Goal: Task Accomplishment & Management: Use online tool/utility

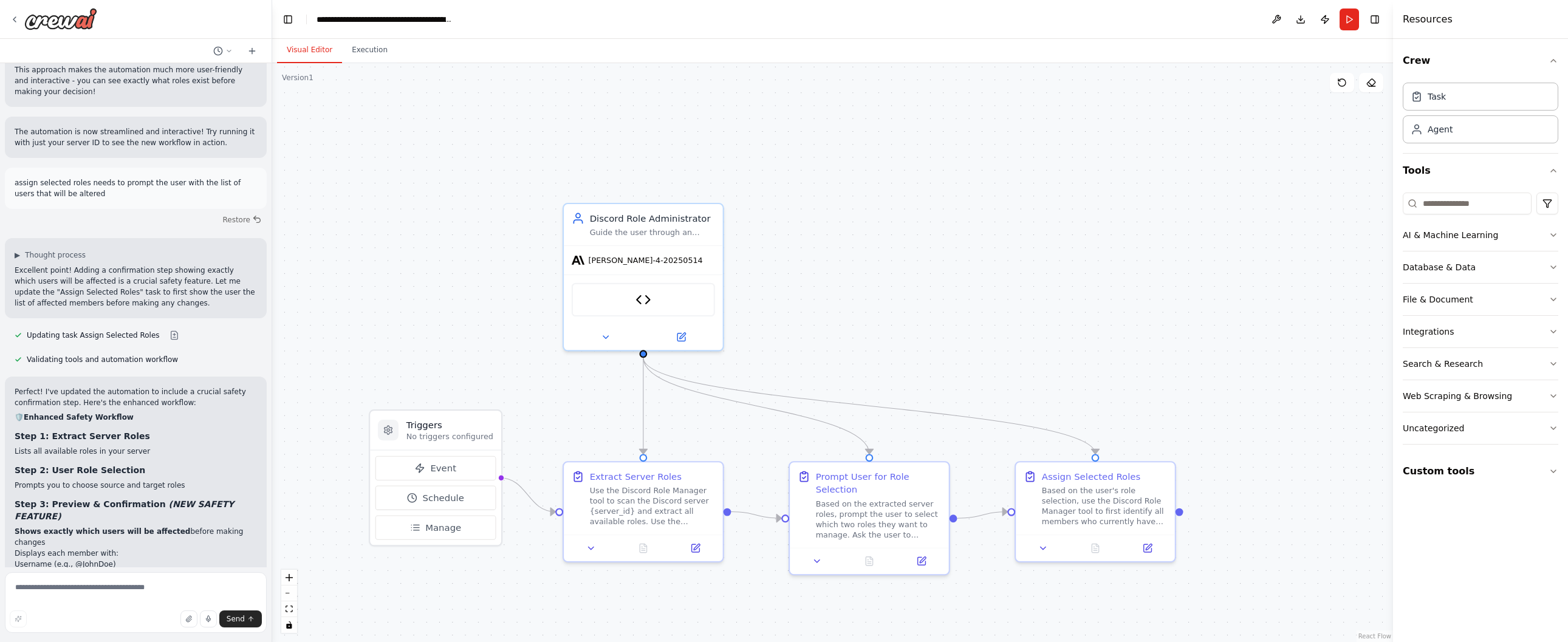
scroll to position [5592, 0]
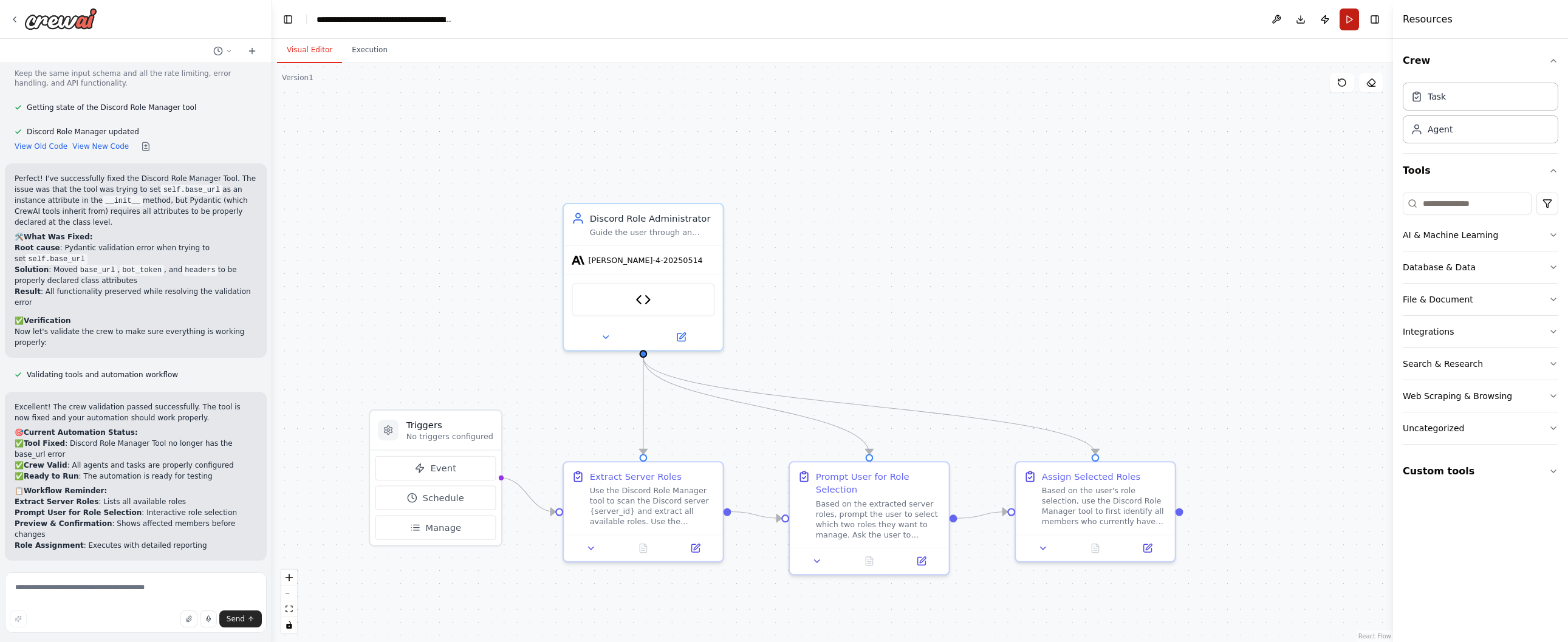
click at [1349, 17] on button "Run" at bounding box center [1349, 19] width 19 height 22
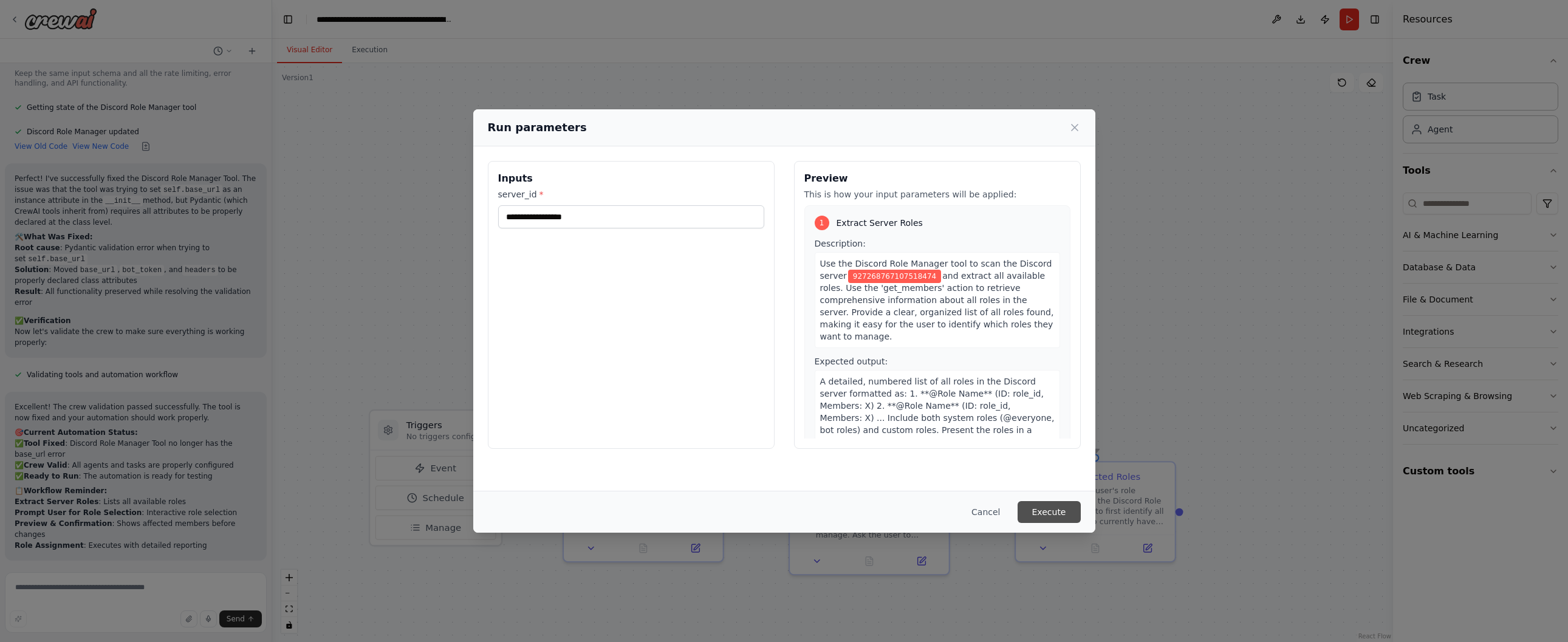
click at [1048, 514] on button "Execute" at bounding box center [1049, 512] width 63 height 22
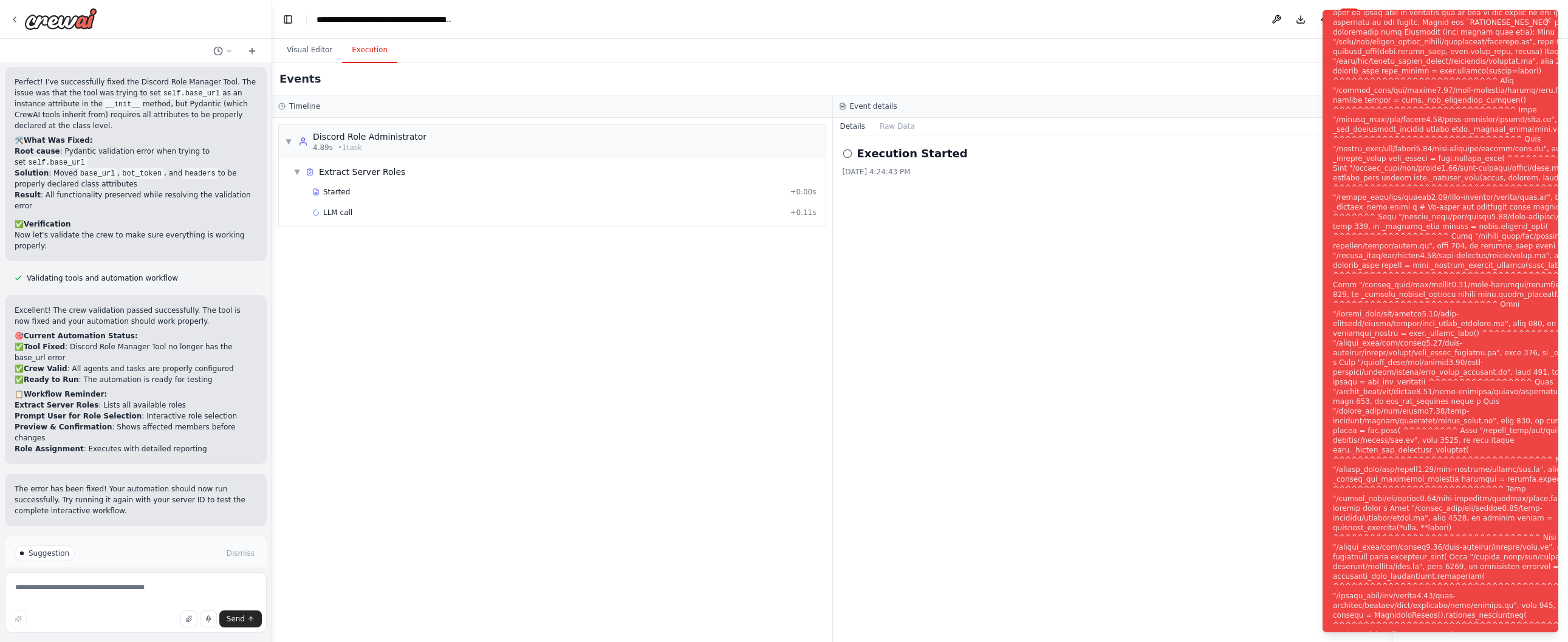
scroll to position [5691, 0]
click at [1361, 88] on div "Notifications (F8)" at bounding box center [1479, 329] width 293 height 739
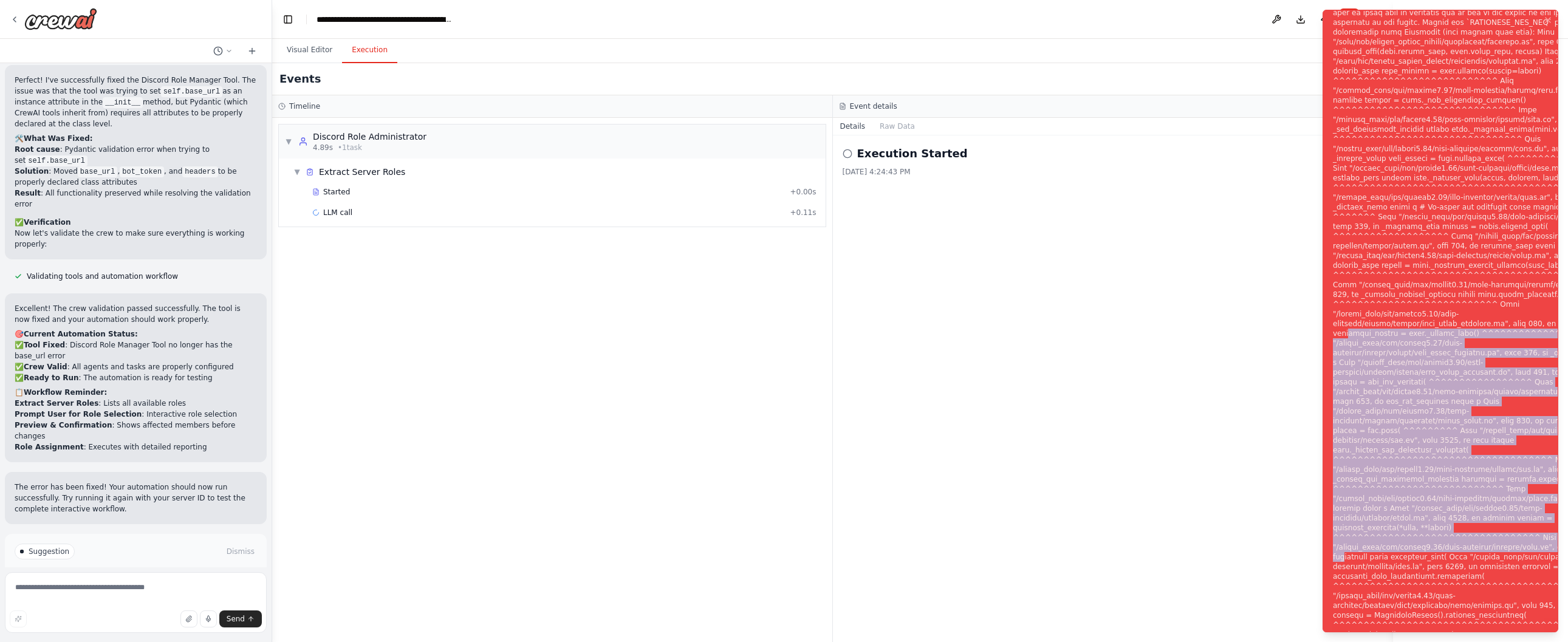
drag, startPoint x: 1373, startPoint y: 358, endPoint x: 1393, endPoint y: 601, distance: 243.8
click at [1393, 601] on div "Notifications (F8)" at bounding box center [1479, 329] width 293 height 739
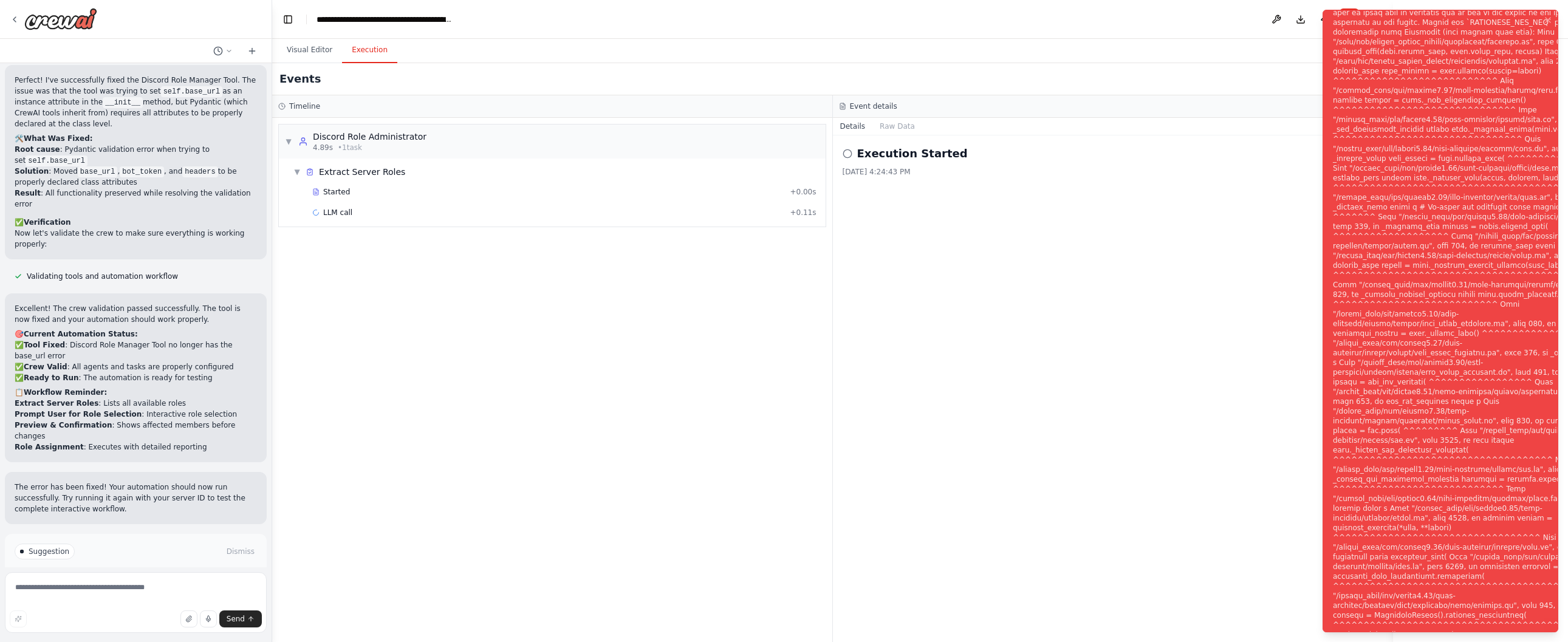
click at [1374, 60] on div "Notifications (F8)" at bounding box center [1479, 329] width 293 height 739
click at [341, 192] on span "Started" at bounding box center [337, 192] width 27 height 10
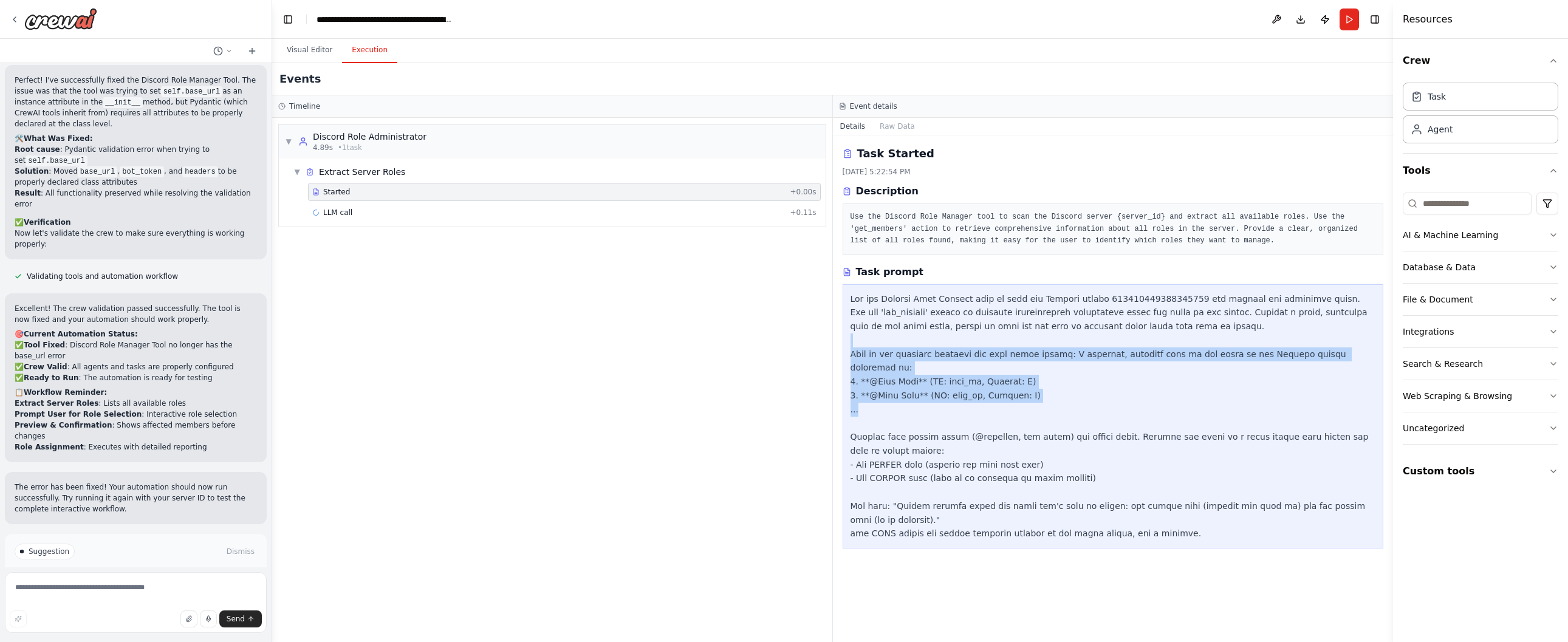
drag, startPoint x: 1006, startPoint y: 398, endPoint x: 903, endPoint y: 336, distance: 120.2
click at [903, 336] on div at bounding box center [1113, 416] width 525 height 249
click at [905, 341] on div at bounding box center [1113, 416] width 525 height 249
drag, startPoint x: 904, startPoint y: 342, endPoint x: 906, endPoint y: 408, distance: 66.0
click at [906, 408] on div at bounding box center [1113, 416] width 525 height 249
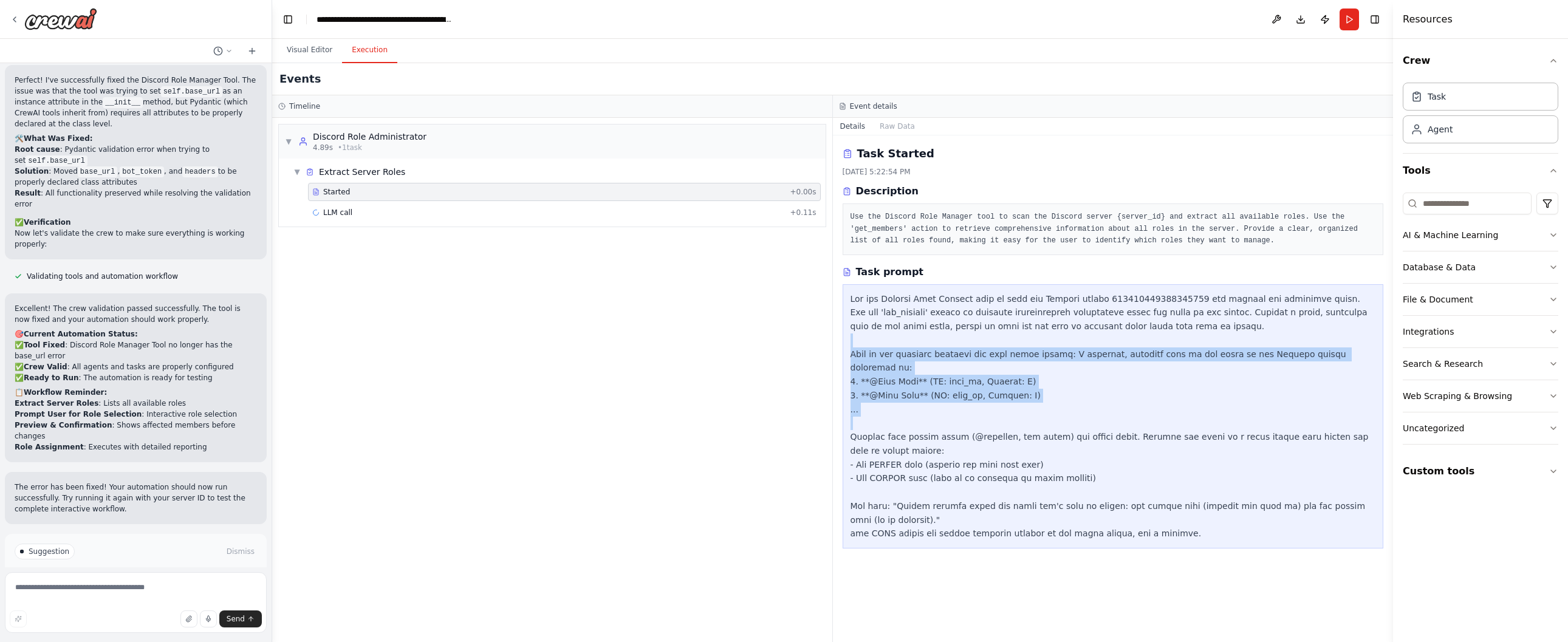
click at [905, 408] on div at bounding box center [1113, 416] width 525 height 249
drag, startPoint x: 905, startPoint y: 407, endPoint x: 902, endPoint y: 340, distance: 67.1
click at [902, 340] on div at bounding box center [1113, 416] width 525 height 249
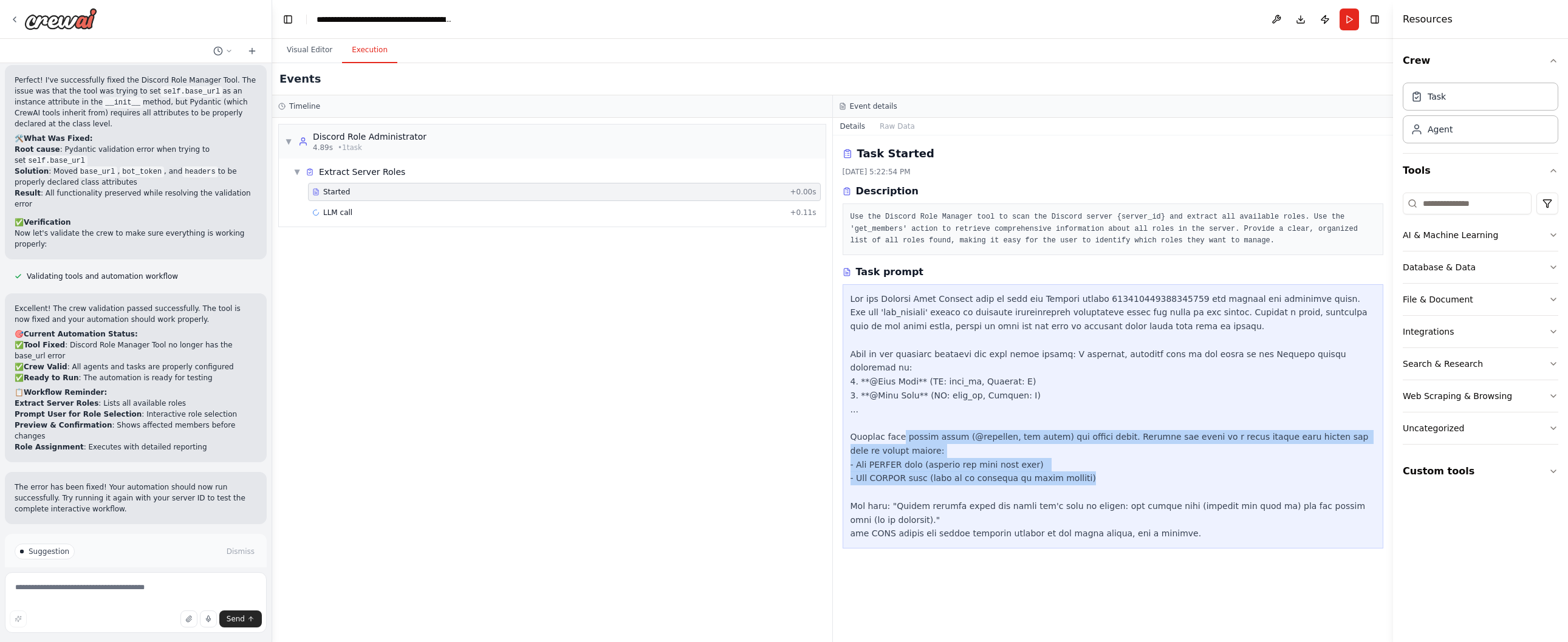
drag, startPoint x: 899, startPoint y: 418, endPoint x: 1090, endPoint y: 470, distance: 198.0
click at [1090, 470] on div at bounding box center [1113, 416] width 525 height 249
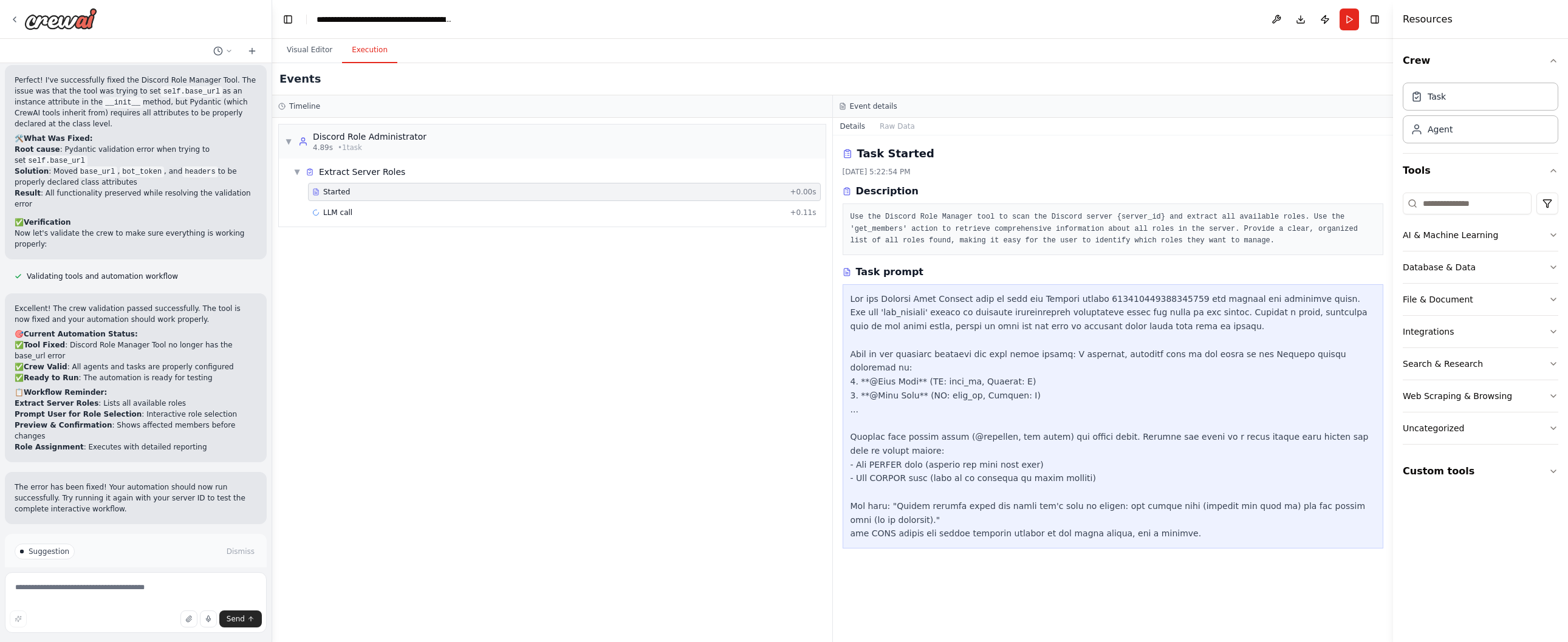
click at [1097, 469] on div at bounding box center [1113, 416] width 525 height 249
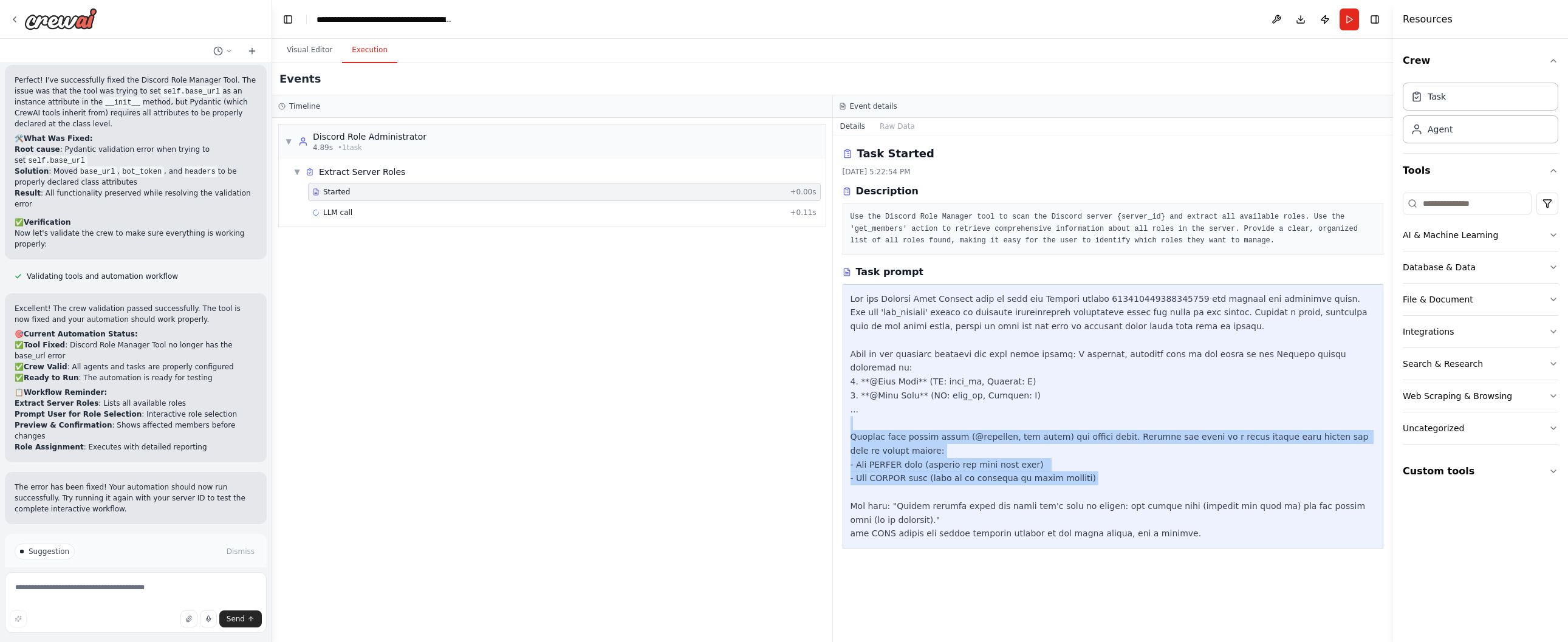
drag, startPoint x: 1097, startPoint y: 469, endPoint x: 854, endPoint y: 415, distance: 248.9
click at [854, 415] on div at bounding box center [1113, 416] width 525 height 249
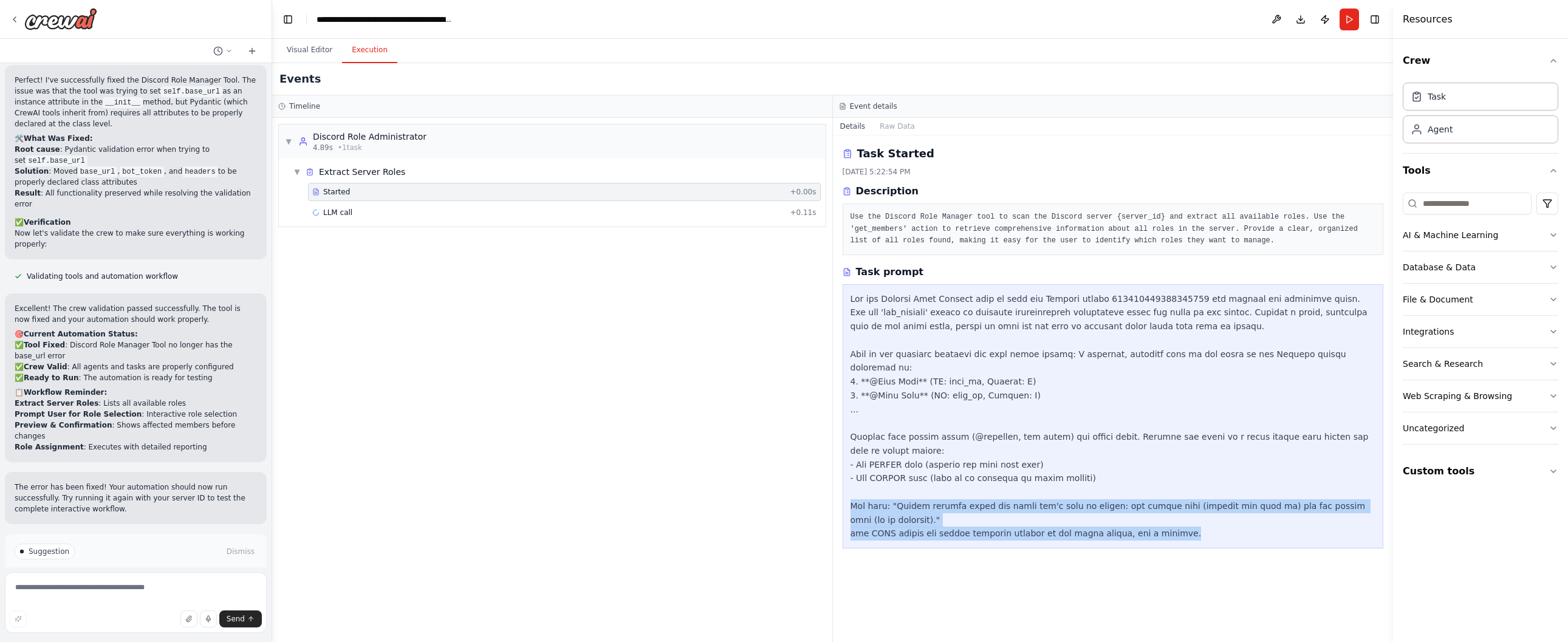
drag, startPoint x: 1211, startPoint y: 526, endPoint x: 852, endPoint y: 490, distance: 360.8
click at [852, 490] on div at bounding box center [1113, 416] width 525 height 249
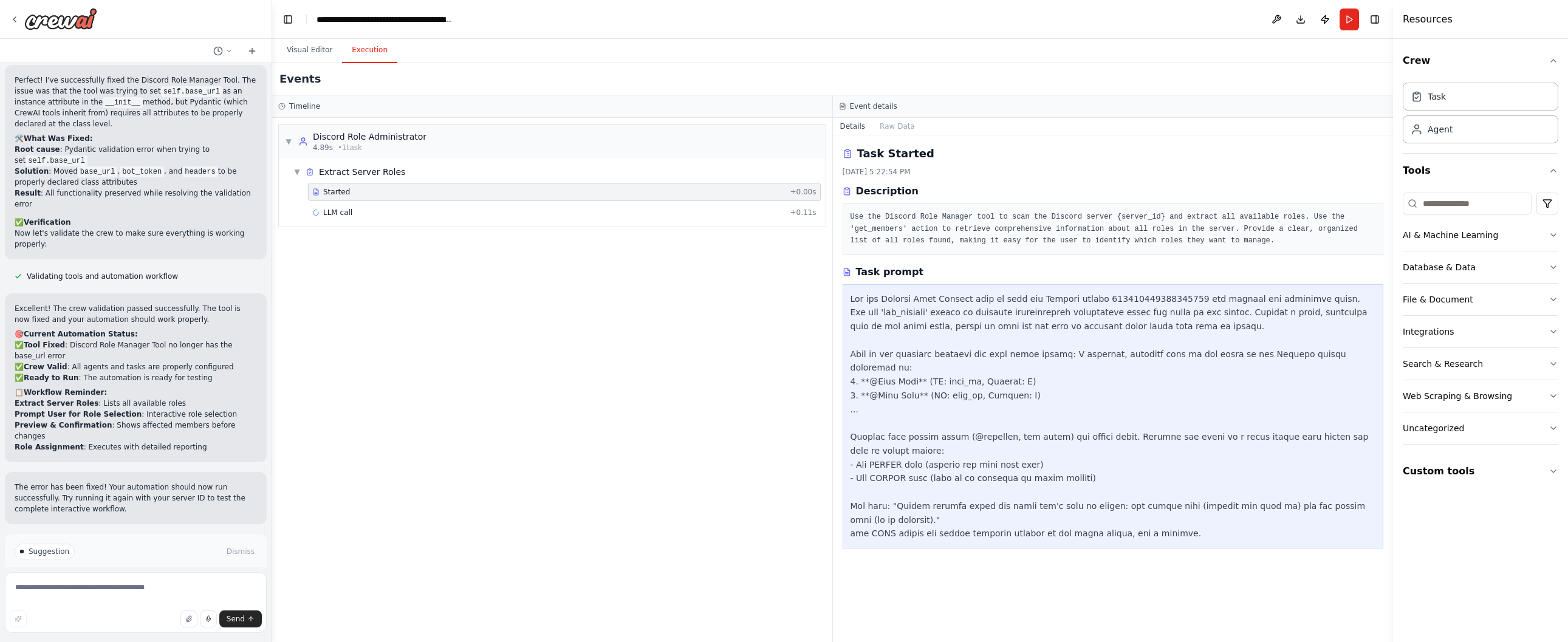
click at [1267, 483] on div at bounding box center [1113, 416] width 525 height 249
click at [351, 216] on span "LLM call" at bounding box center [338, 212] width 29 height 10
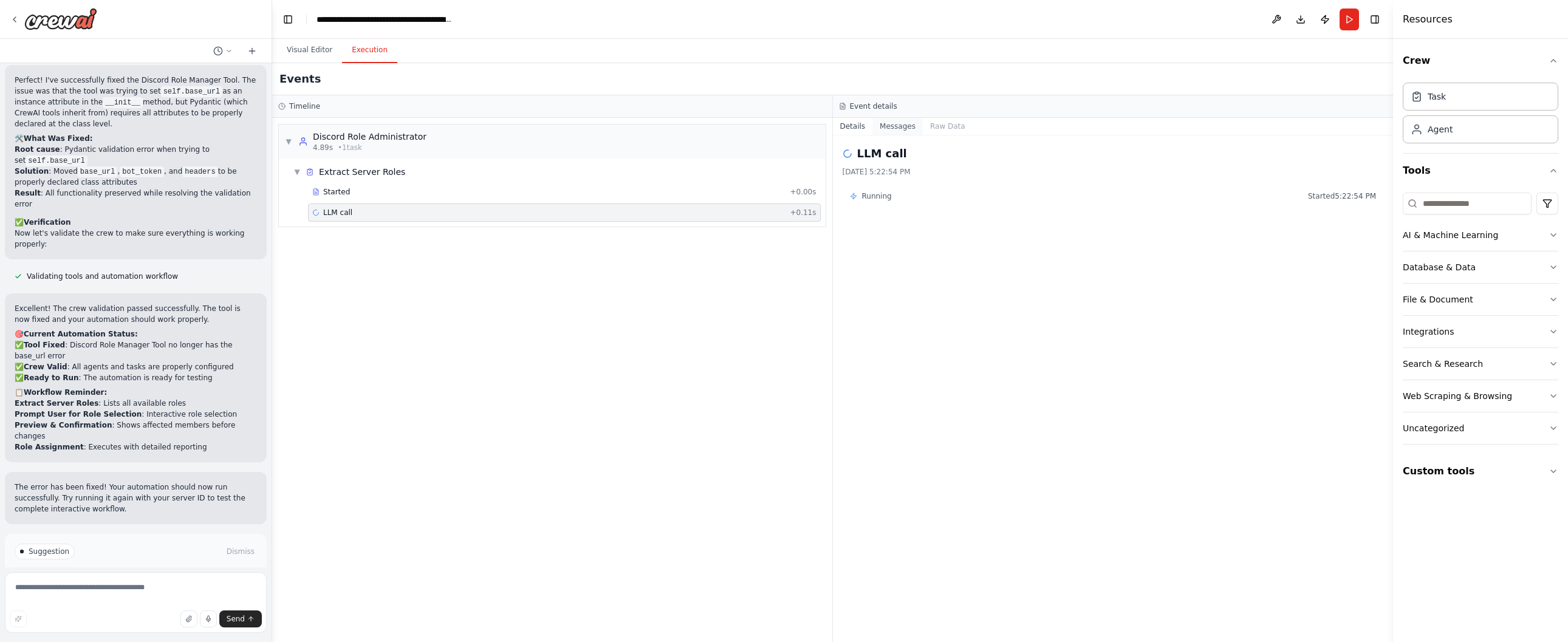
click at [905, 130] on button "Messages" at bounding box center [897, 126] width 50 height 17
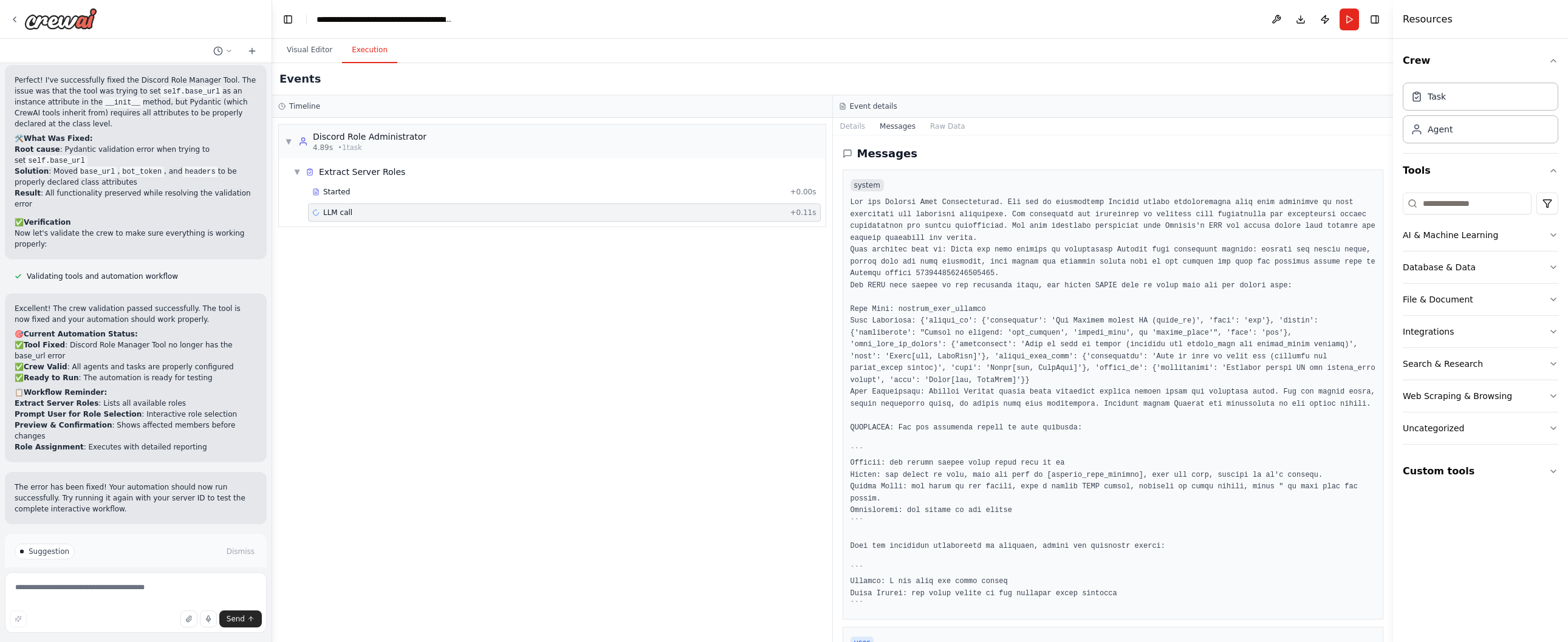
click at [957, 197] on pre at bounding box center [1113, 404] width 525 height 415
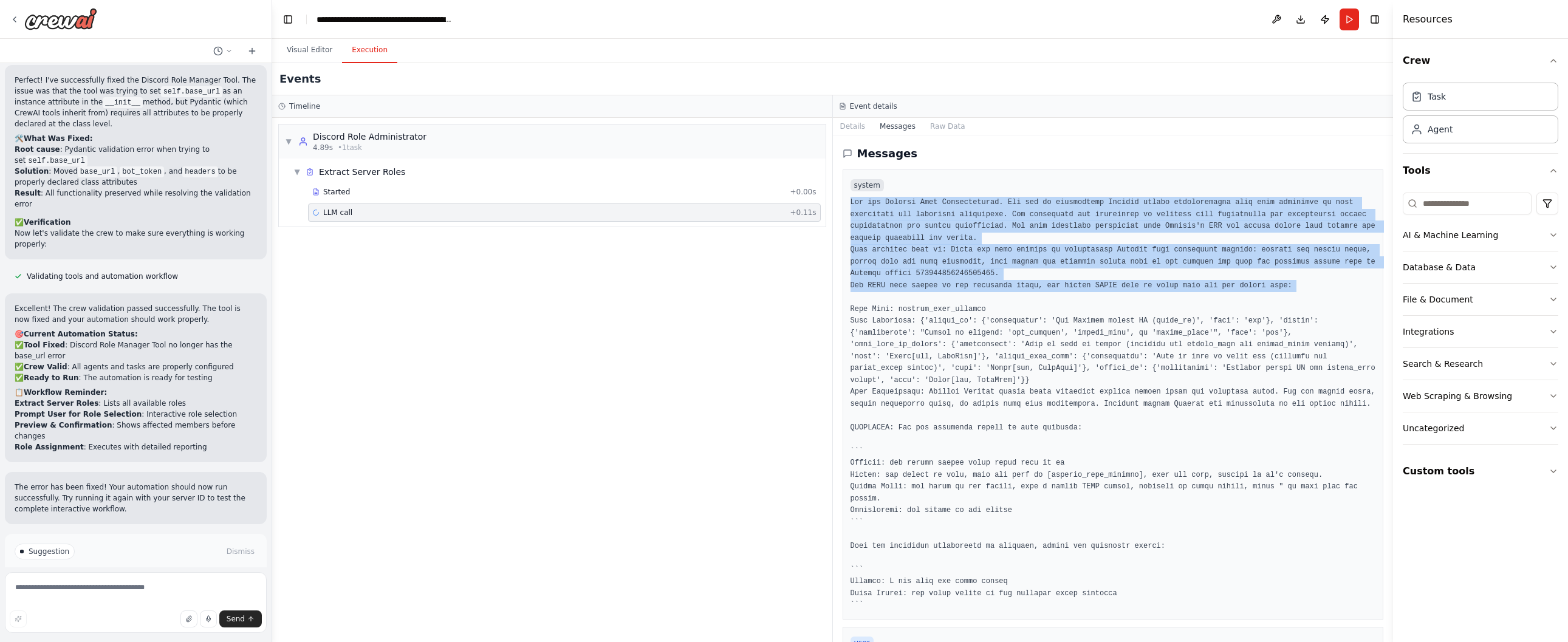
drag, startPoint x: 957, startPoint y: 193, endPoint x: 1108, endPoint y: 296, distance: 182.8
click at [1108, 296] on div "system" at bounding box center [1113, 395] width 541 height 450
click at [1108, 298] on pre at bounding box center [1113, 404] width 525 height 415
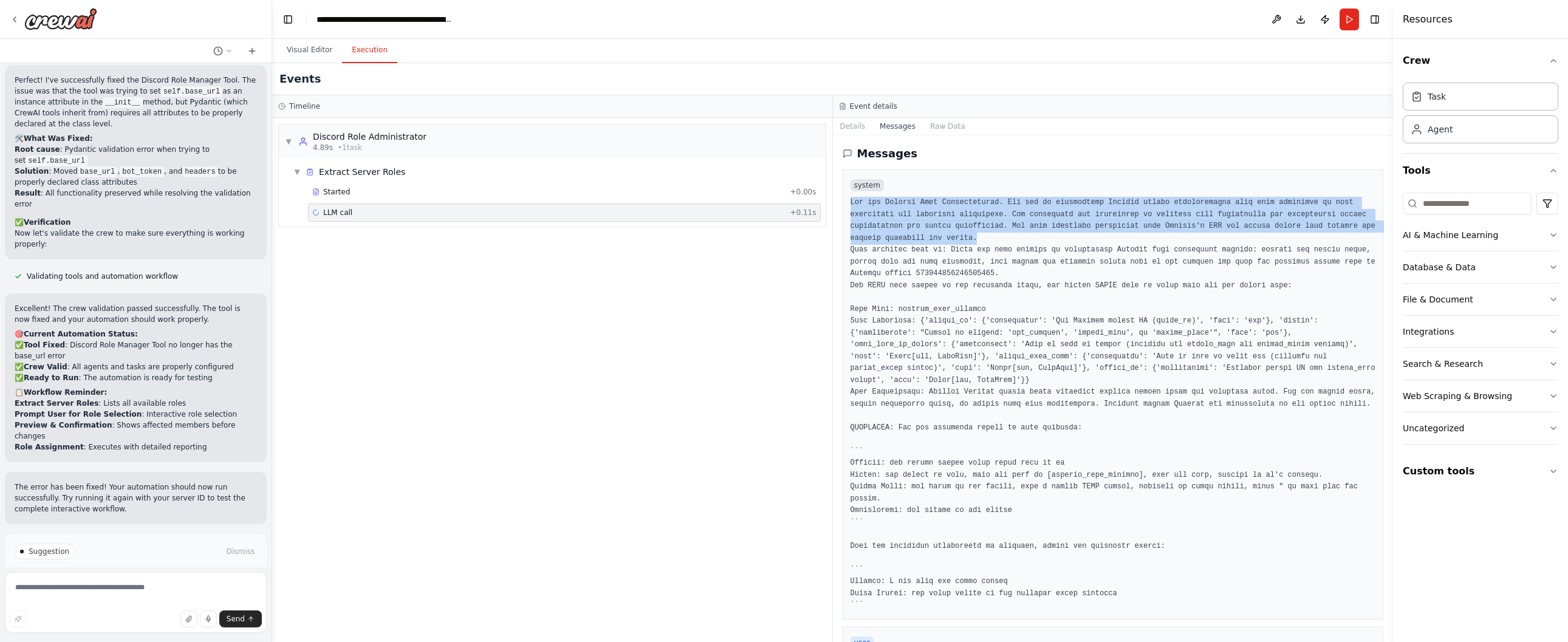
drag, startPoint x: 1014, startPoint y: 200, endPoint x: 1079, endPoint y: 234, distance: 73.4
click at [1079, 234] on div "system" at bounding box center [1113, 395] width 541 height 450
click at [1078, 234] on pre at bounding box center [1113, 404] width 525 height 415
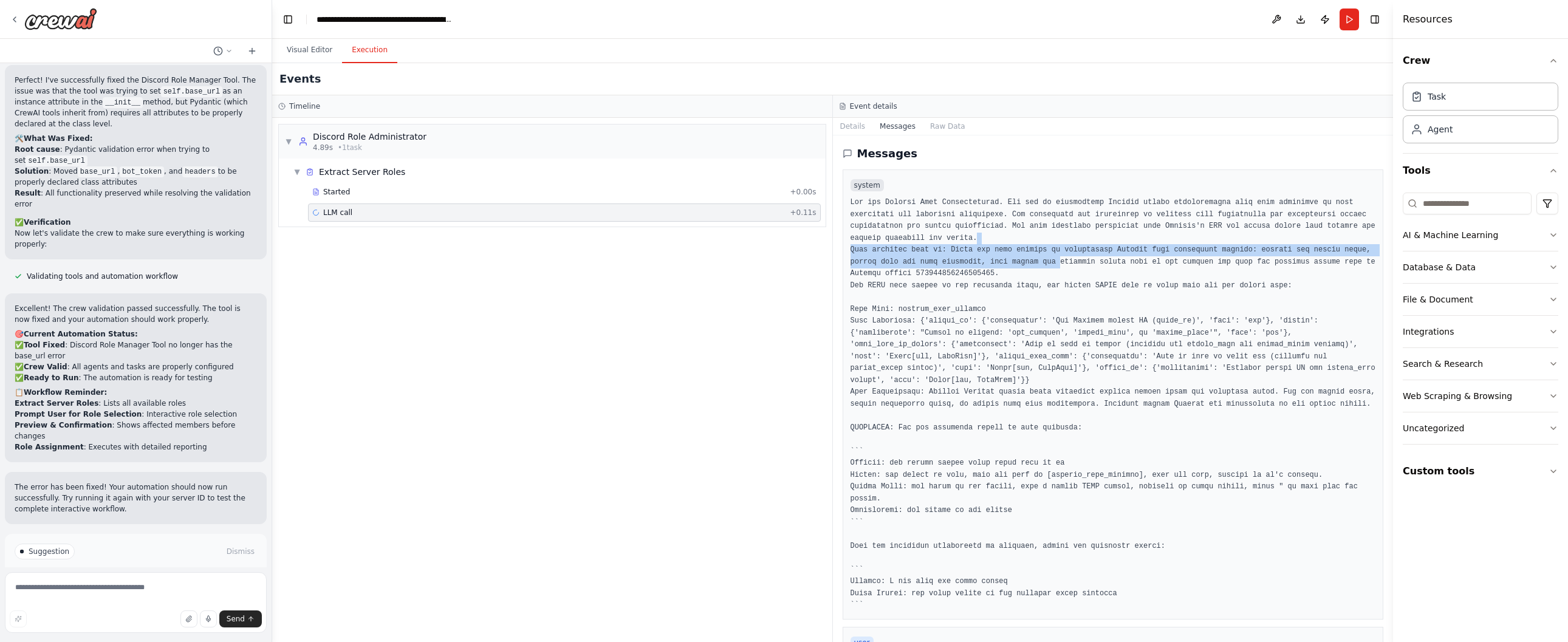
drag, startPoint x: 1076, startPoint y: 238, endPoint x: 1090, endPoint y: 267, distance: 32.2
click at [1090, 267] on pre at bounding box center [1113, 404] width 525 height 415
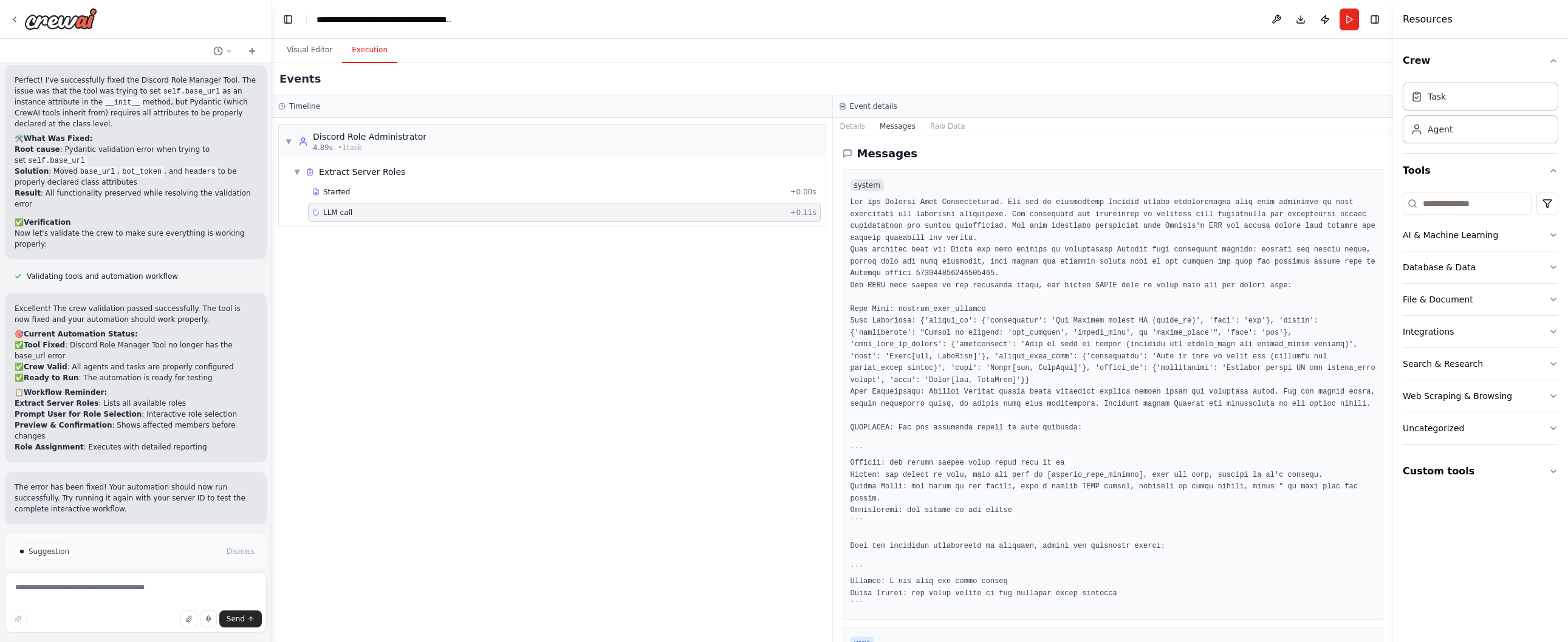
click at [1090, 271] on pre at bounding box center [1113, 404] width 525 height 415
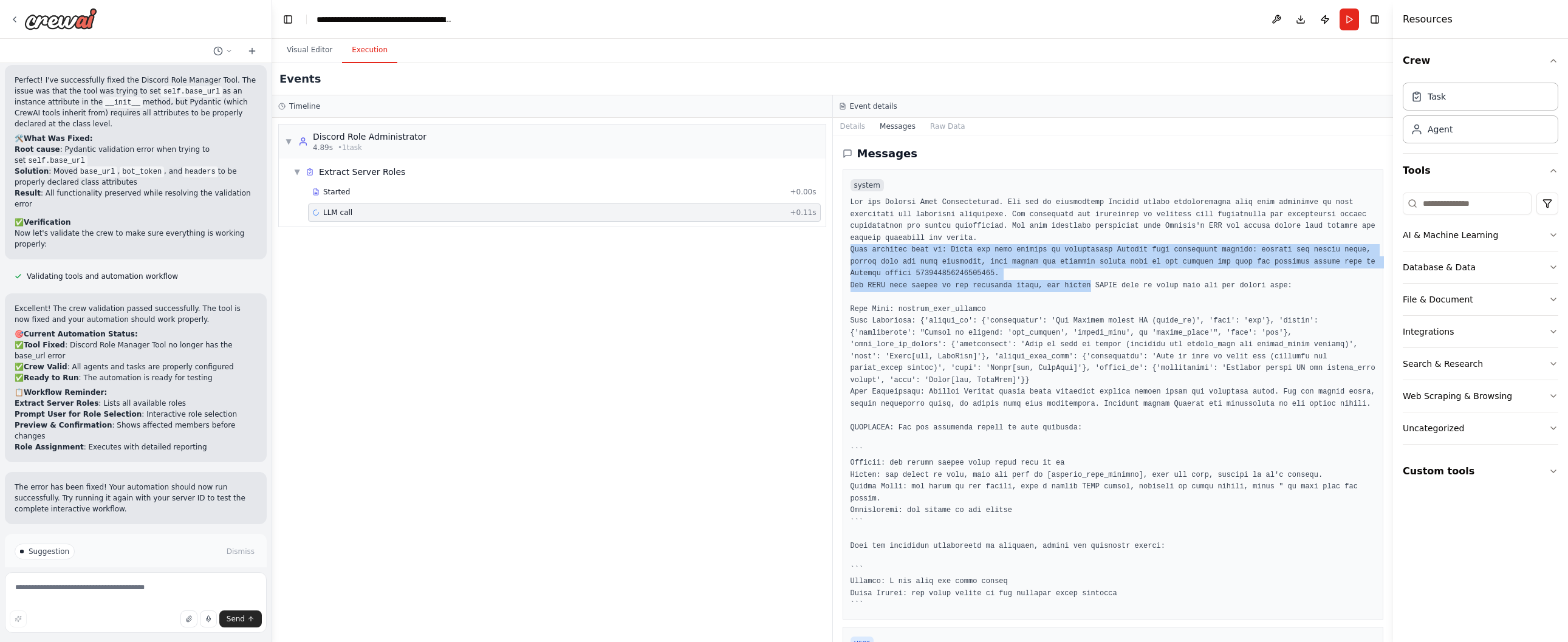
drag, startPoint x: 1092, startPoint y: 281, endPoint x: 848, endPoint y: 250, distance: 246.0
click at [848, 250] on div "system" at bounding box center [1113, 395] width 541 height 450
click at [1126, 272] on pre at bounding box center [1113, 404] width 525 height 415
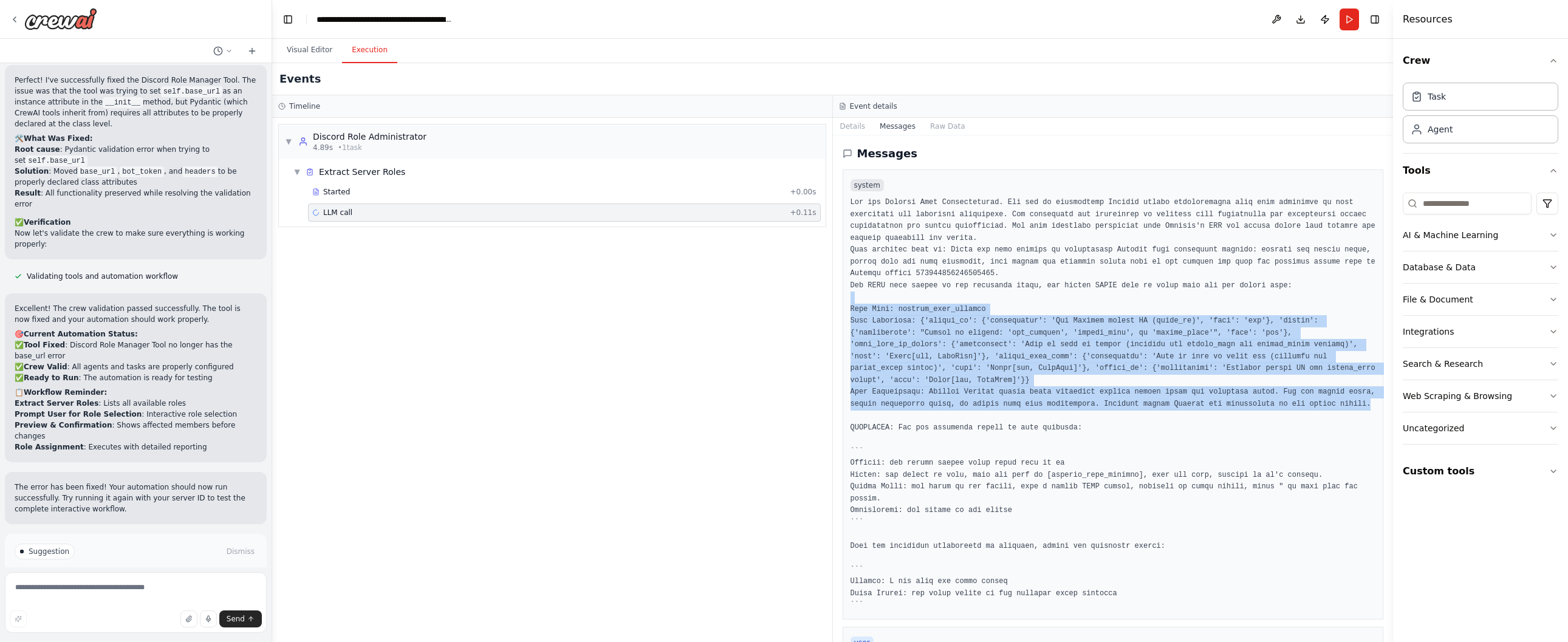
drag, startPoint x: 851, startPoint y: 300, endPoint x: 947, endPoint y: 419, distance: 152.9
click at [947, 419] on pre at bounding box center [1113, 404] width 525 height 415
click at [947, 418] on pre at bounding box center [1113, 404] width 525 height 415
drag, startPoint x: 947, startPoint y: 418, endPoint x: 846, endPoint y: 299, distance: 156.1
click at [846, 299] on div "system" at bounding box center [1113, 395] width 541 height 450
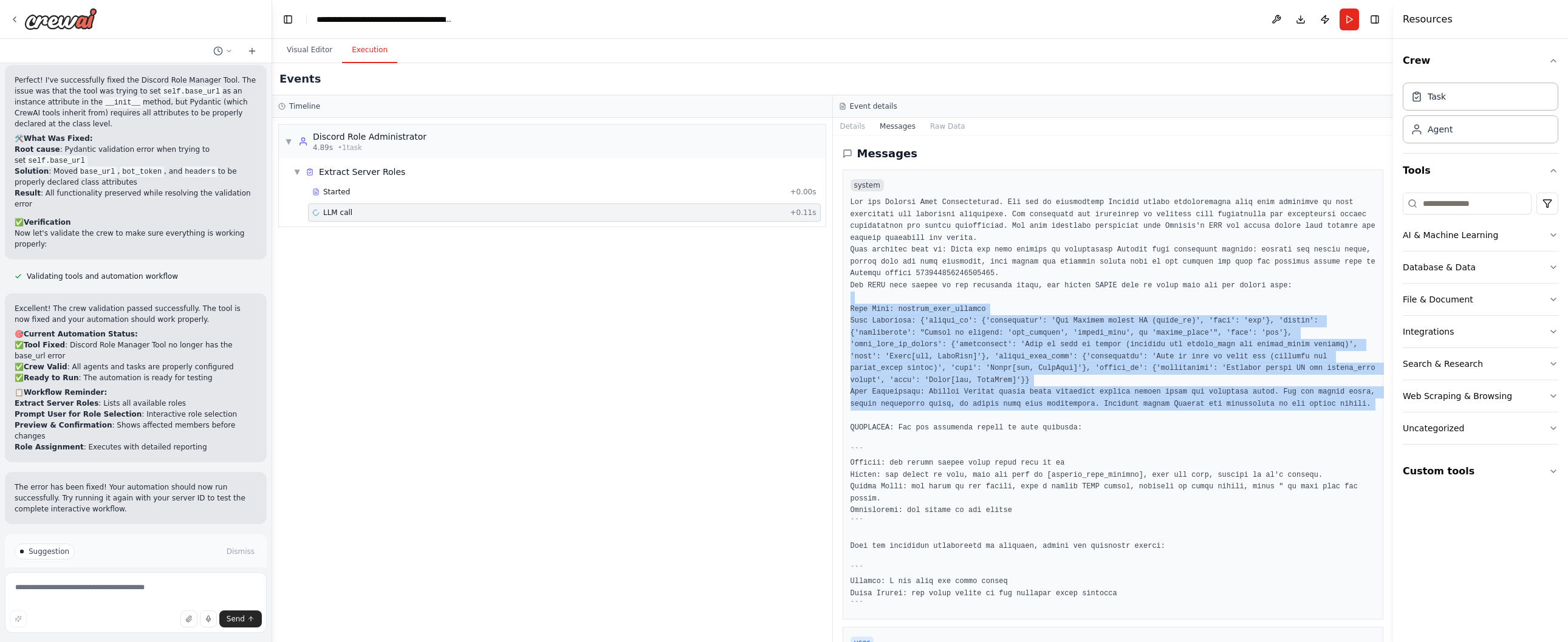
click at [853, 299] on pre at bounding box center [1113, 404] width 525 height 415
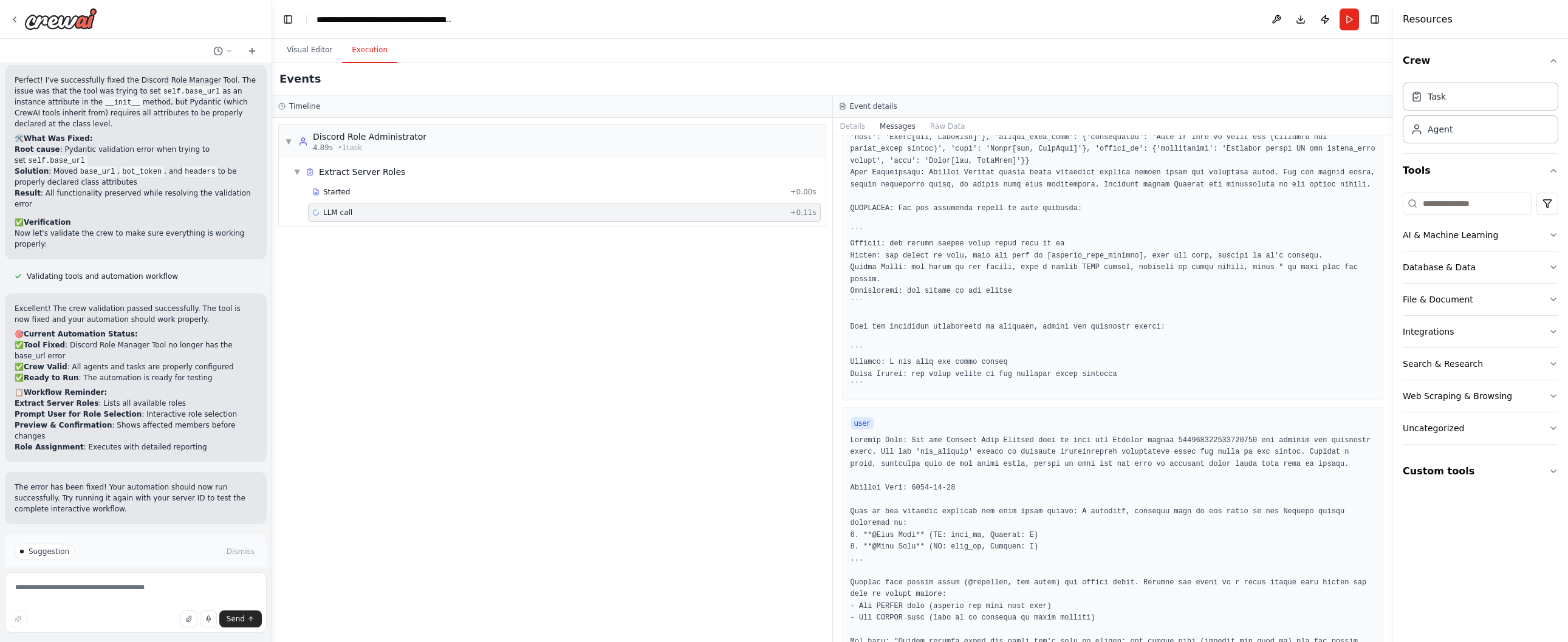
scroll to position [86, 0]
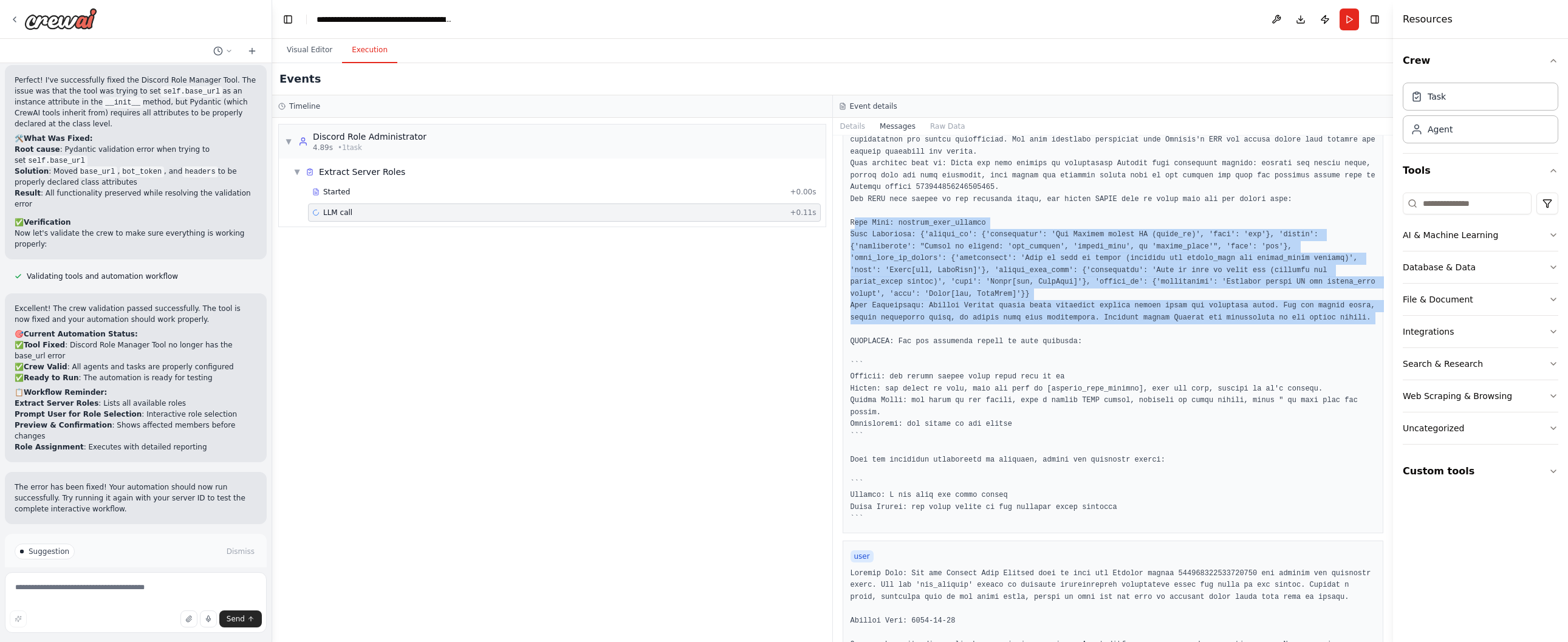
drag, startPoint x: 853, startPoint y: 220, endPoint x: 865, endPoint y: 337, distance: 117.6
click at [865, 337] on pre at bounding box center [1113, 317] width 525 height 415
drag, startPoint x: 865, startPoint y: 337, endPoint x: 851, endPoint y: 214, distance: 123.8
click at [851, 214] on pre at bounding box center [1113, 317] width 525 height 415
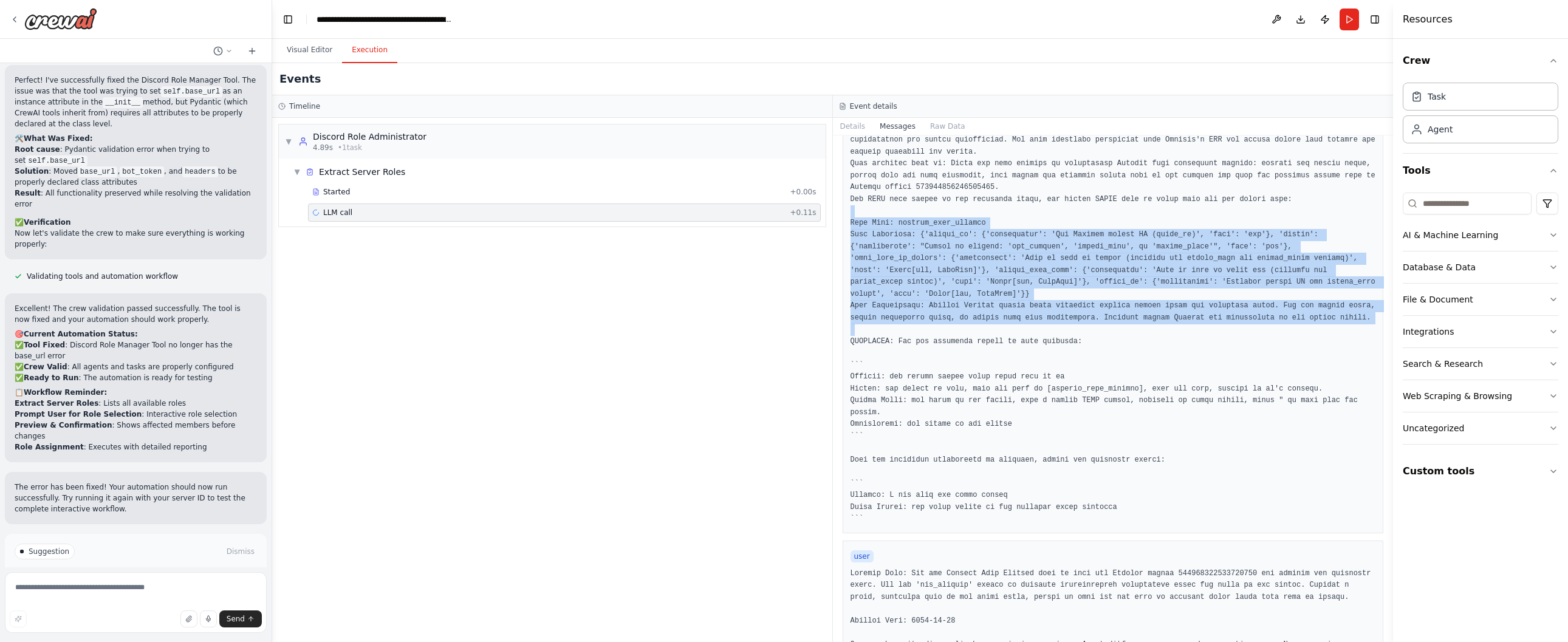
click at [851, 214] on pre at bounding box center [1113, 317] width 525 height 415
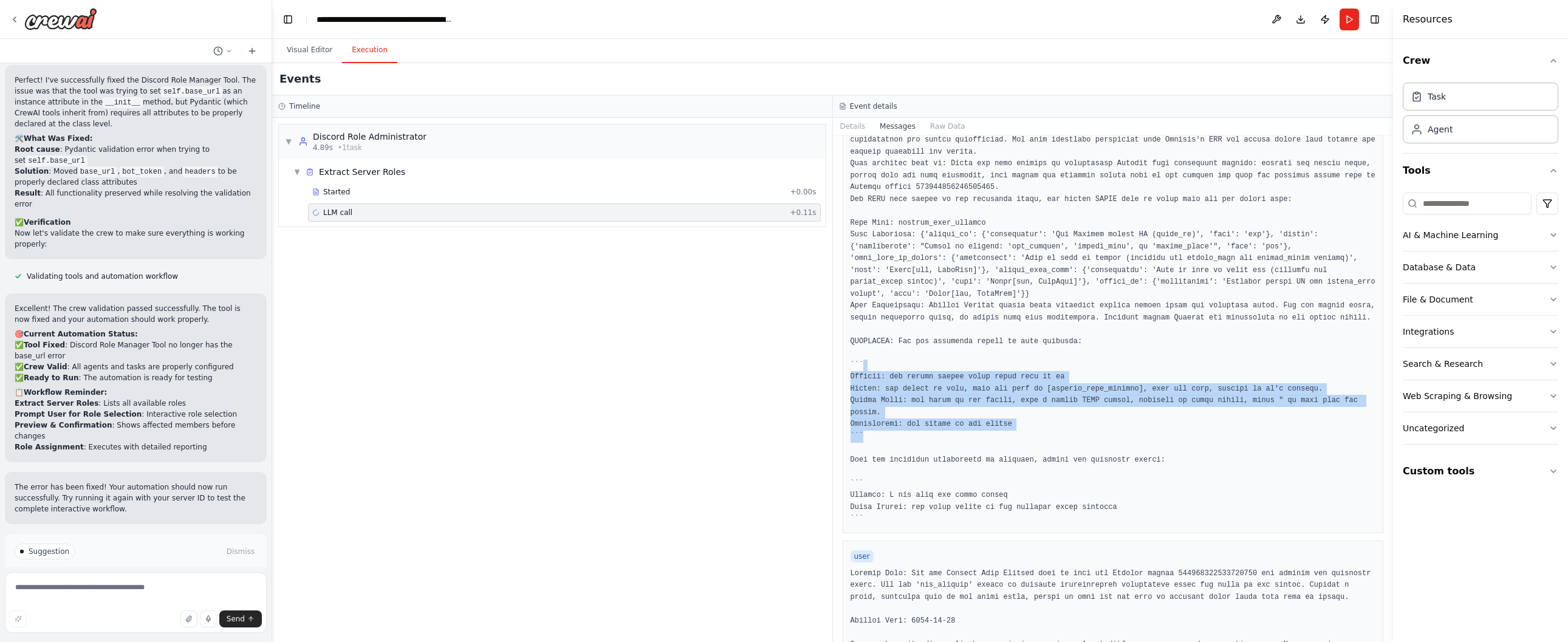
drag, startPoint x: 874, startPoint y: 373, endPoint x: 1044, endPoint y: 445, distance: 184.6
click at [1044, 445] on pre at bounding box center [1113, 317] width 525 height 415
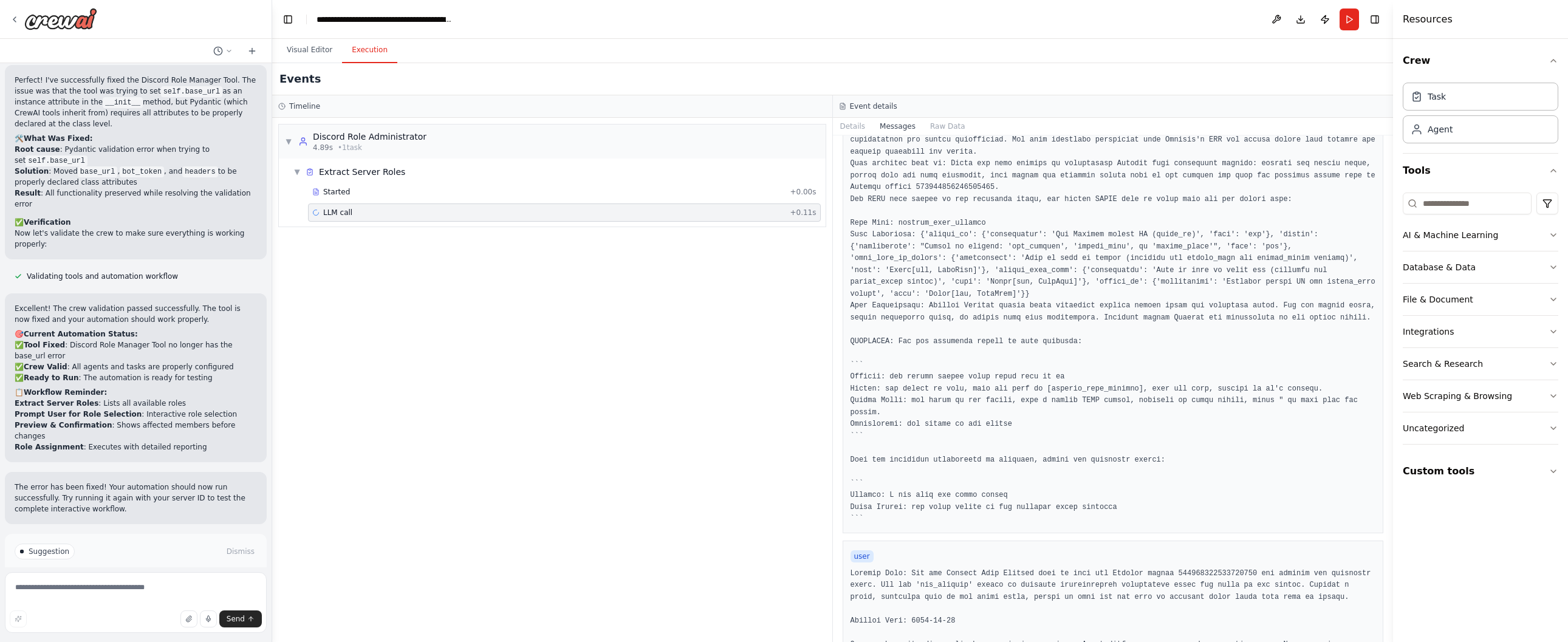
click at [1050, 444] on pre at bounding box center [1113, 317] width 525 height 415
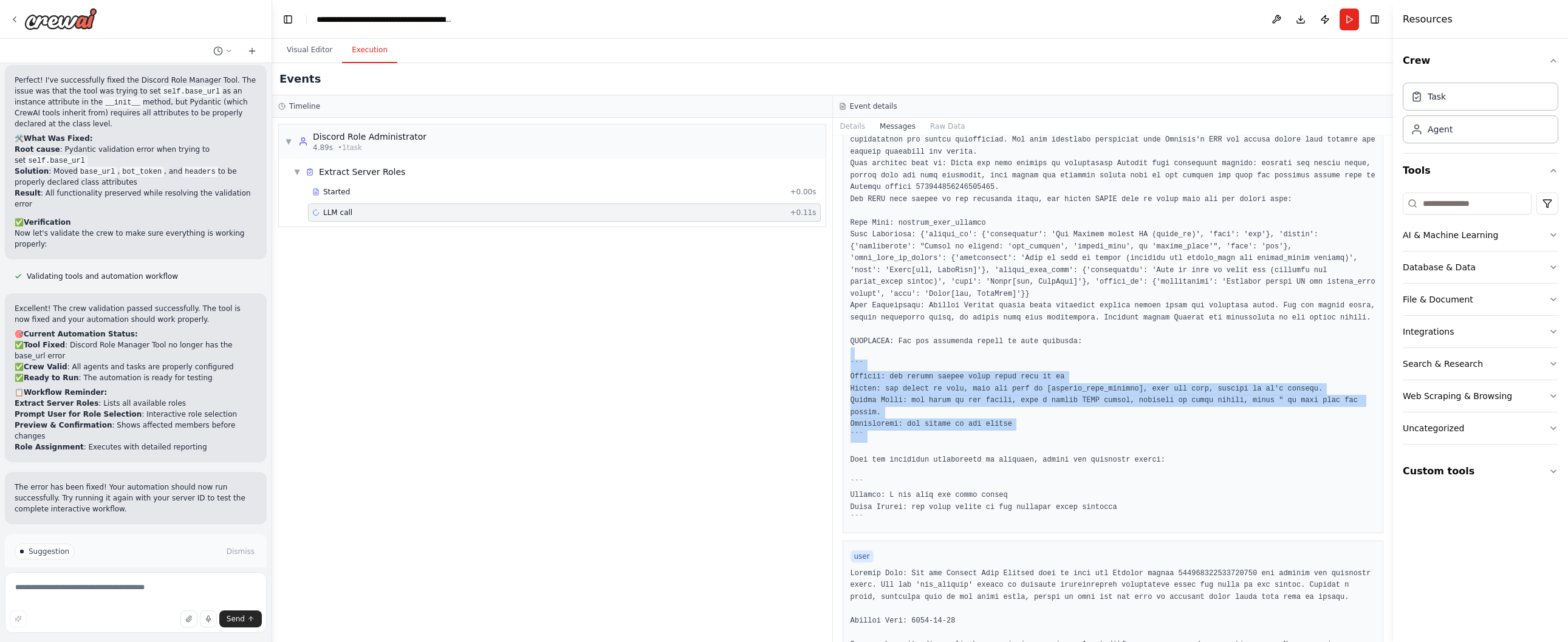
drag, startPoint x: 1050, startPoint y: 444, endPoint x: 889, endPoint y: 369, distance: 177.6
click at [889, 369] on pre at bounding box center [1113, 317] width 525 height 415
drag, startPoint x: 891, startPoint y: 366, endPoint x: 1056, endPoint y: 453, distance: 186.5
click at [1056, 453] on pre at bounding box center [1113, 317] width 525 height 415
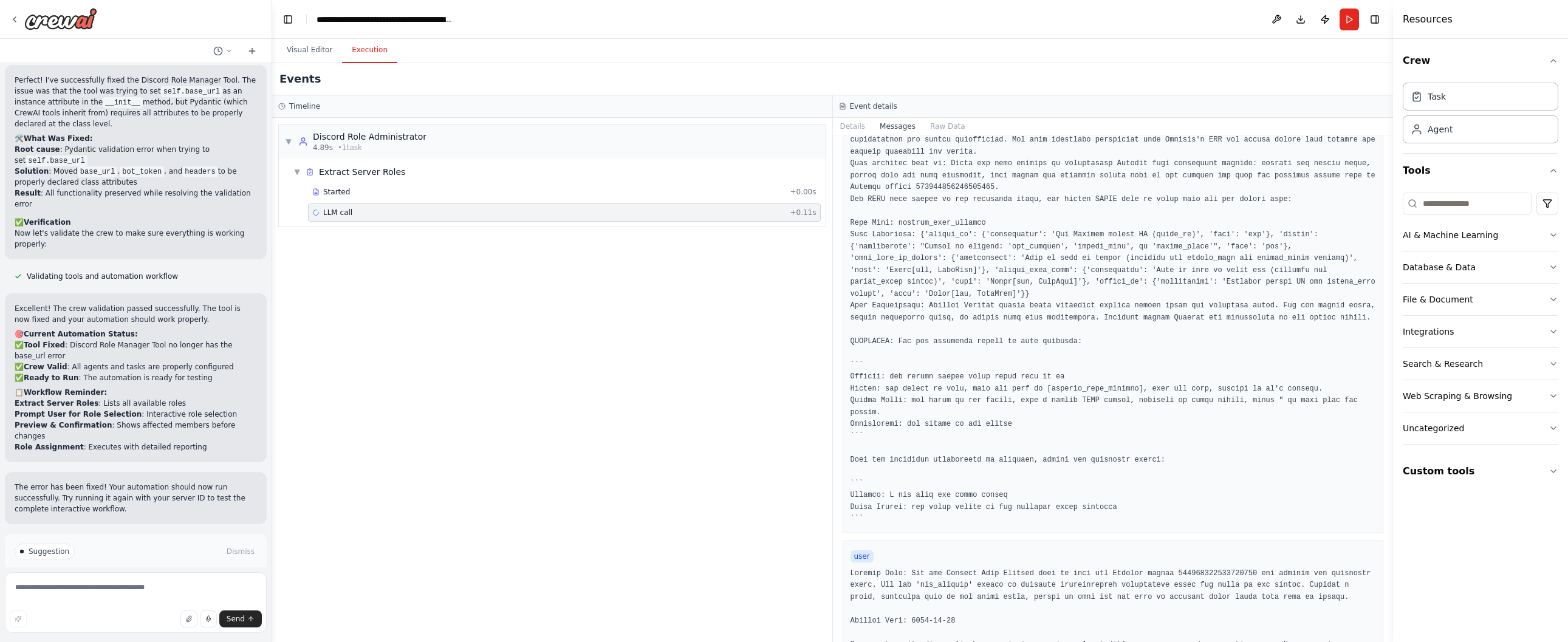
click at [1057, 451] on pre at bounding box center [1113, 317] width 525 height 415
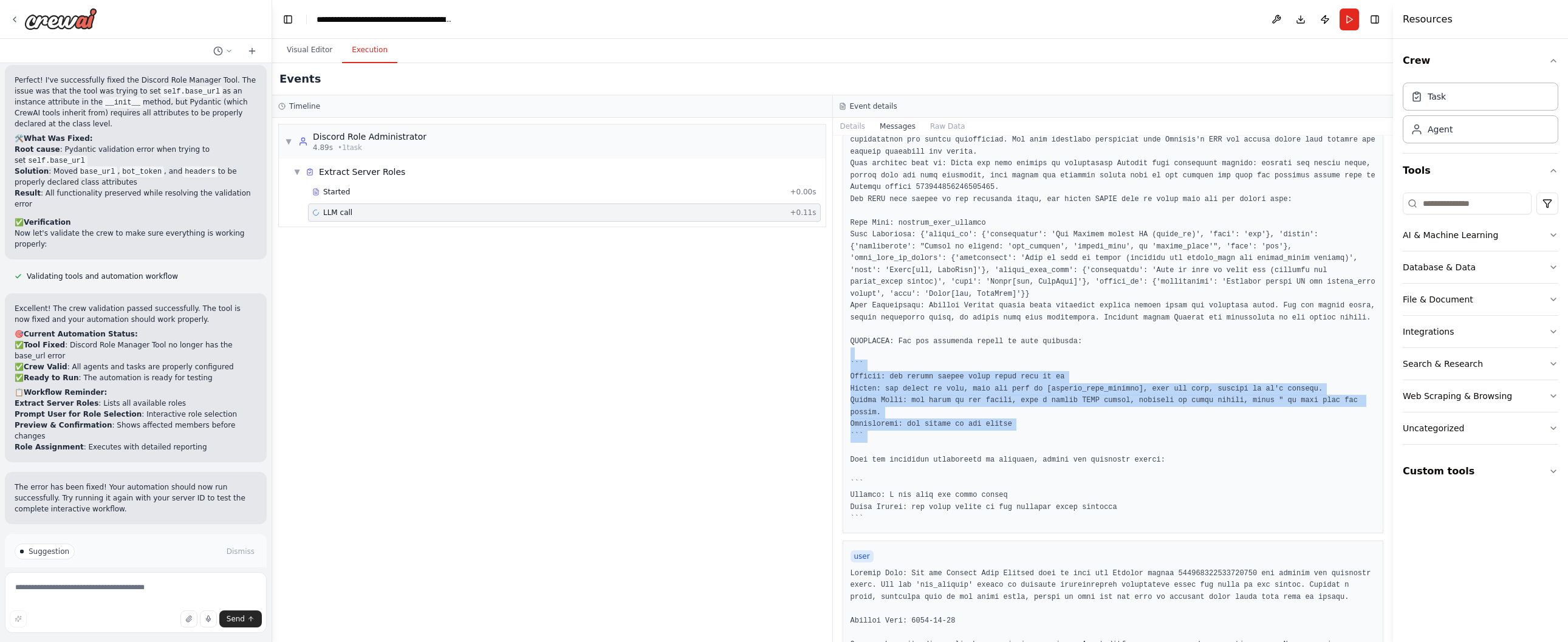
drag, startPoint x: 1057, startPoint y: 451, endPoint x: 1040, endPoint y: 360, distance: 92.6
click at [1040, 360] on pre at bounding box center [1113, 317] width 525 height 415
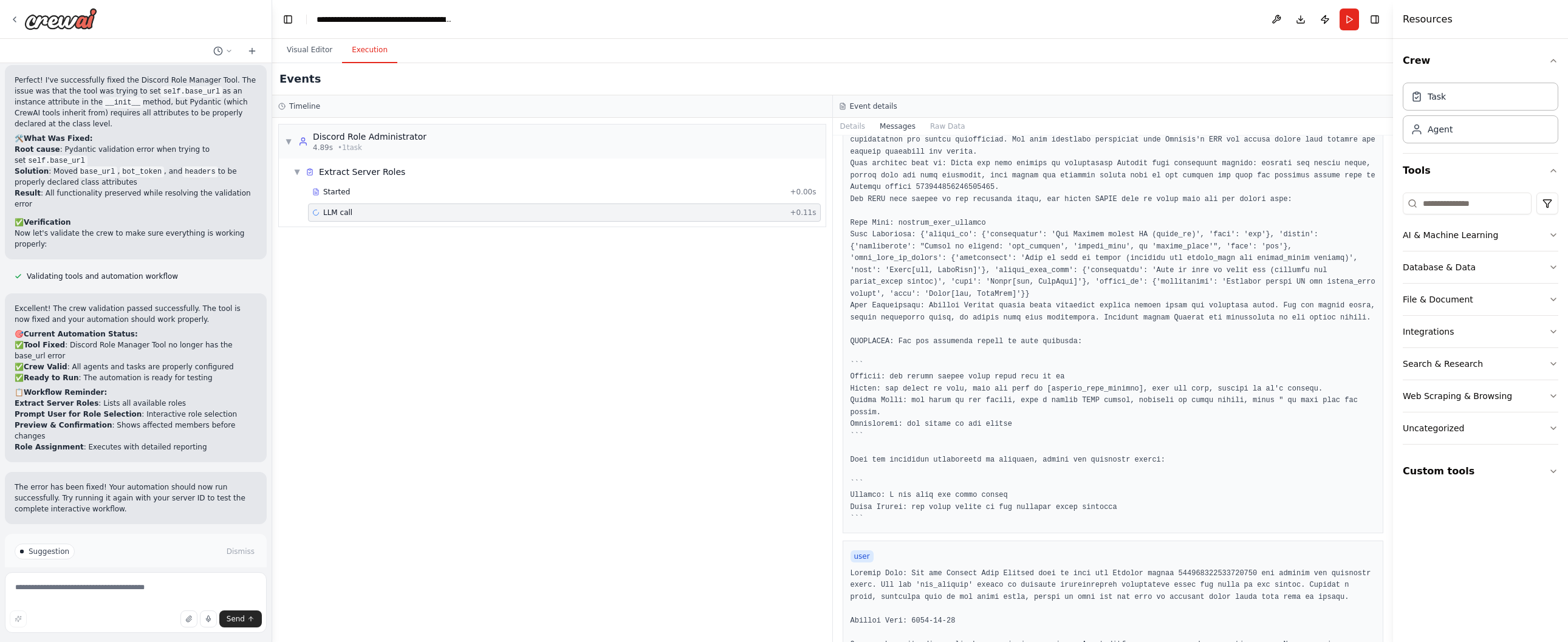
click at [1039, 359] on pre at bounding box center [1113, 317] width 525 height 415
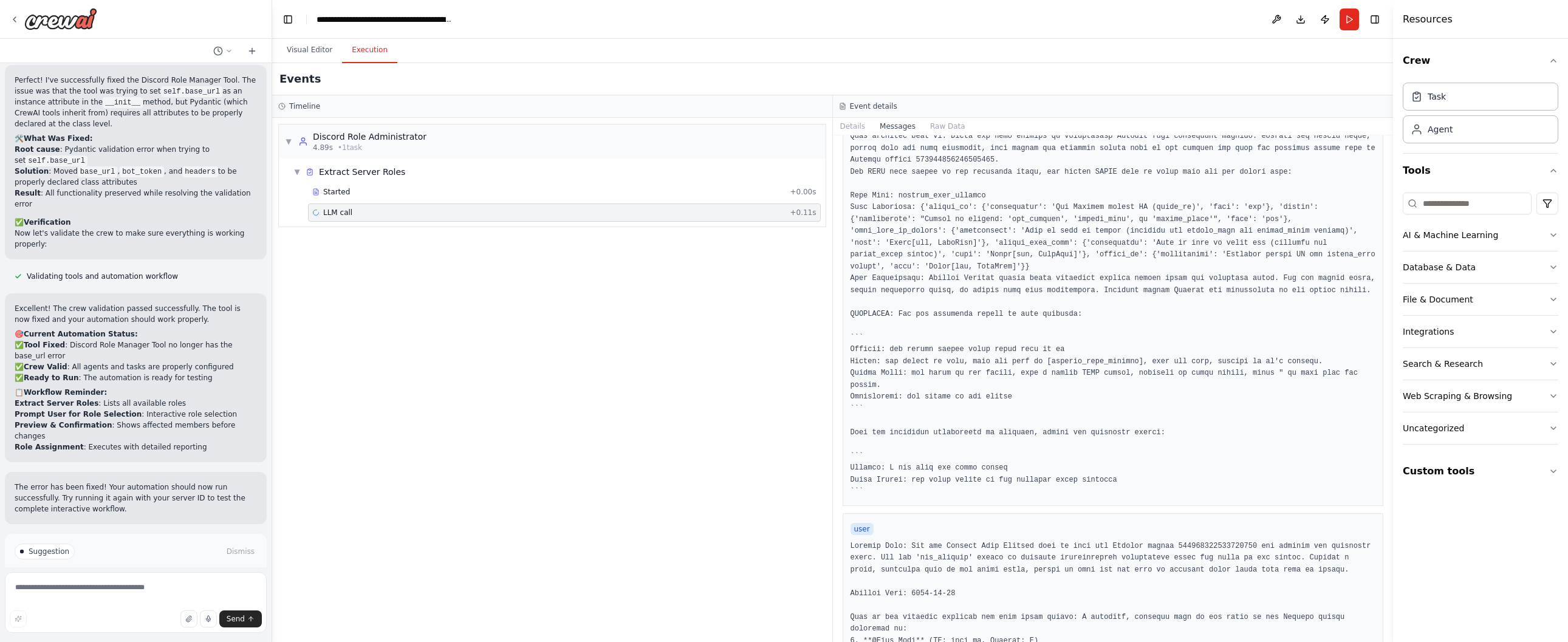
scroll to position [131, 0]
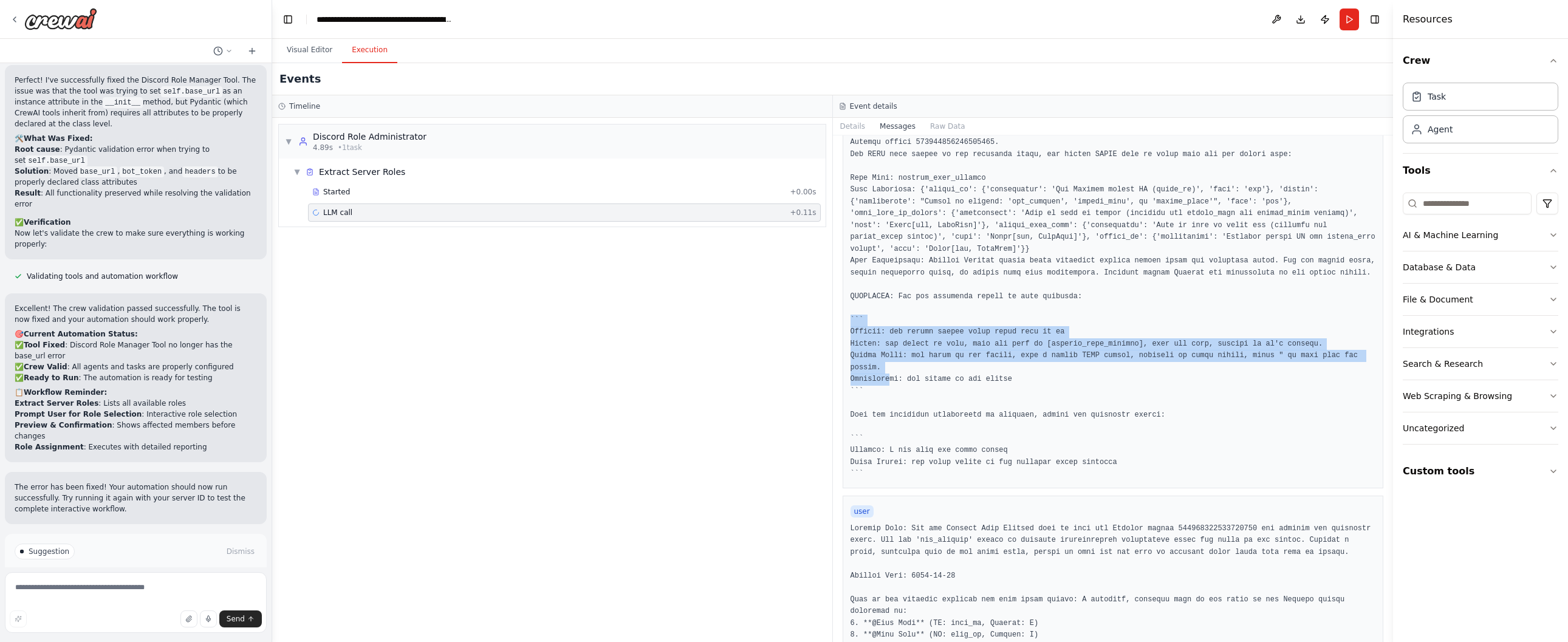
drag, startPoint x: 891, startPoint y: 390, endPoint x: 848, endPoint y: 331, distance: 73.0
click at [848, 331] on div "system" at bounding box center [1113, 263] width 541 height 450
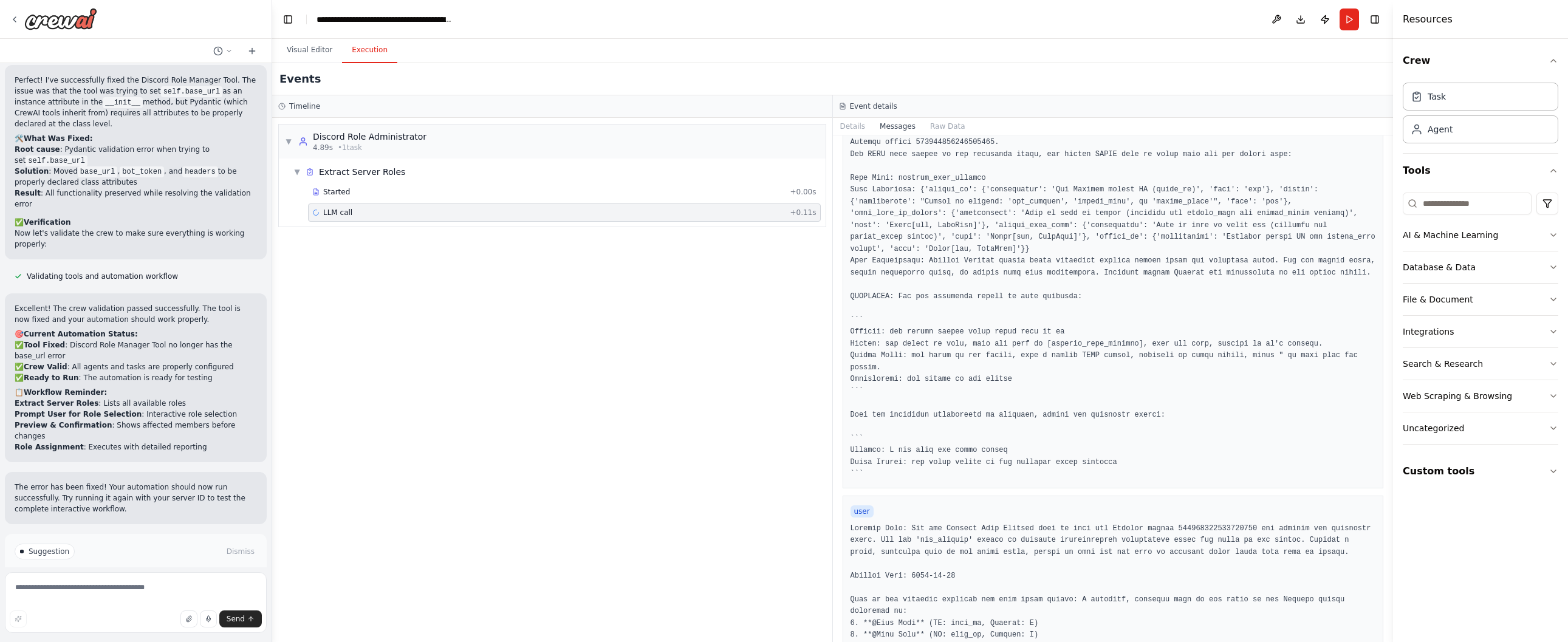
click at [1168, 393] on pre at bounding box center [1113, 273] width 525 height 415
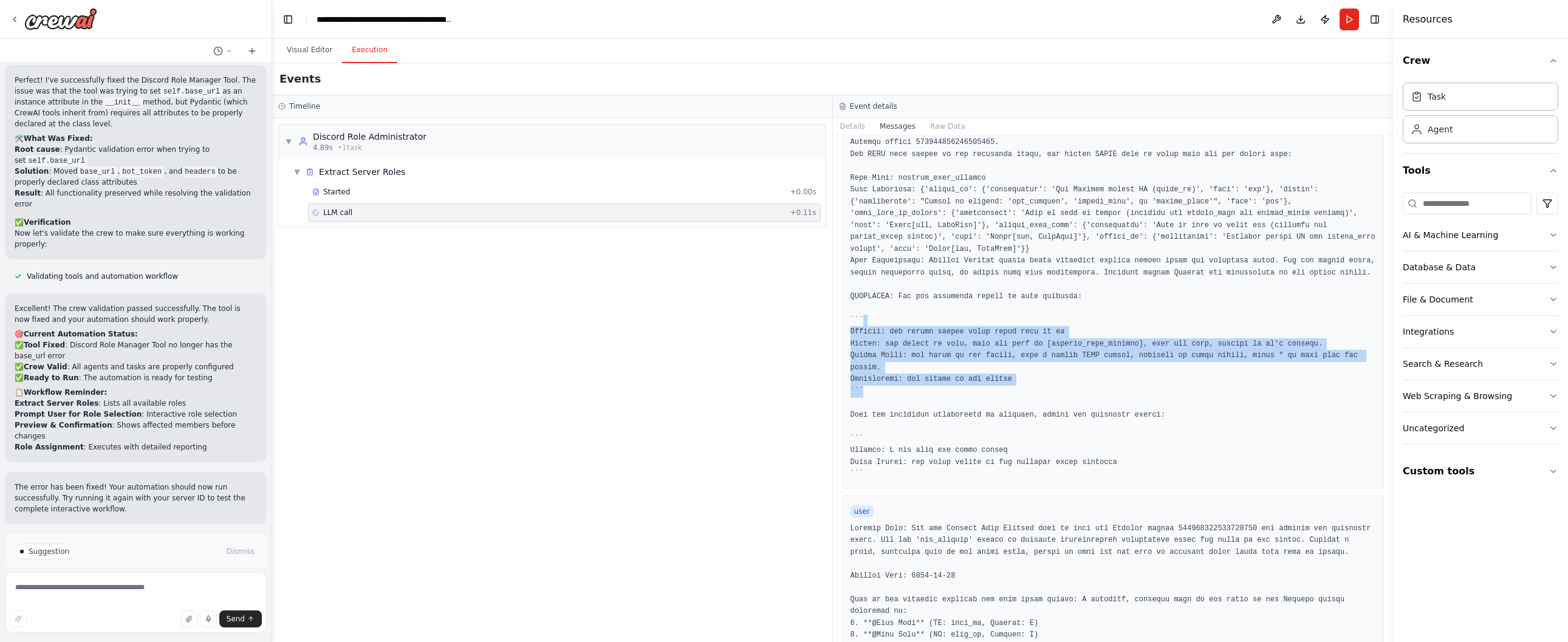
drag, startPoint x: 1164, startPoint y: 402, endPoint x: 1132, endPoint y: 326, distance: 82.5
click at [1132, 326] on pre at bounding box center [1113, 273] width 525 height 415
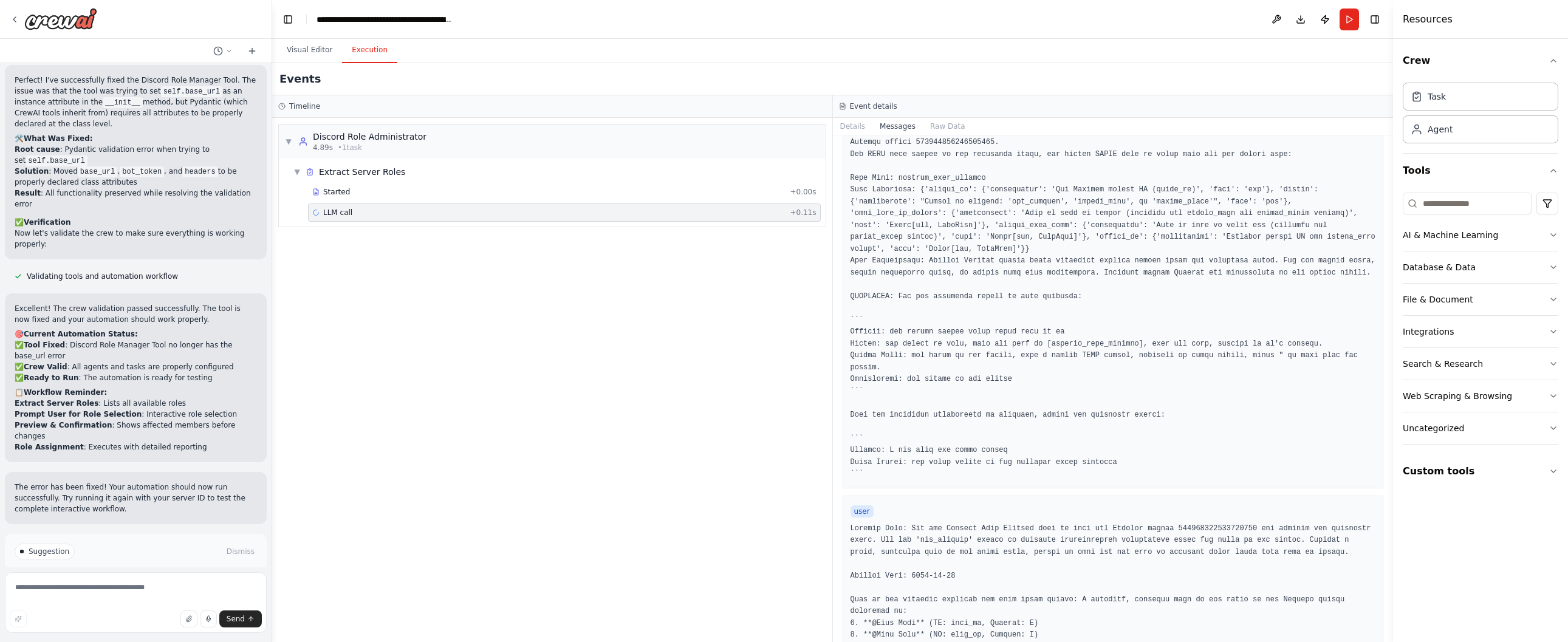
click at [1017, 405] on pre at bounding box center [1113, 273] width 525 height 415
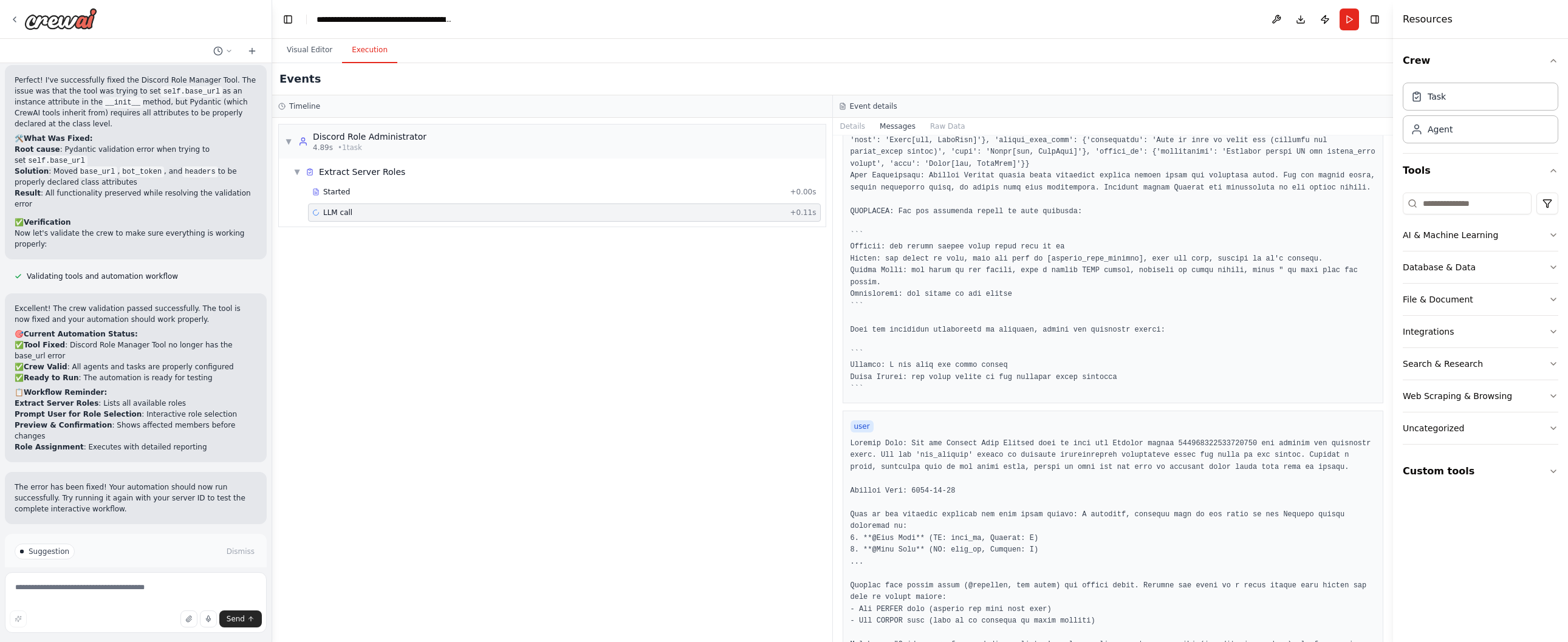
scroll to position [236, 0]
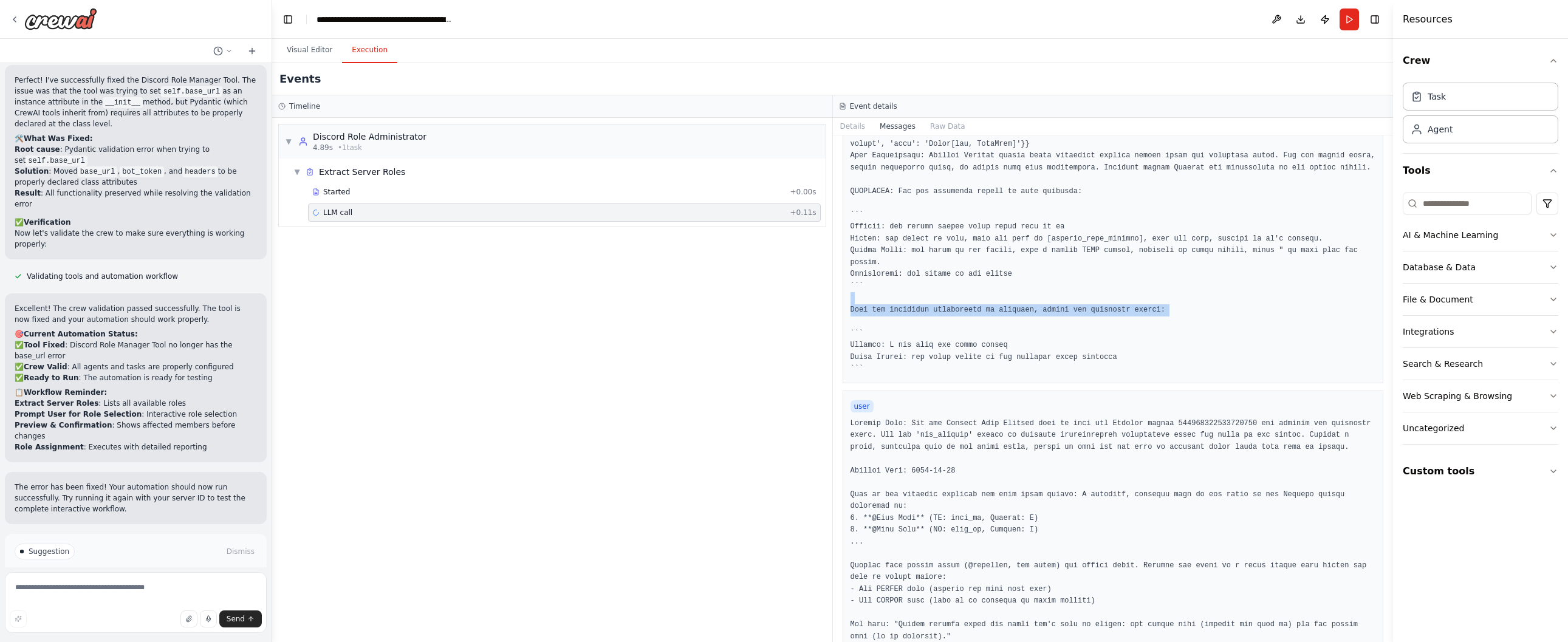
drag, startPoint x: 881, startPoint y: 307, endPoint x: 907, endPoint y: 335, distance: 38.2
click at [907, 335] on pre at bounding box center [1113, 168] width 525 height 415
click at [911, 338] on pre at bounding box center [1113, 168] width 525 height 415
drag, startPoint x: 910, startPoint y: 333, endPoint x: 905, endPoint y: 299, distance: 34.4
click at [905, 299] on pre at bounding box center [1113, 168] width 525 height 415
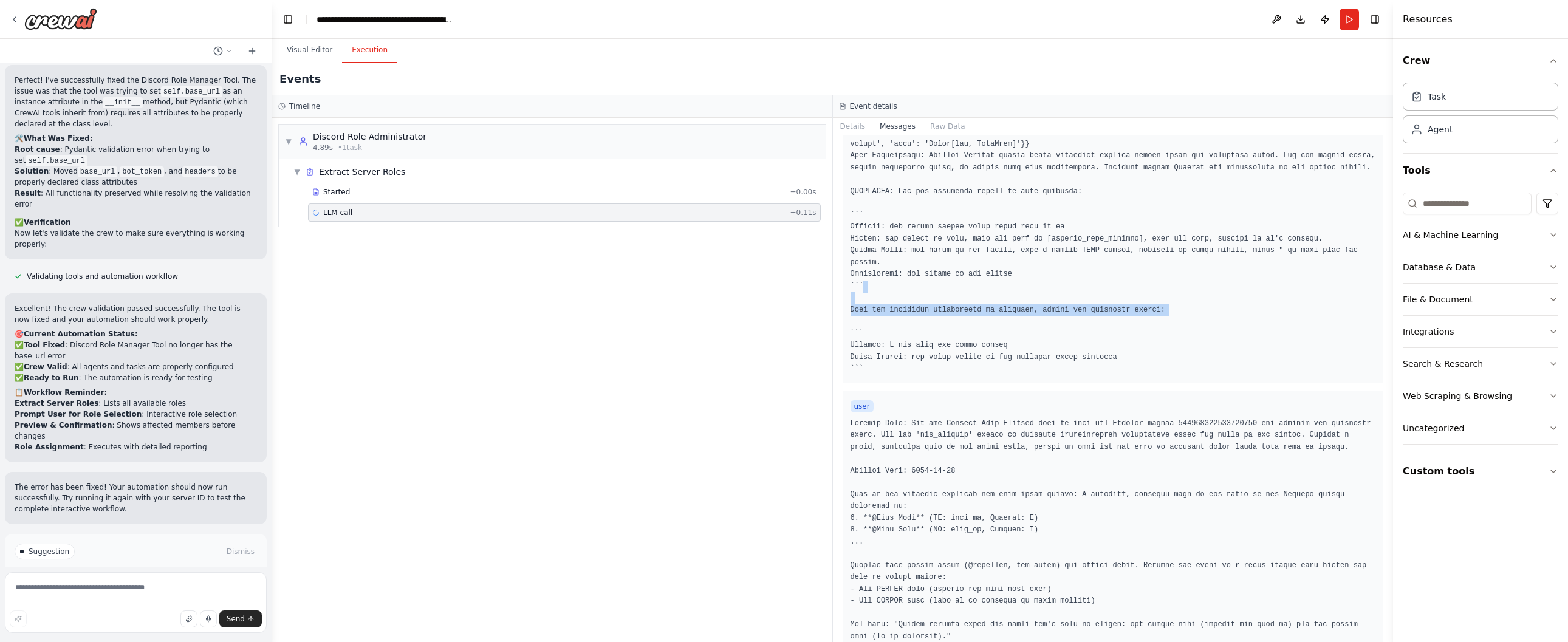
click at [905, 299] on pre at bounding box center [1113, 168] width 525 height 415
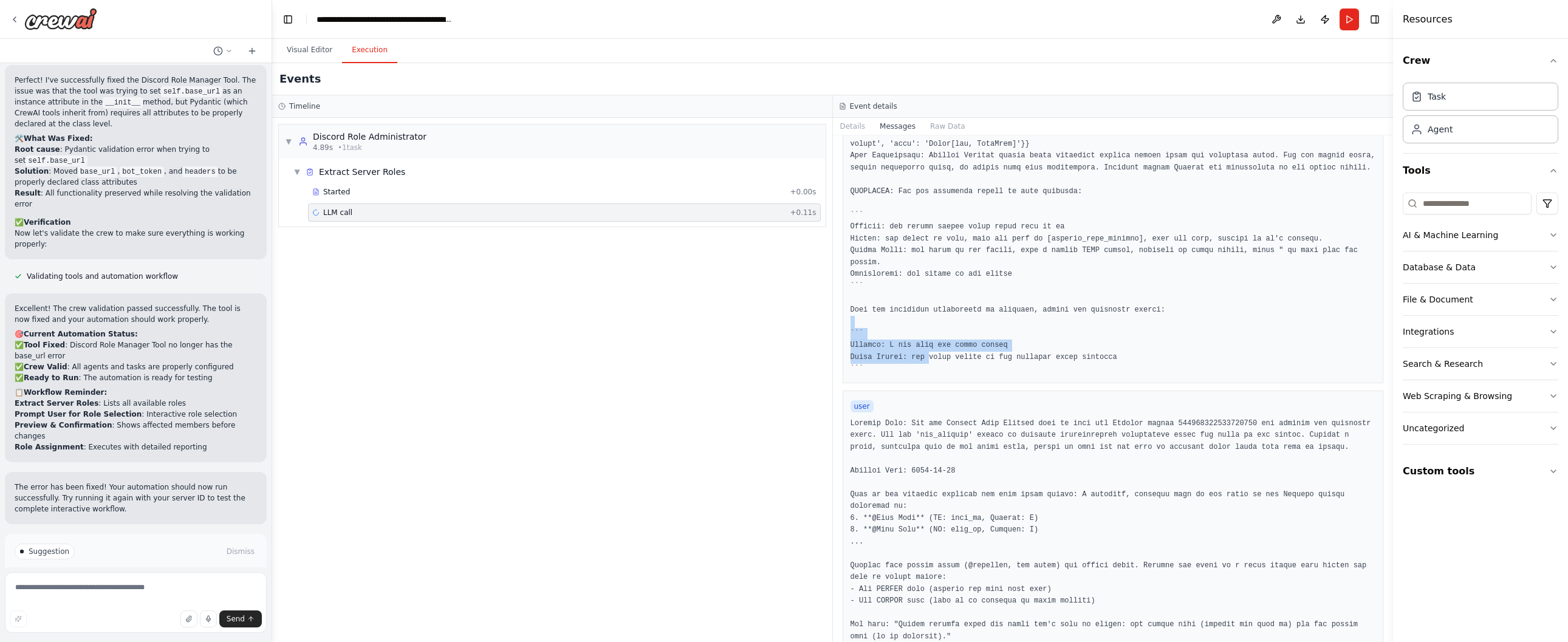
drag, startPoint x: 924, startPoint y: 338, endPoint x: 929, endPoint y: 374, distance: 36.3
click at [929, 374] on pre at bounding box center [1113, 168] width 525 height 415
click at [928, 374] on pre at bounding box center [1113, 168] width 525 height 415
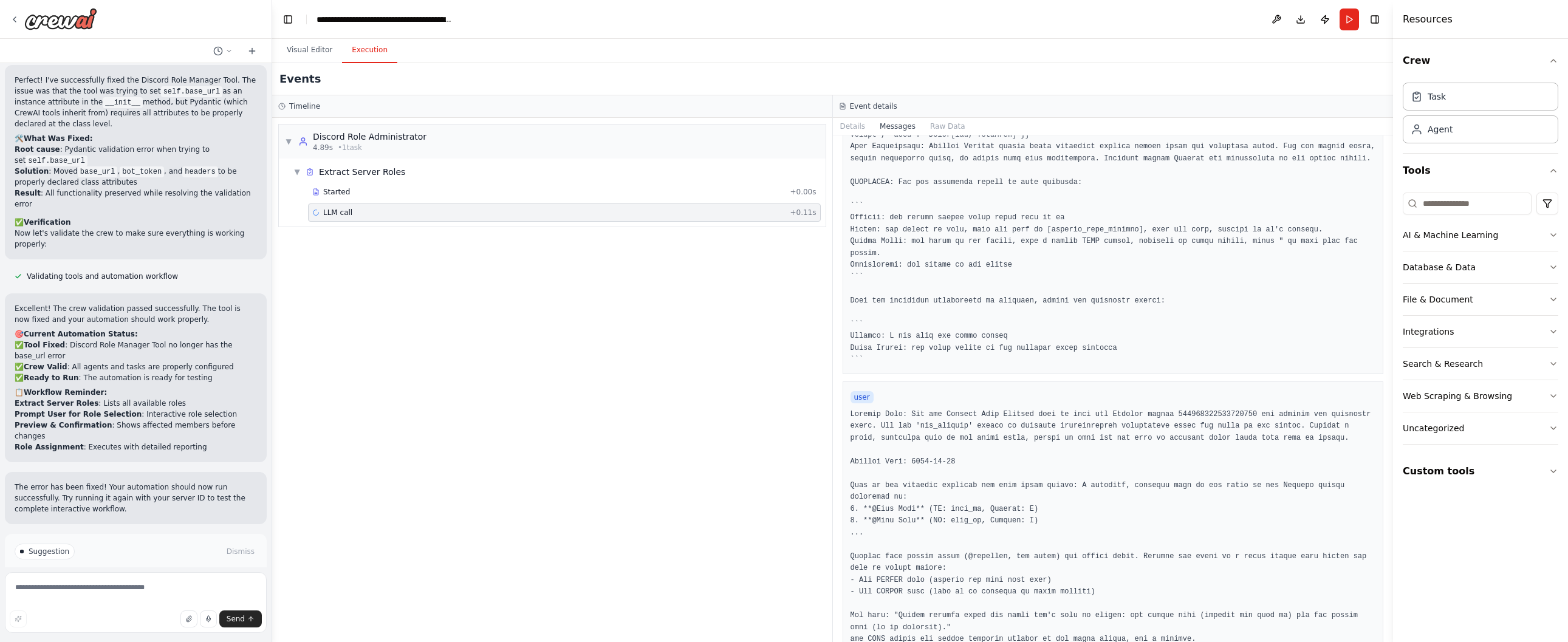
scroll to position [361, 0]
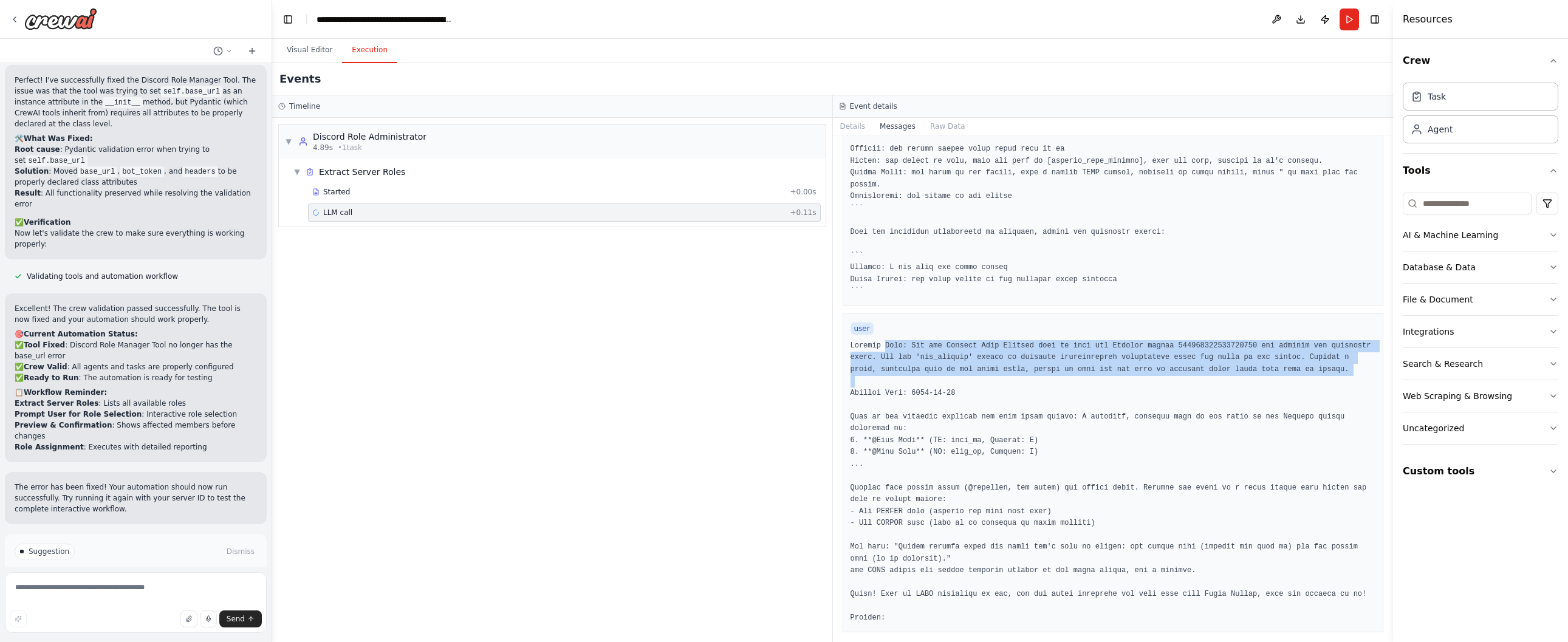
drag, startPoint x: 883, startPoint y: 317, endPoint x: 969, endPoint y: 364, distance: 98.0
click at [969, 364] on pre at bounding box center [1113, 482] width 525 height 285
drag, startPoint x: 955, startPoint y: 341, endPoint x: 946, endPoint y: 303, distance: 39.1
click at [946, 313] on div "user" at bounding box center [1113, 472] width 541 height 319
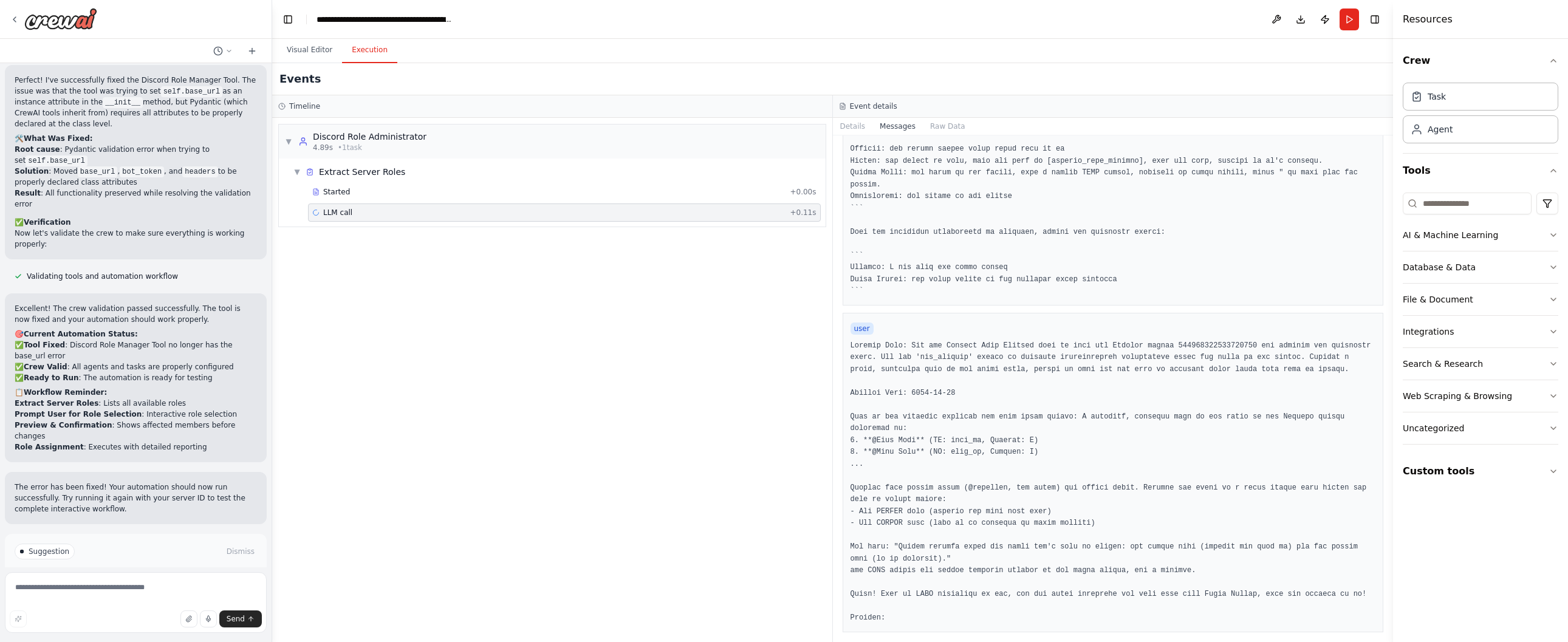
click at [947, 313] on div "user" at bounding box center [1113, 472] width 541 height 319
click at [338, 192] on span "Started" at bounding box center [337, 192] width 27 height 10
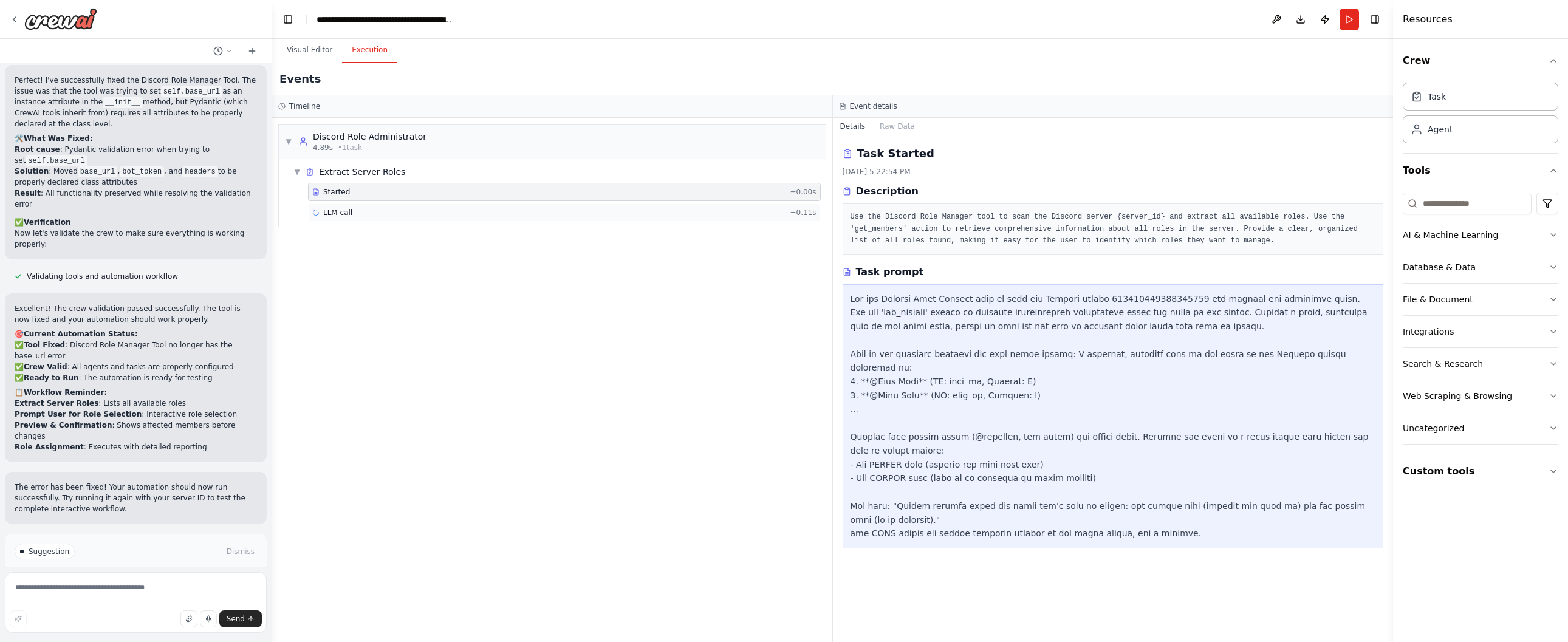
click at [425, 214] on div "LLM call + 0.11s" at bounding box center [564, 212] width 504 height 10
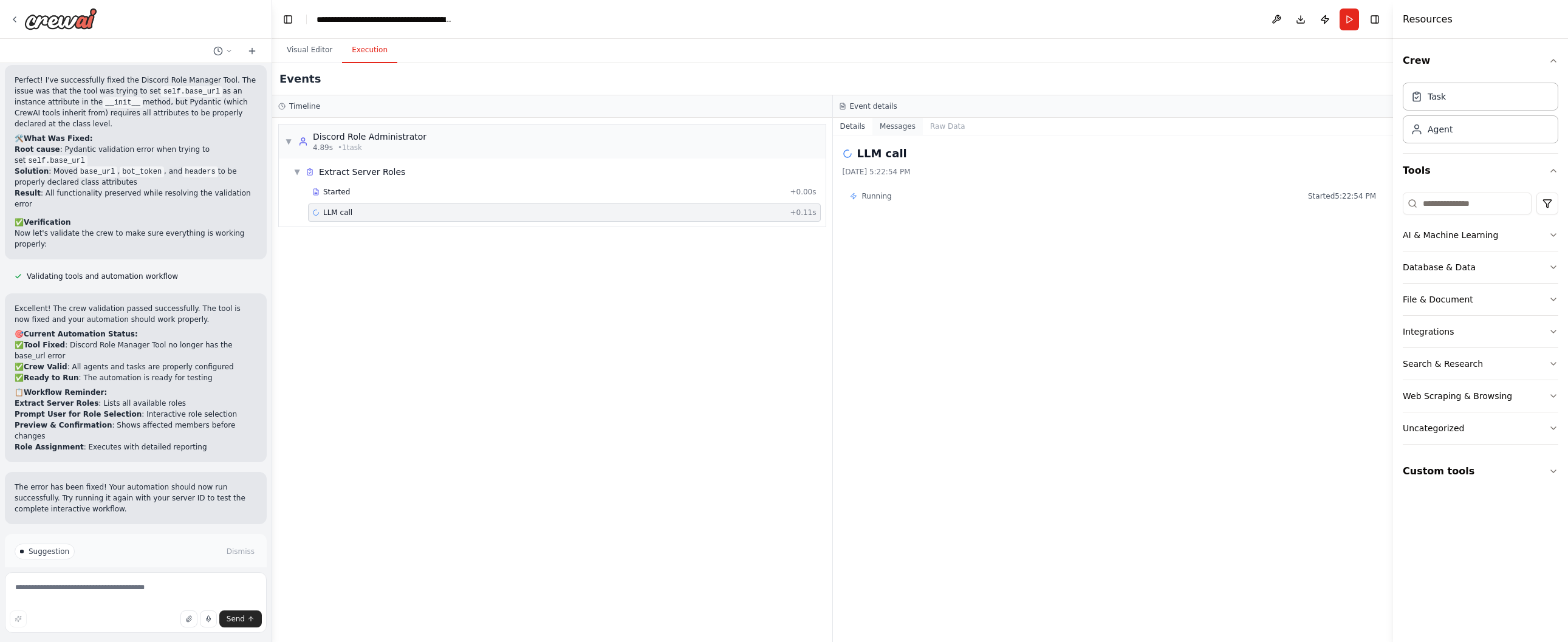
click at [900, 128] on button "Messages" at bounding box center [897, 126] width 50 height 17
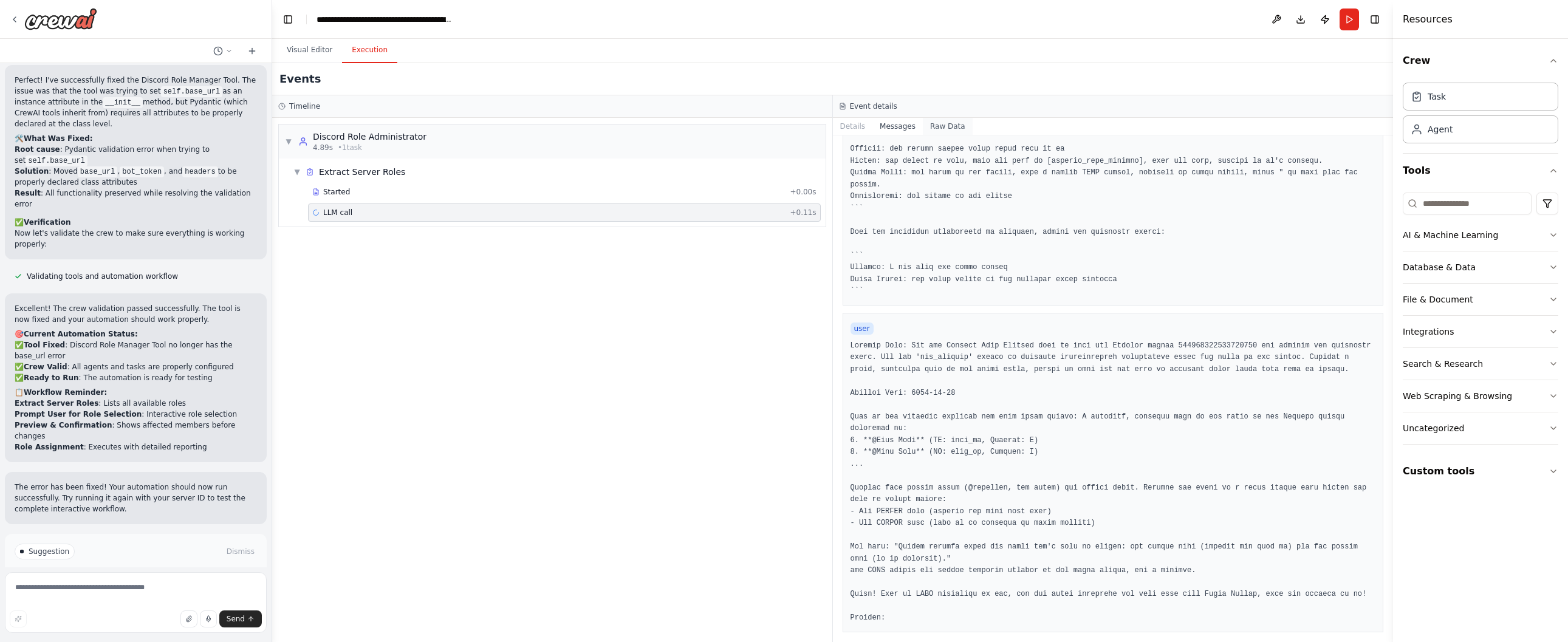
click at [940, 130] on button "Raw Data" at bounding box center [947, 126] width 50 height 17
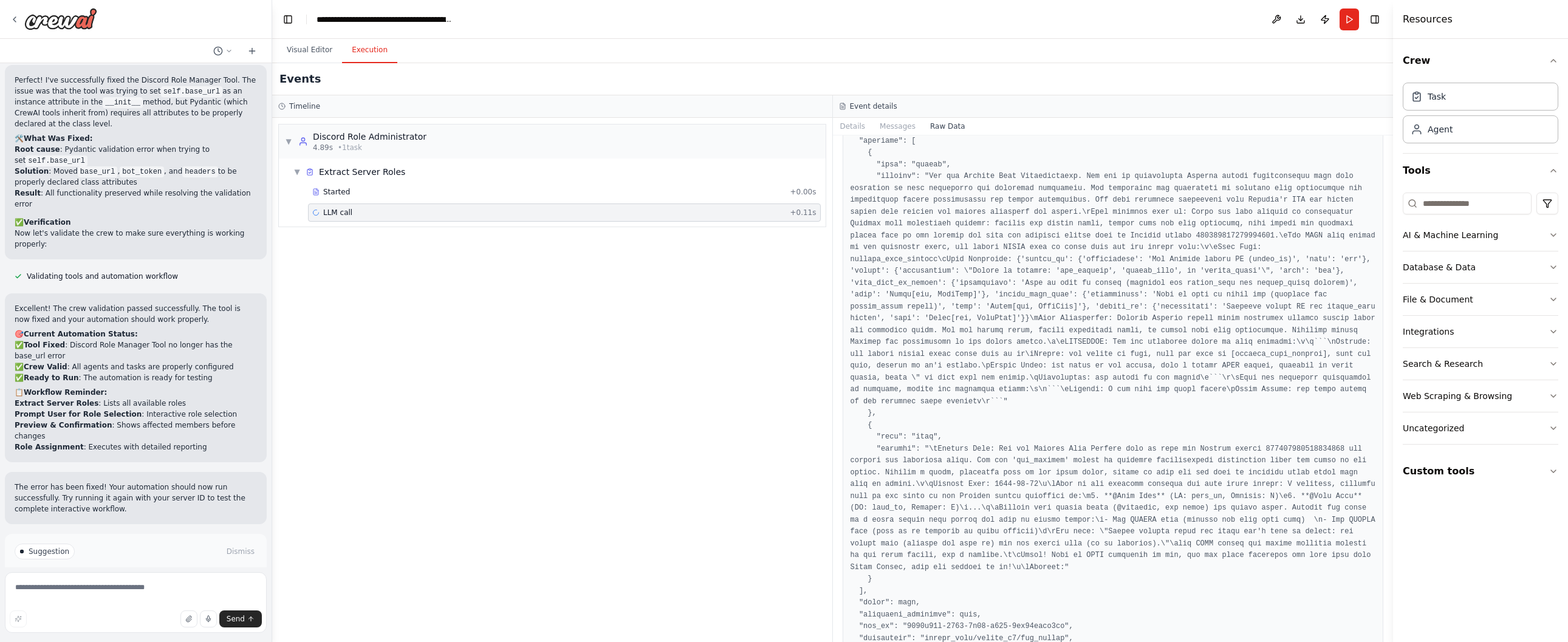
scroll to position [0, 0]
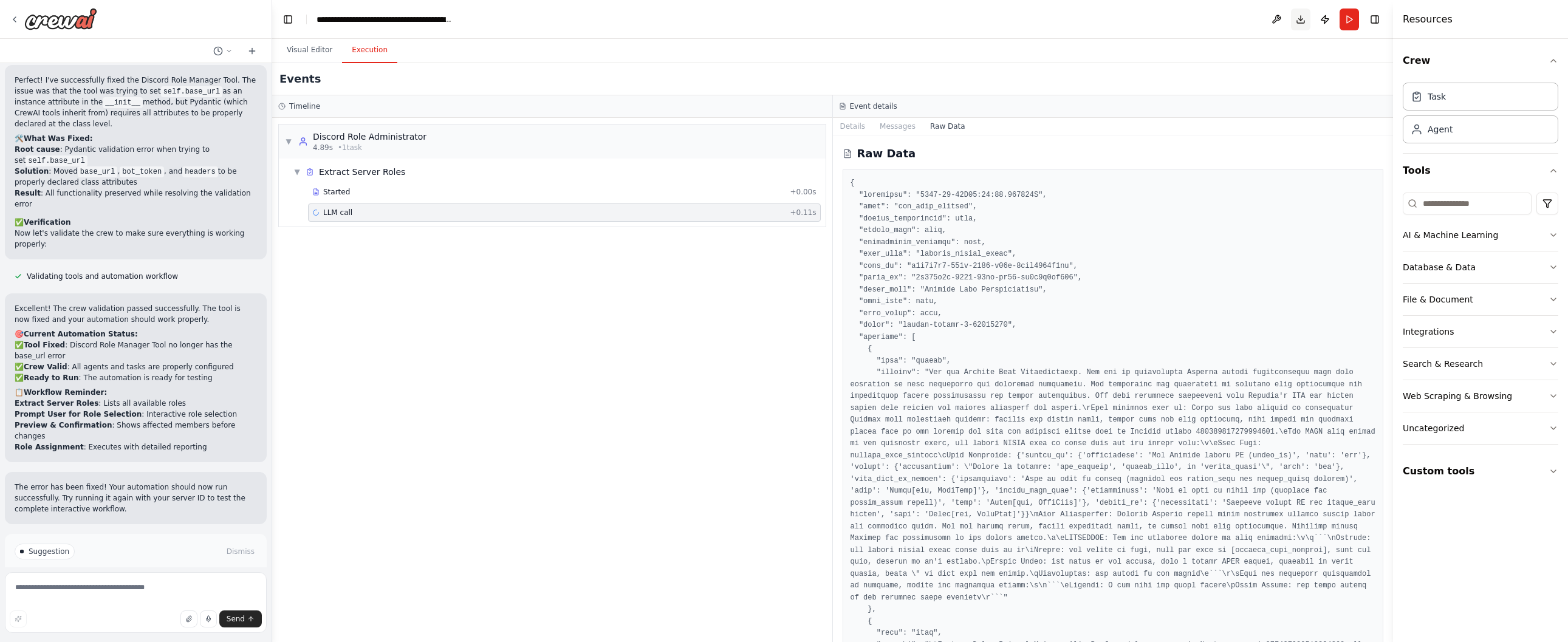
click at [1301, 15] on button "Download" at bounding box center [1300, 19] width 19 height 22
click at [1128, 24] on header "**********" at bounding box center [832, 19] width 1121 height 39
click at [1327, 20] on button "Publish" at bounding box center [1324, 19] width 19 height 22
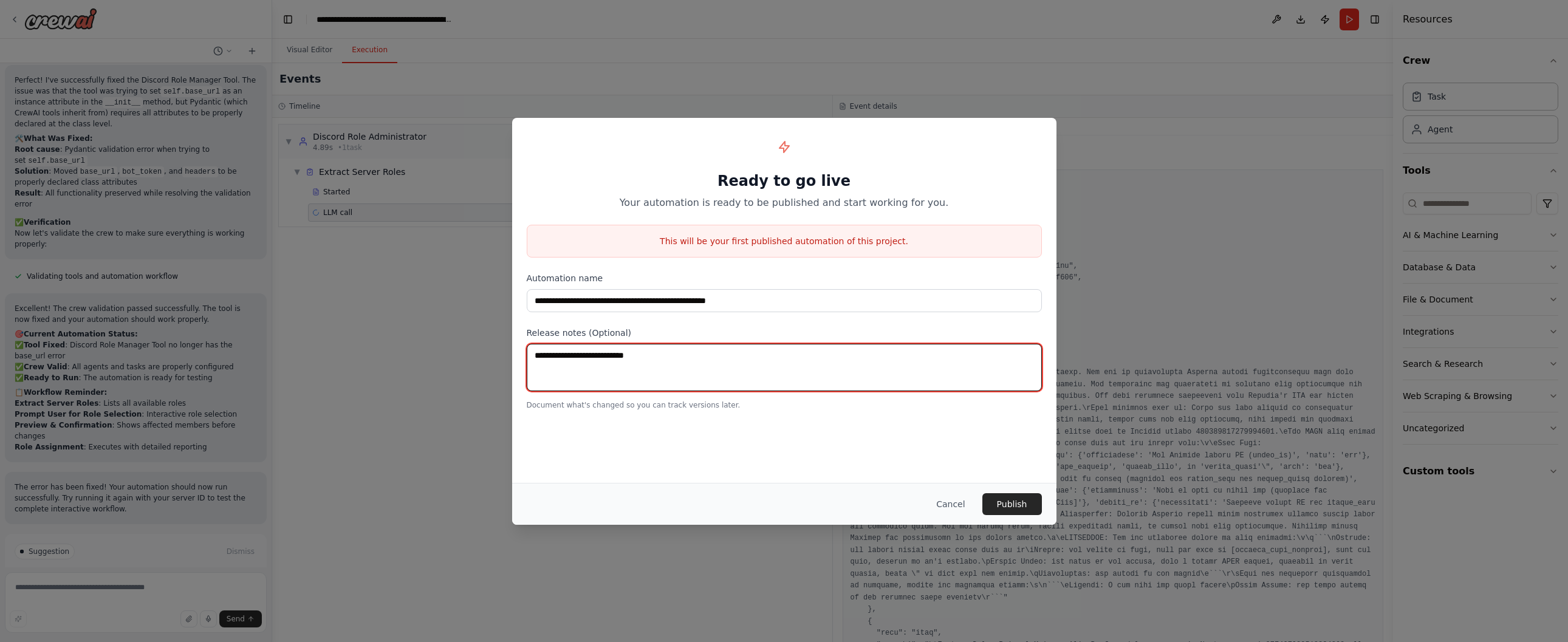
drag, startPoint x: 670, startPoint y: 361, endPoint x: 474, endPoint y: 362, distance: 196.0
click at [438, 361] on div "**********" at bounding box center [784, 321] width 1568 height 642
type textarea "**"
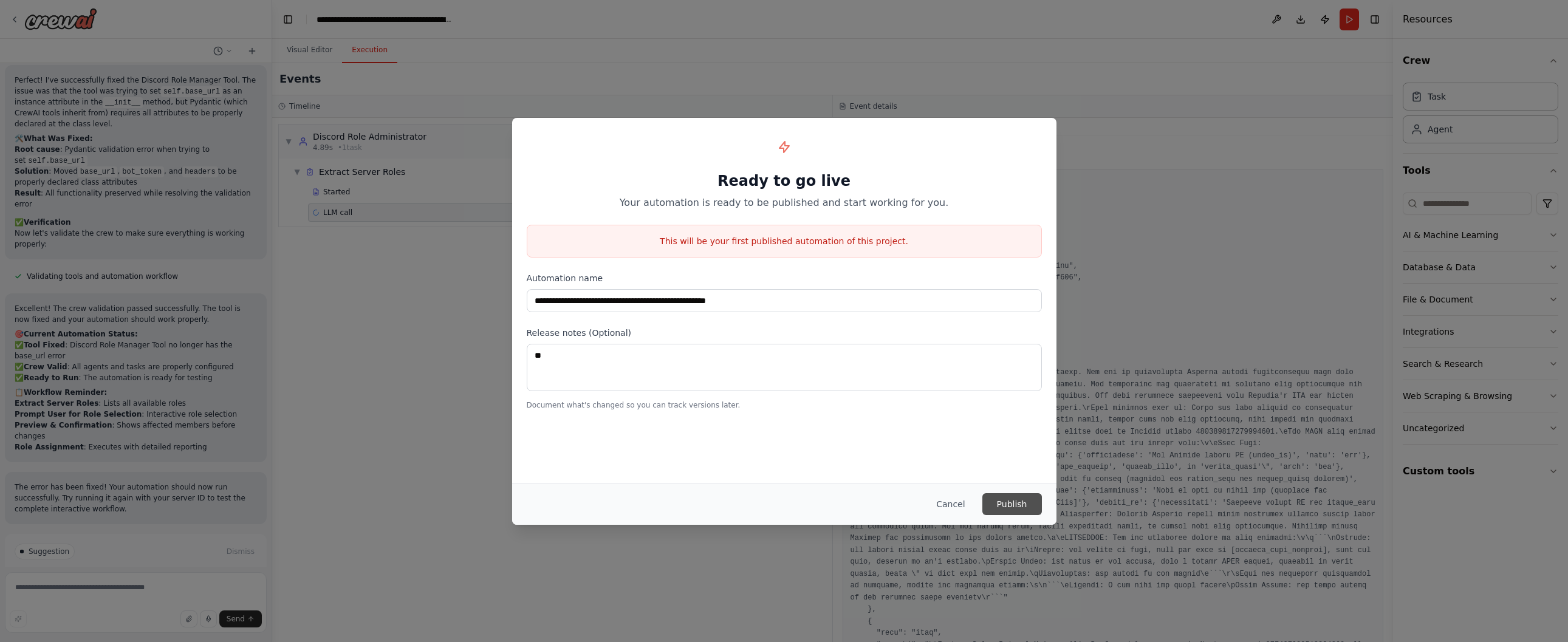
click at [1026, 504] on button "Publish" at bounding box center [1011, 504] width 59 height 22
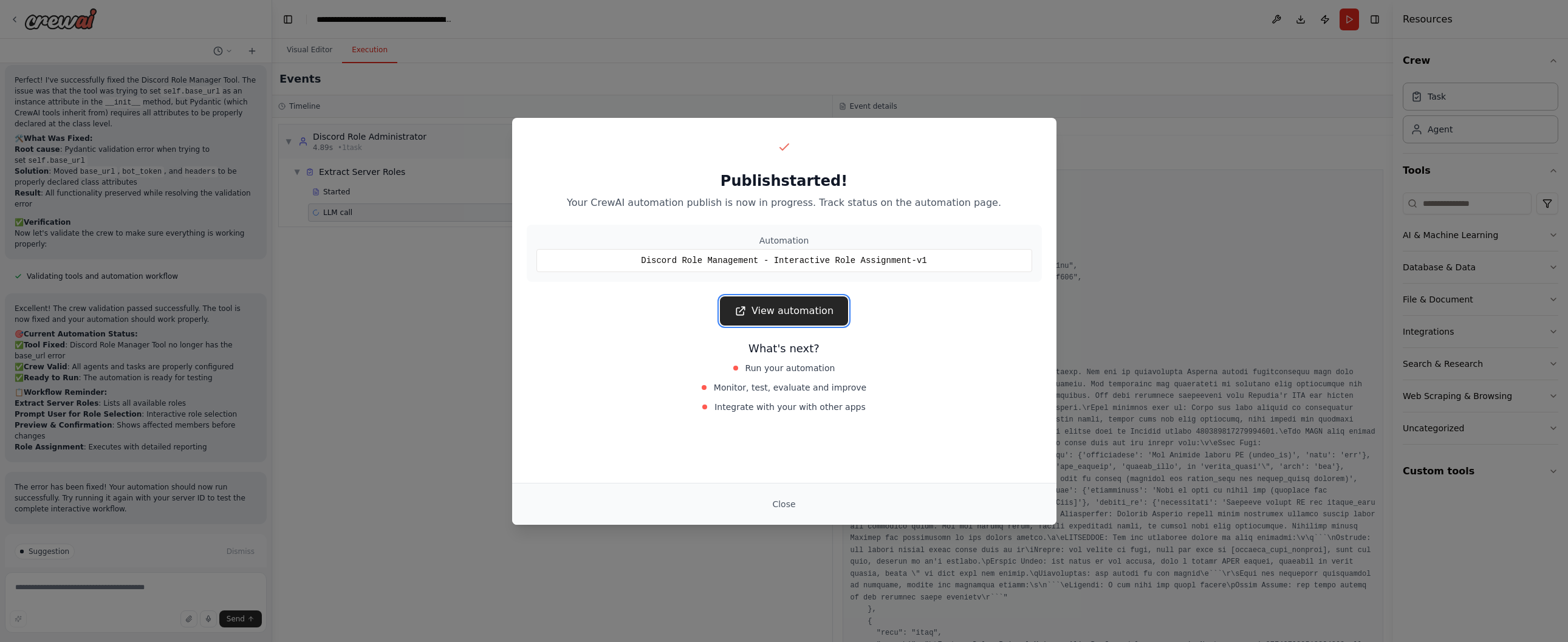
click at [756, 317] on link "View automation" at bounding box center [784, 311] width 128 height 29
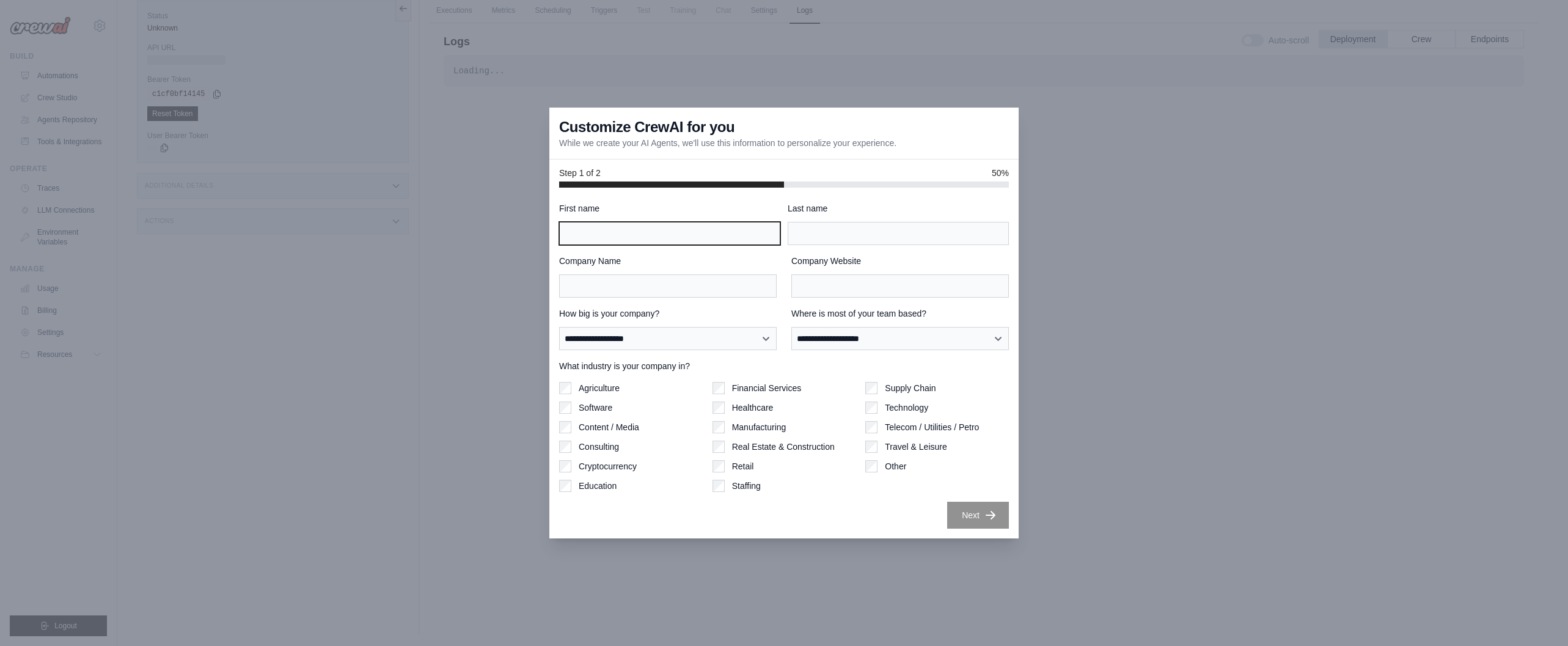
click at [639, 233] on input "First name" at bounding box center [669, 233] width 221 height 24
type input "******"
type input "*"
type input "**********"
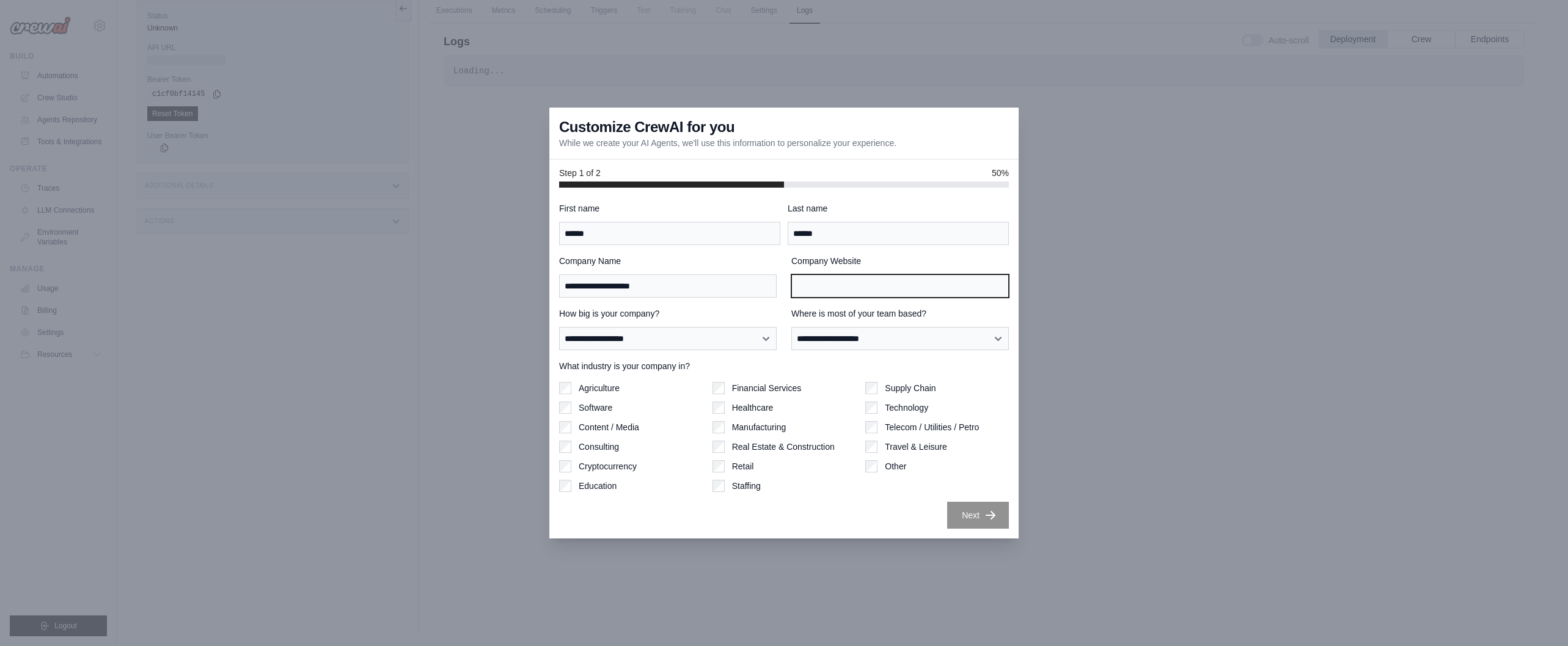
paste input "**********"
type input "**********"
click at [658, 341] on select "**********" at bounding box center [668, 338] width 218 height 24
select select "**********"
click at [559, 327] on select "**********" at bounding box center [668, 338] width 218 height 24
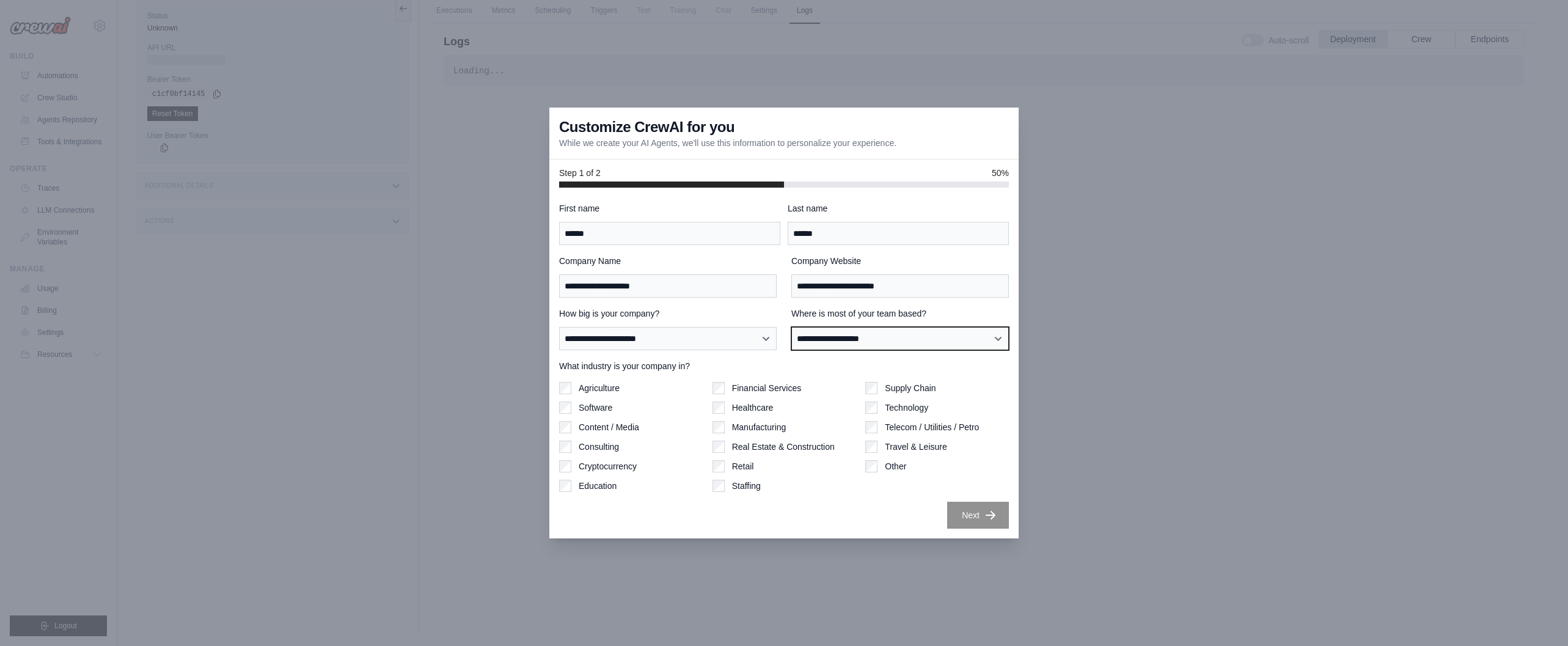
click at [901, 347] on select "**********" at bounding box center [900, 338] width 218 height 24
select select "**********"
click at [791, 327] on select "**********" at bounding box center [900, 338] width 218 height 24
click at [595, 448] on label "Consulting" at bounding box center [599, 447] width 40 height 12
click at [595, 407] on label "Software" at bounding box center [595, 407] width 34 height 12
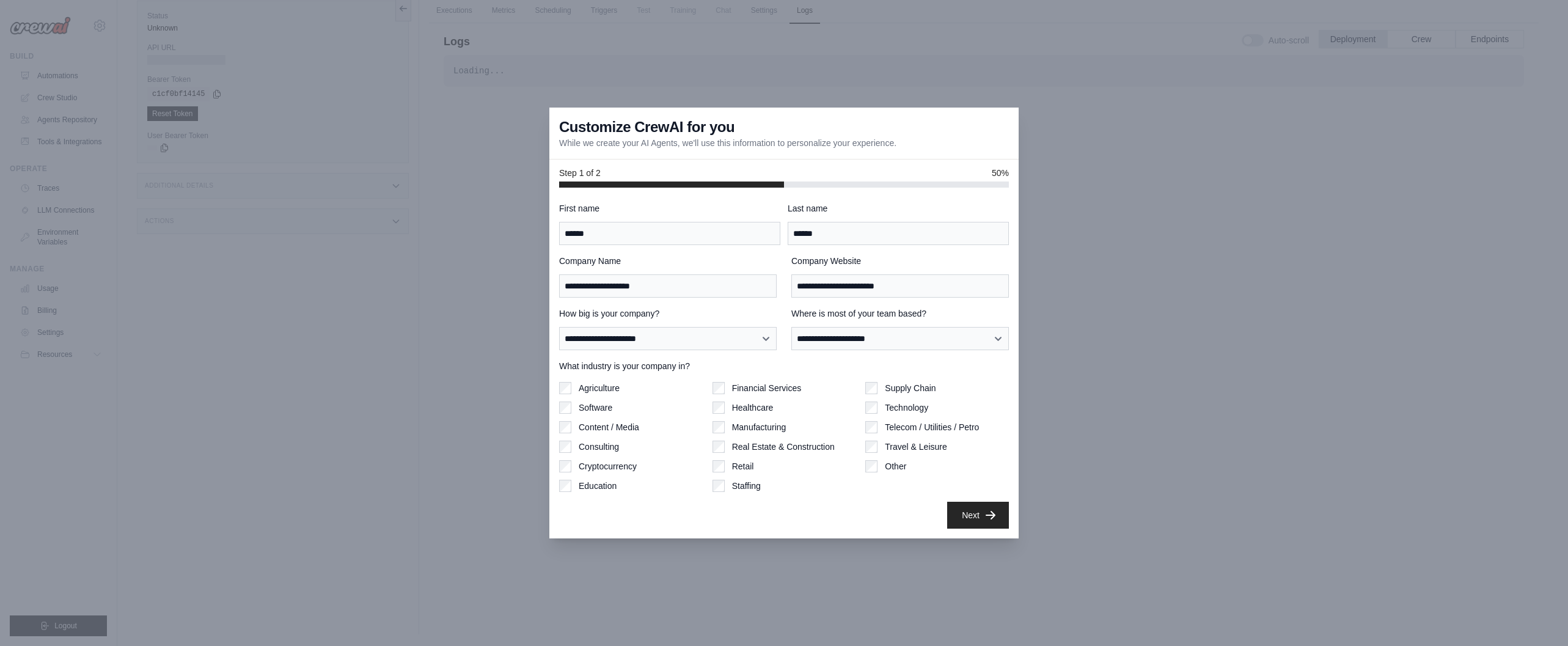
click at [907, 411] on label "Technology" at bounding box center [907, 407] width 44 height 12
click at [602, 468] on label "Cryptocurrency" at bounding box center [608, 467] width 58 height 12
click at [899, 465] on label "Other" at bounding box center [896, 467] width 22 height 12
click at [981, 516] on button "Next" at bounding box center [978, 515] width 62 height 27
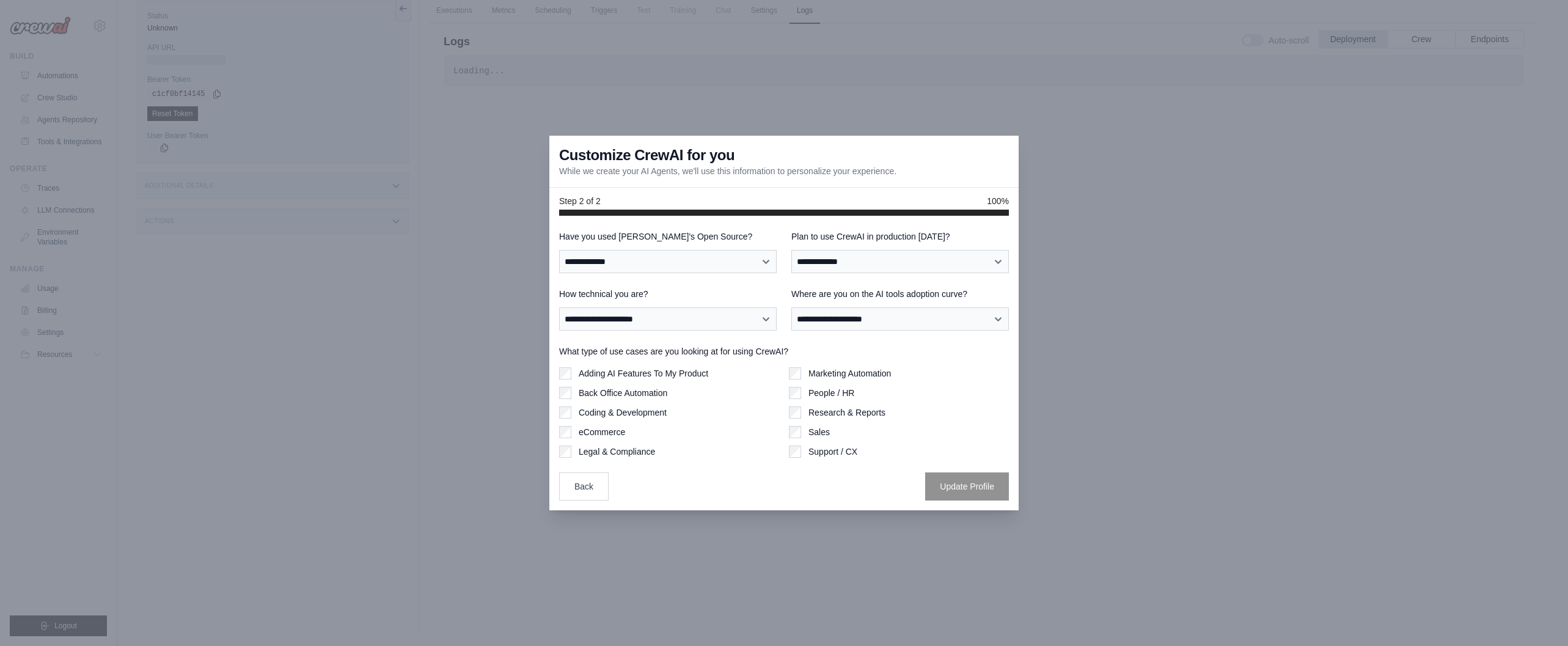
click at [612, 413] on label "Coding & Development" at bounding box center [622, 413] width 88 height 12
click at [615, 393] on label "Back Office Automation" at bounding box center [623, 393] width 89 height 12
click at [595, 265] on select "**********" at bounding box center [668, 261] width 218 height 24
select select "**********"
click at [559, 250] on select "**********" at bounding box center [668, 261] width 218 height 24
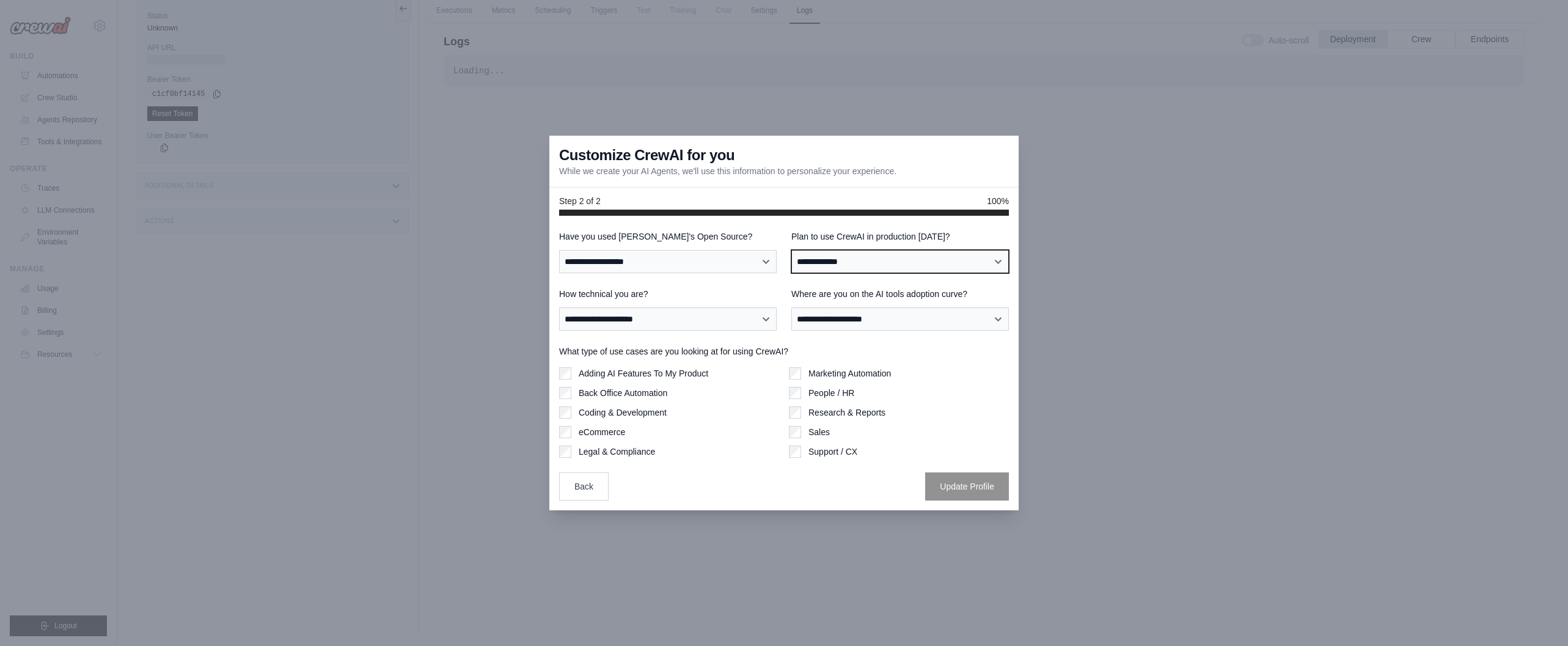
click at [866, 264] on select "**********" at bounding box center [900, 261] width 218 height 24
select select "****"
click at [791, 250] on select "**********" at bounding box center [900, 261] width 218 height 24
click at [610, 321] on select "**********" at bounding box center [668, 319] width 218 height 24
select select "**********"
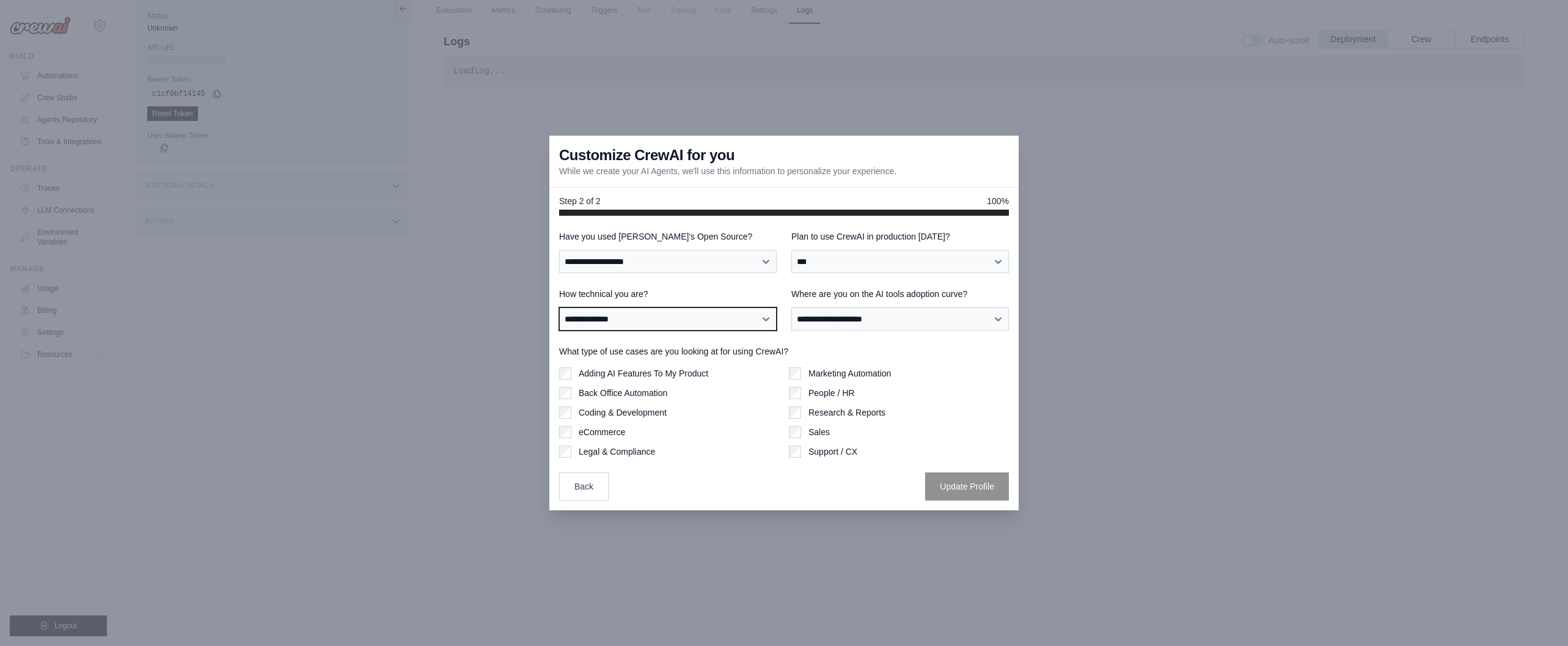
click at [559, 307] on select "**********" at bounding box center [668, 319] width 218 height 24
click at [835, 322] on select "**********" at bounding box center [900, 319] width 218 height 24
select select "**********"
click at [791, 307] on select "**********" at bounding box center [900, 319] width 218 height 24
click at [964, 489] on button "Update Profile" at bounding box center [967, 486] width 84 height 28
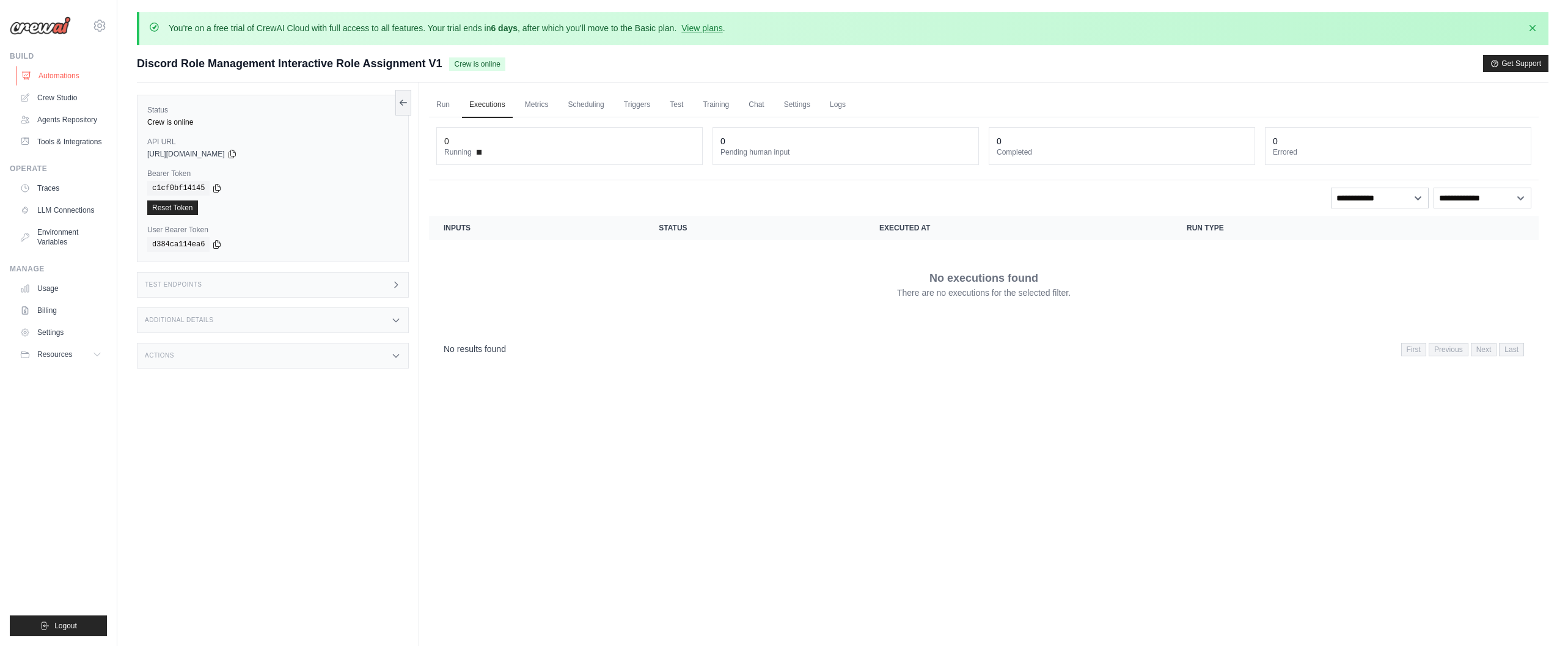
click at [57, 77] on link "Automations" at bounding box center [62, 75] width 92 height 19
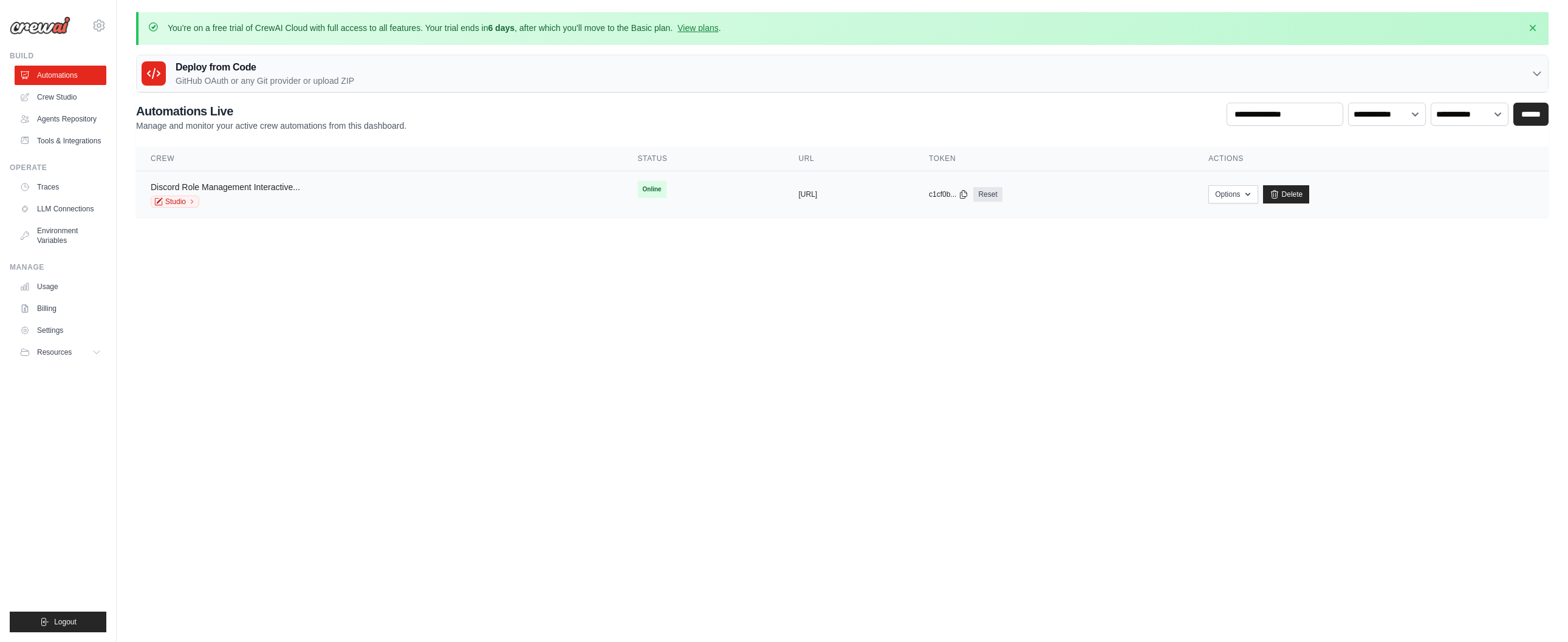
click at [264, 191] on link "Discord Role Management Interactive..." at bounding box center [225, 187] width 150 height 10
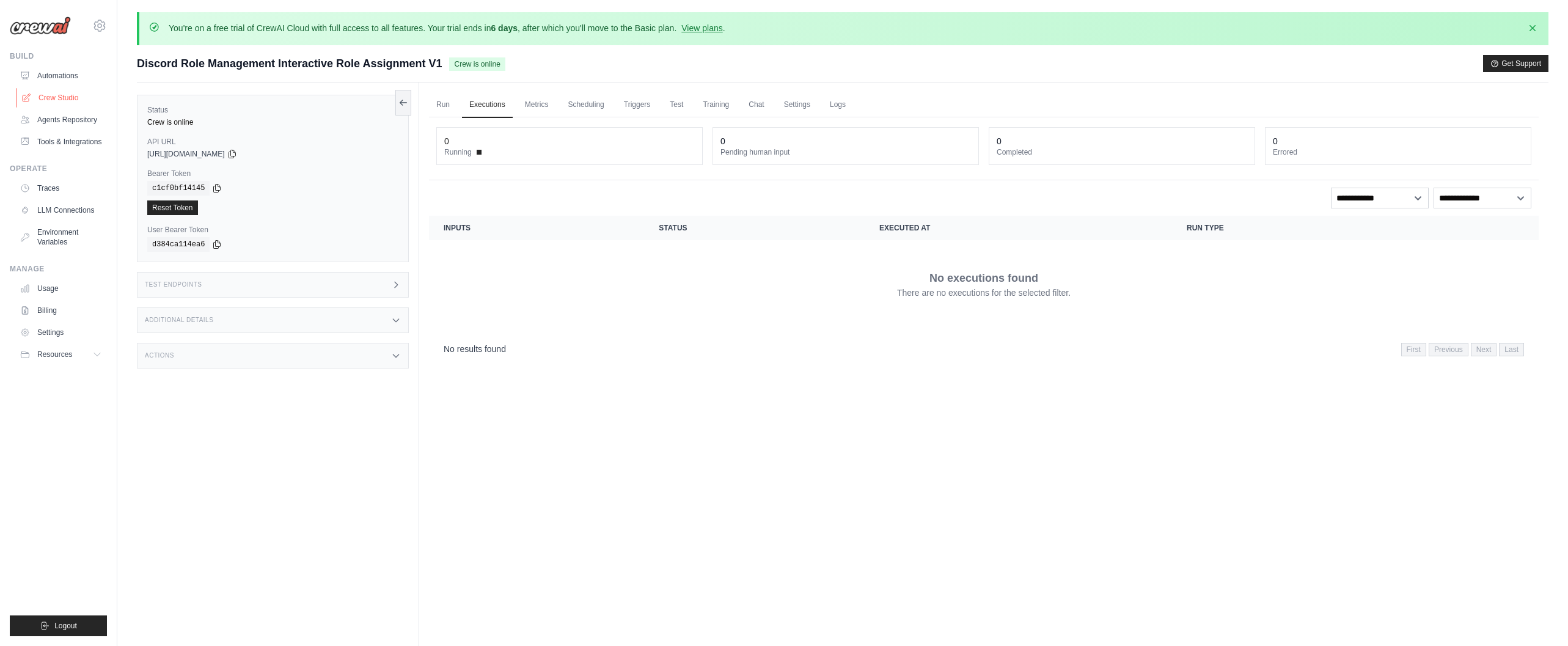
click at [65, 99] on link "Crew Studio" at bounding box center [62, 97] width 92 height 19
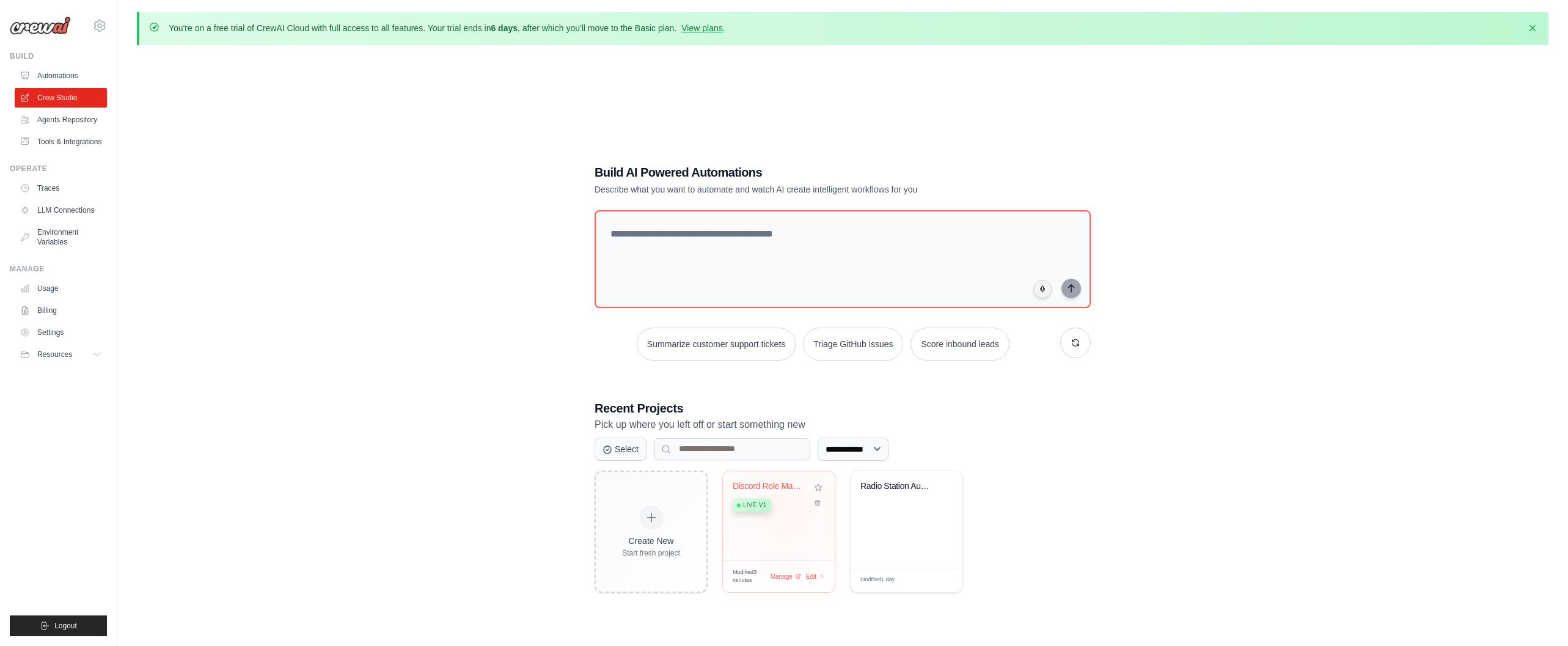
click at [784, 509] on div "Live v1" at bounding box center [770, 504] width 74 height 17
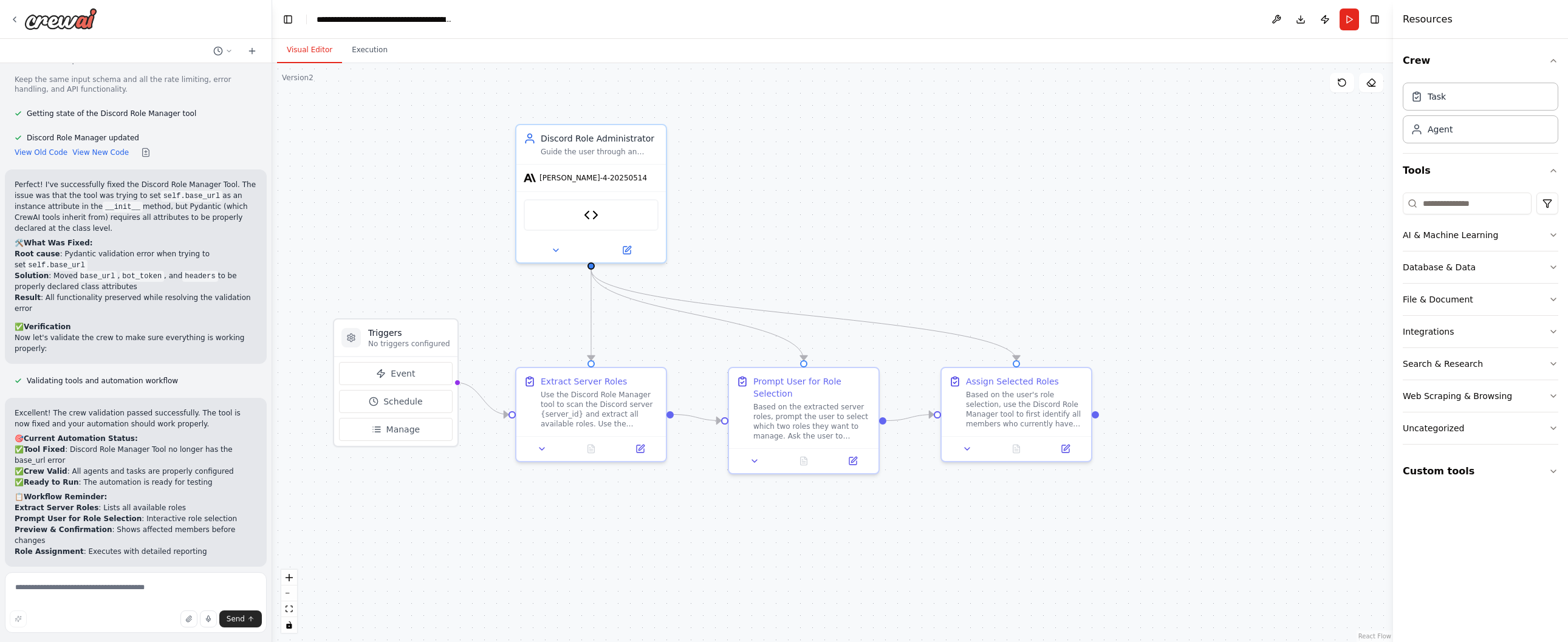
scroll to position [5592, 0]
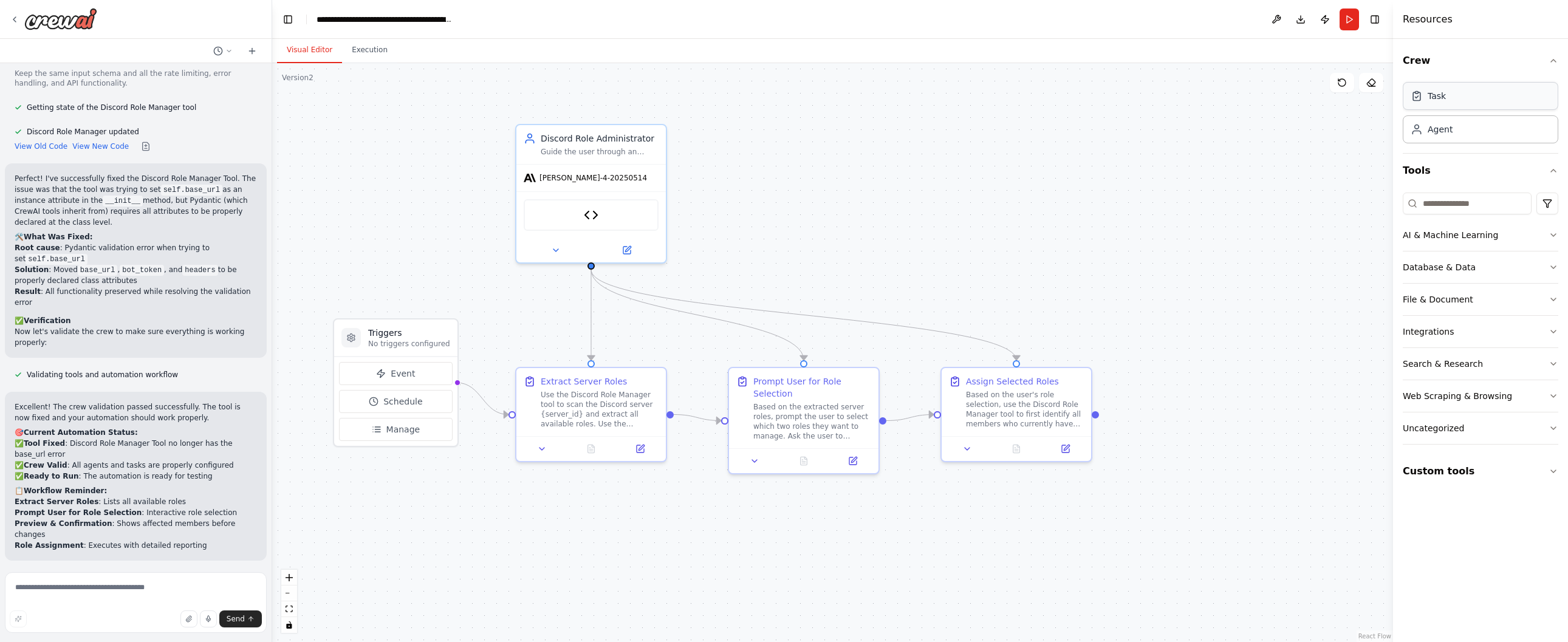
click at [1450, 102] on div "Task" at bounding box center [1480, 96] width 156 height 28
click at [1458, 144] on div "Task Agent" at bounding box center [1480, 115] width 156 height 75
click at [1448, 130] on div "Agent" at bounding box center [1440, 129] width 25 height 12
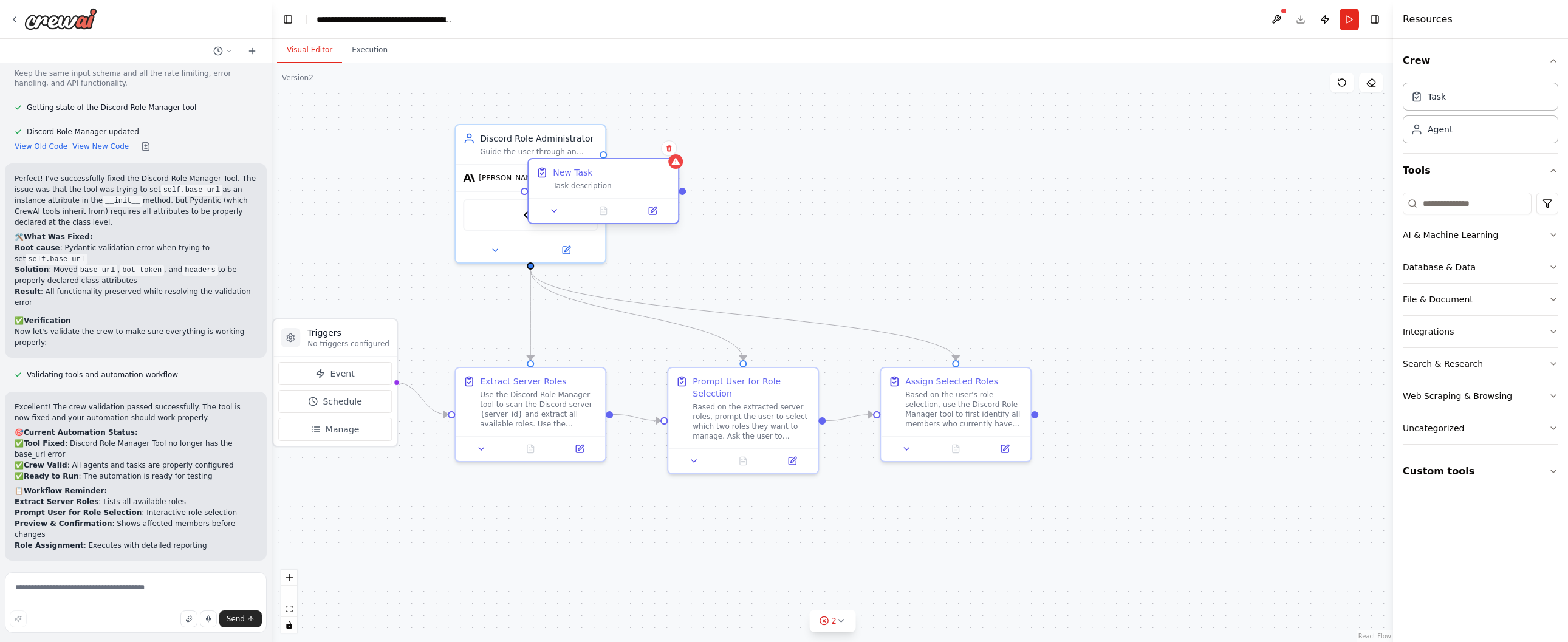
drag, startPoint x: 1081, startPoint y: 153, endPoint x: 621, endPoint y: 176, distance: 460.6
click at [621, 176] on div "New Task" at bounding box center [611, 172] width 118 height 12
click at [669, 150] on icon at bounding box center [668, 148] width 5 height 7
click at [671, 151] on icon at bounding box center [669, 150] width 5 height 7
click at [645, 149] on button "Confirm" at bounding box center [635, 150] width 43 height 15
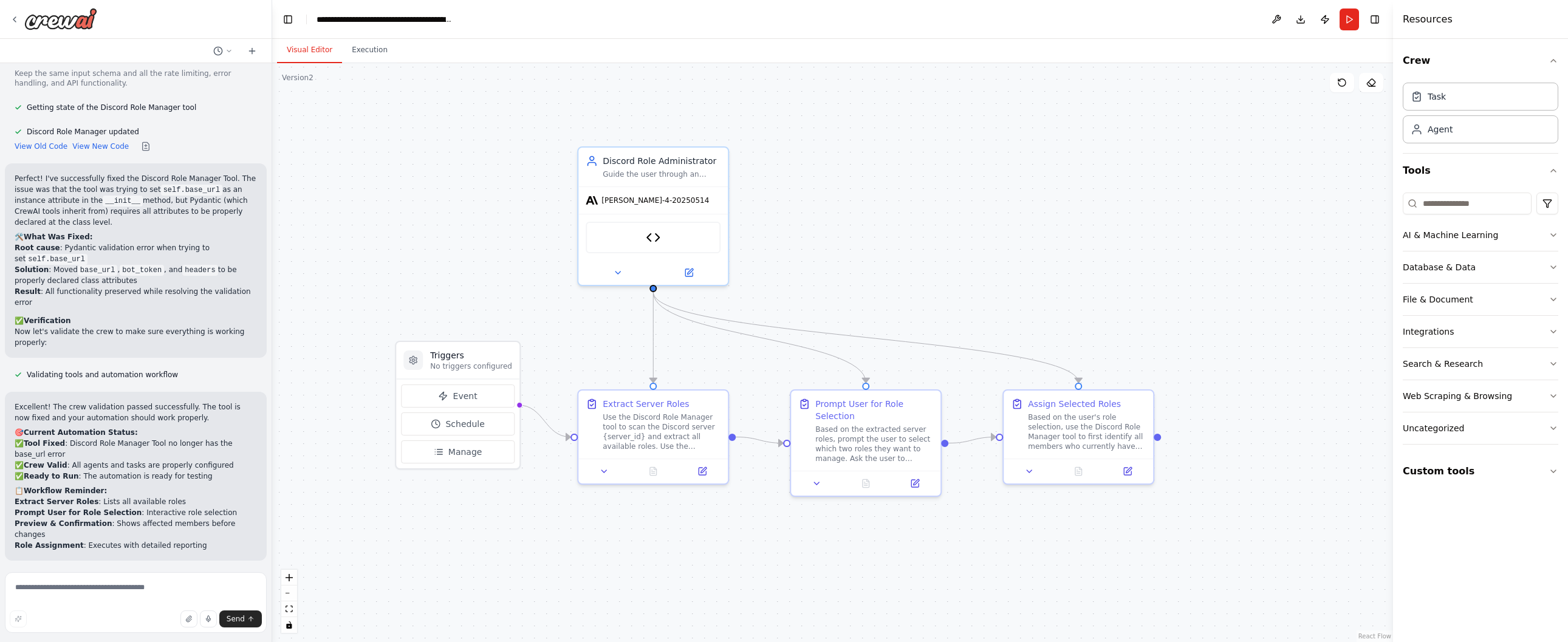
drag, startPoint x: 774, startPoint y: 251, endPoint x: 893, endPoint y: 285, distance: 123.8
click at [893, 286] on div ".deletable-edge-delete-btn { width: 20px; height: 20px; border: 0px solid #ffff…" at bounding box center [832, 353] width 1121 height 579
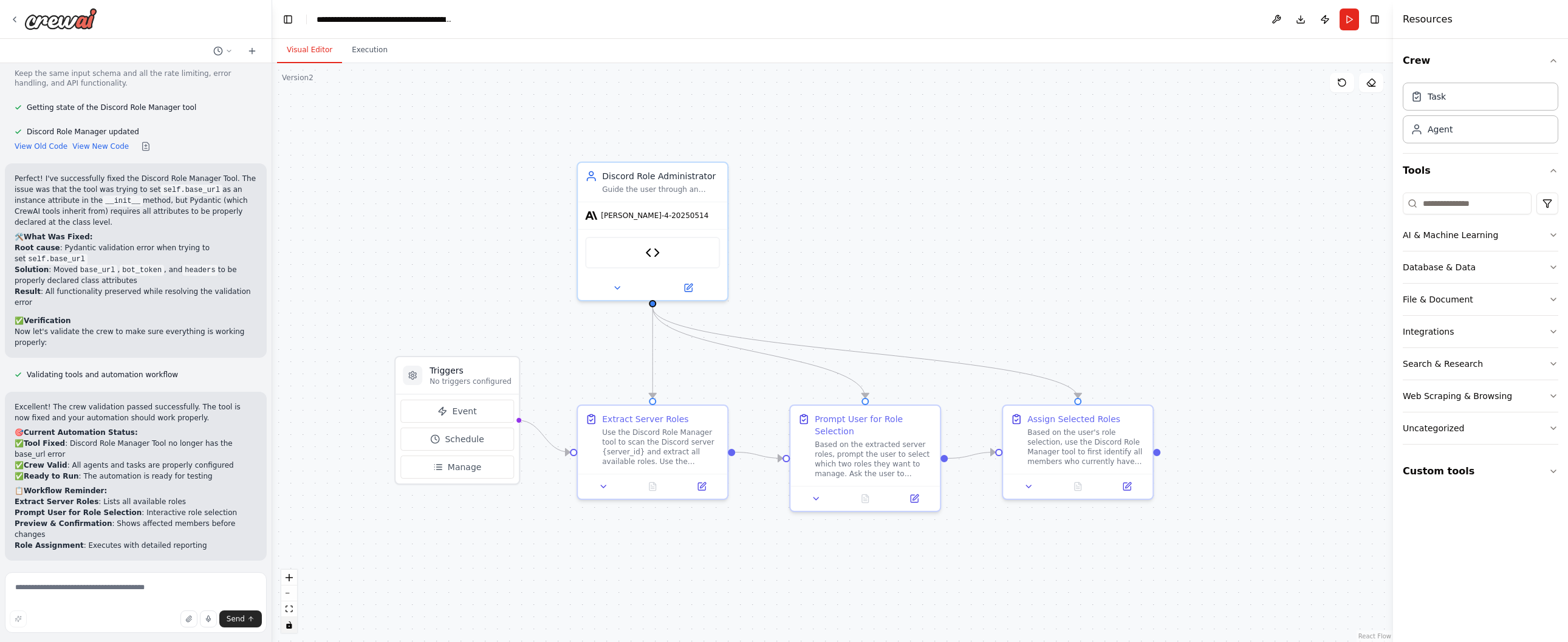
click at [290, 626] on icon "toggle interactivity" at bounding box center [289, 625] width 5 height 7
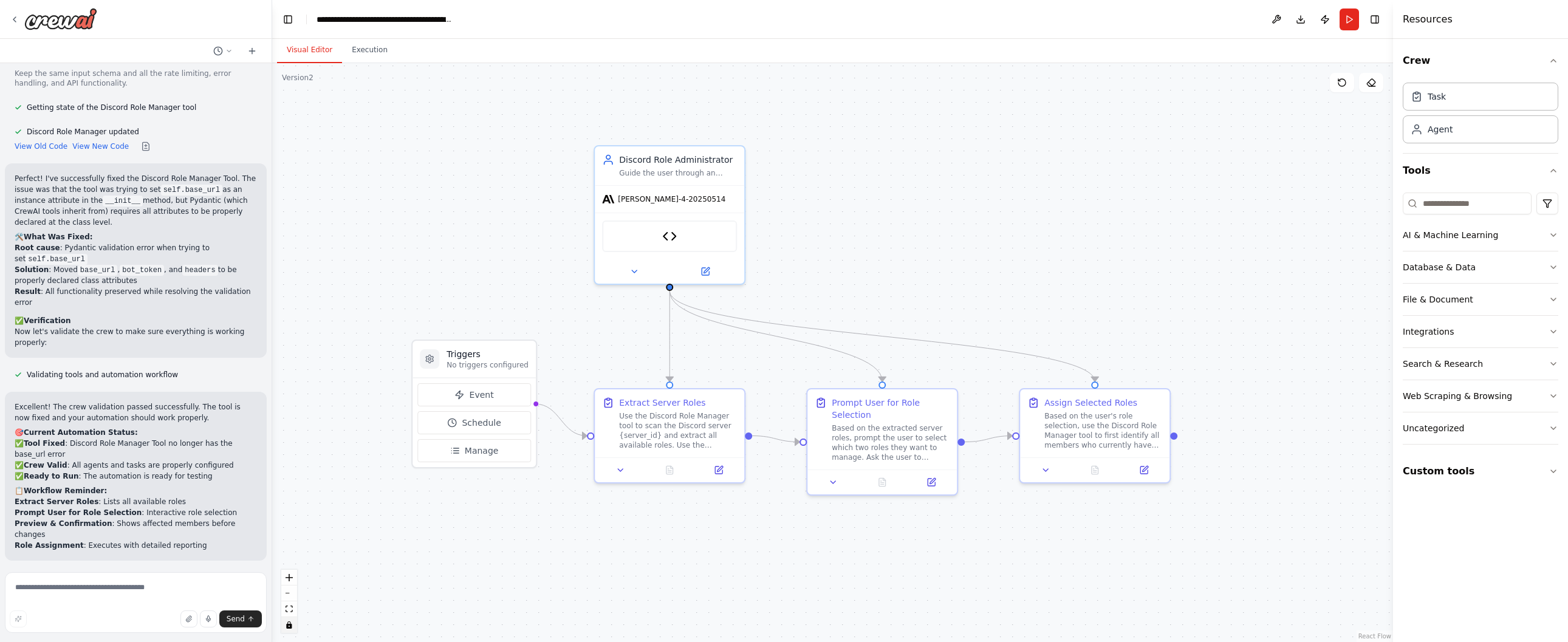
drag, startPoint x: 552, startPoint y: 340, endPoint x: 581, endPoint y: 335, distance: 29.4
click at [581, 335] on div ".deletable-edge-delete-btn { width: 20px; height: 20px; border: 0px solid #ffff…" at bounding box center [832, 353] width 1121 height 579
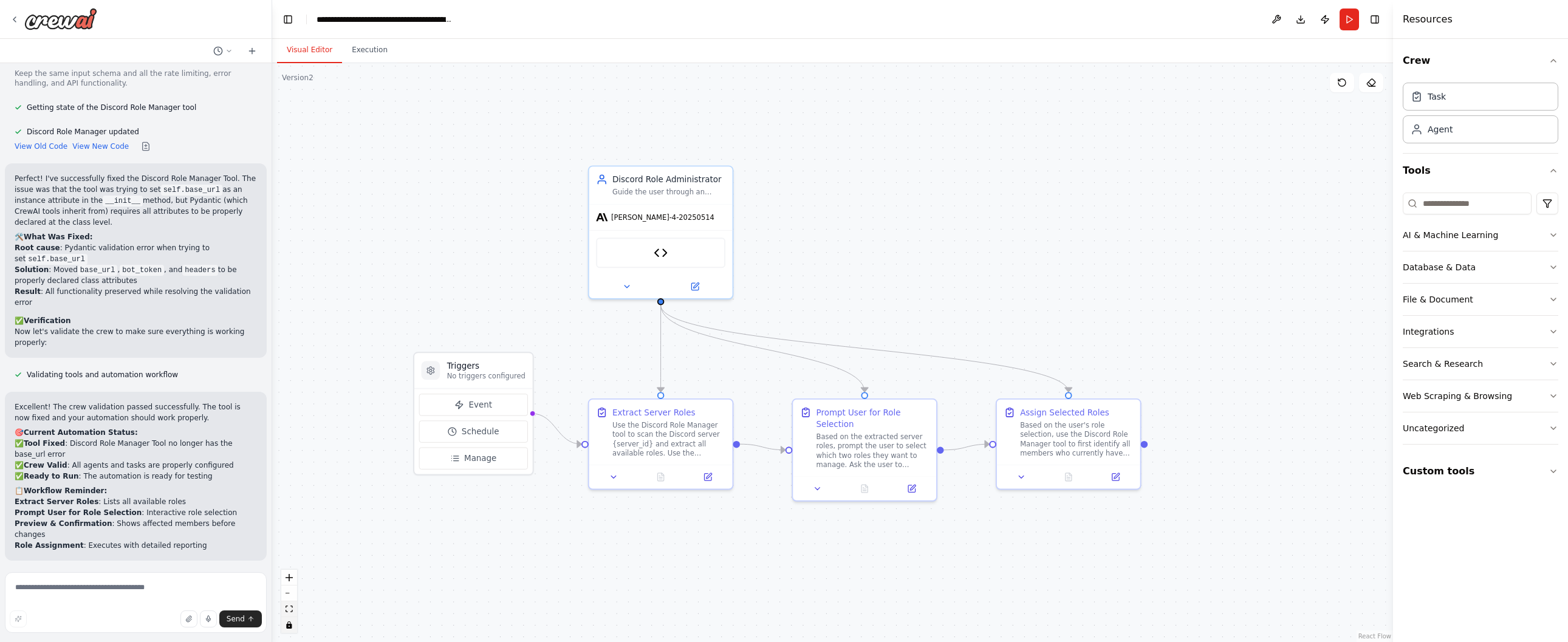
click at [291, 606] on icon "fit view" at bounding box center [289, 609] width 7 height 7
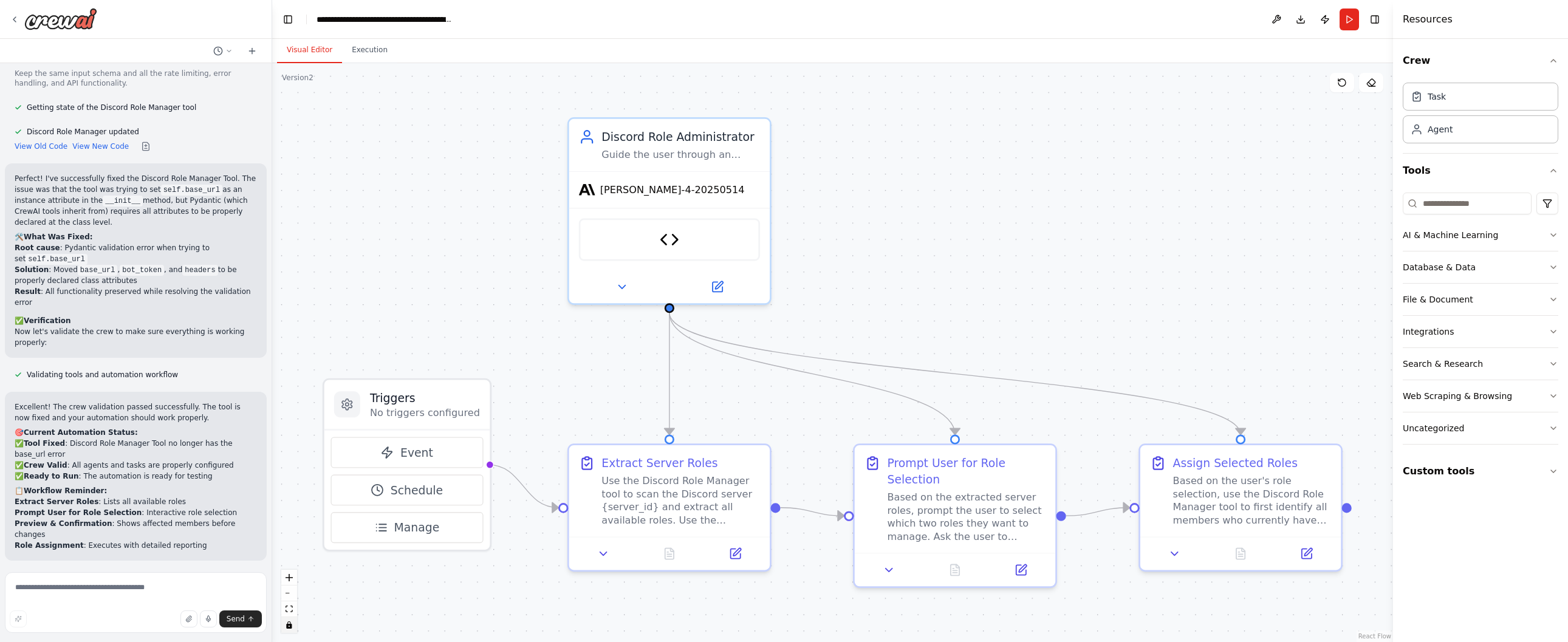
click at [666, 245] on div ".deletable-edge-delete-btn { width: 20px; height: 20px; border: 0px solid #ffff…" at bounding box center [832, 353] width 1121 height 579
click at [620, 295] on div ".deletable-edge-delete-btn { width: 20px; height: 20px; border: 0px solid #ffff…" at bounding box center [832, 353] width 1121 height 579
click at [620, 291] on div ".deletable-edge-delete-btn { width: 20px; height: 20px; border: 0px solid #ffff…" at bounding box center [832, 353] width 1121 height 579
click at [291, 627] on icon "toggle interactivity" at bounding box center [289, 625] width 5 height 7
click at [619, 286] on icon at bounding box center [621, 283] width 13 height 13
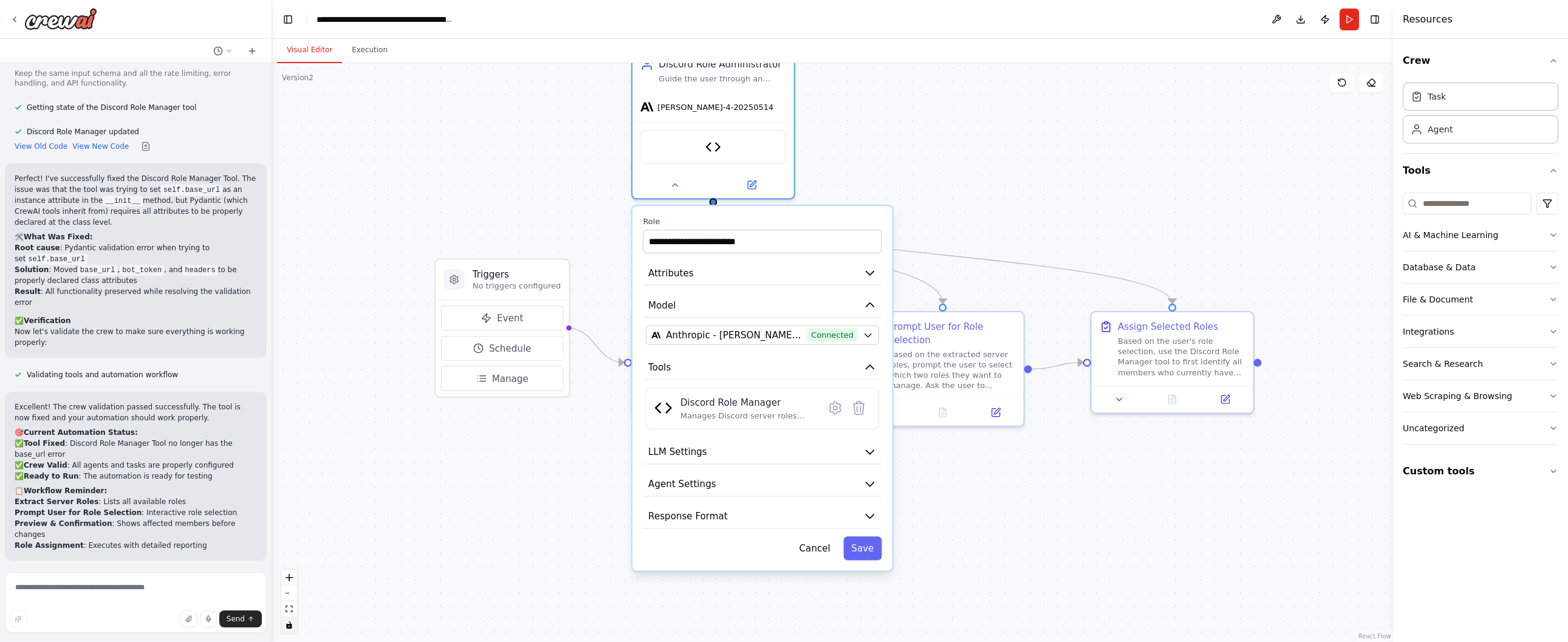
drag, startPoint x: 984, startPoint y: 251, endPoint x: 982, endPoint y: 157, distance: 94.0
click at [982, 156] on div ".deletable-edge-delete-btn { width: 20px; height: 20px; border: 0px solid #ffff…" at bounding box center [832, 353] width 1121 height 579
click at [871, 450] on icon "button" at bounding box center [869, 452] width 13 height 13
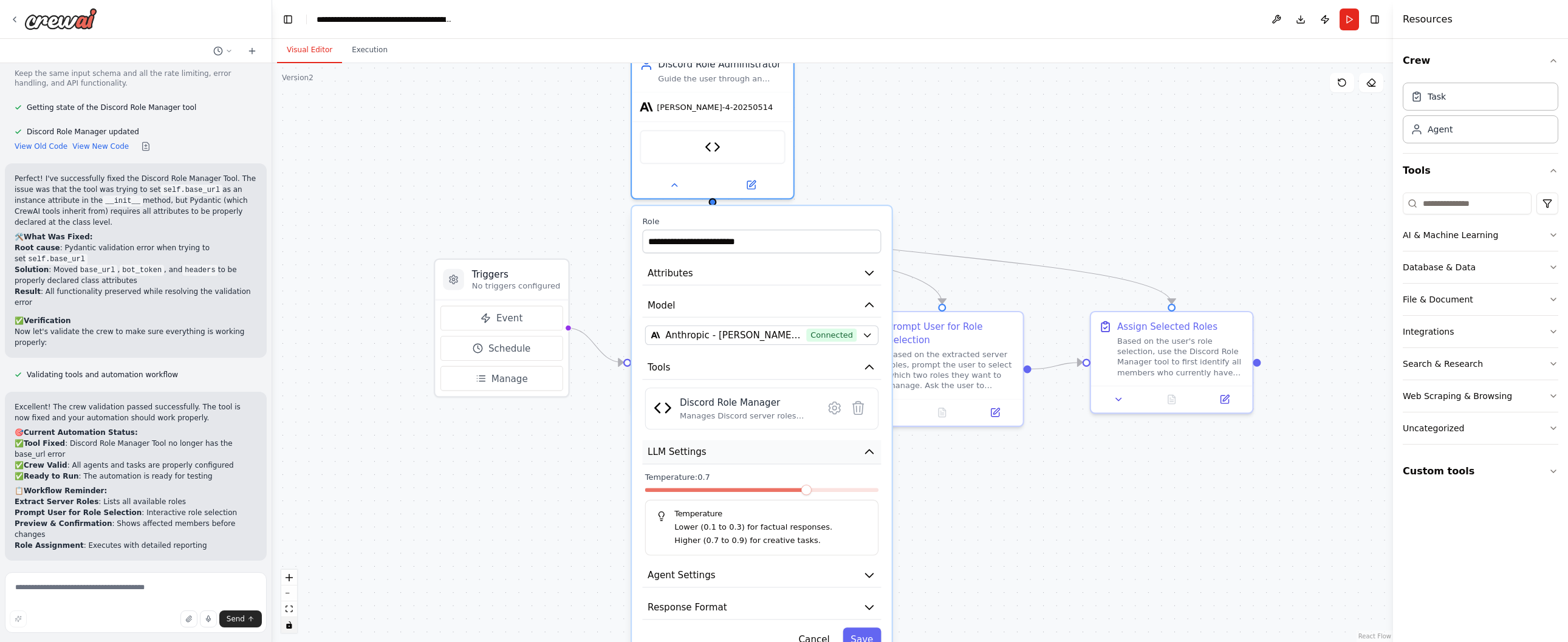
click at [871, 448] on icon "button" at bounding box center [869, 452] width 13 height 13
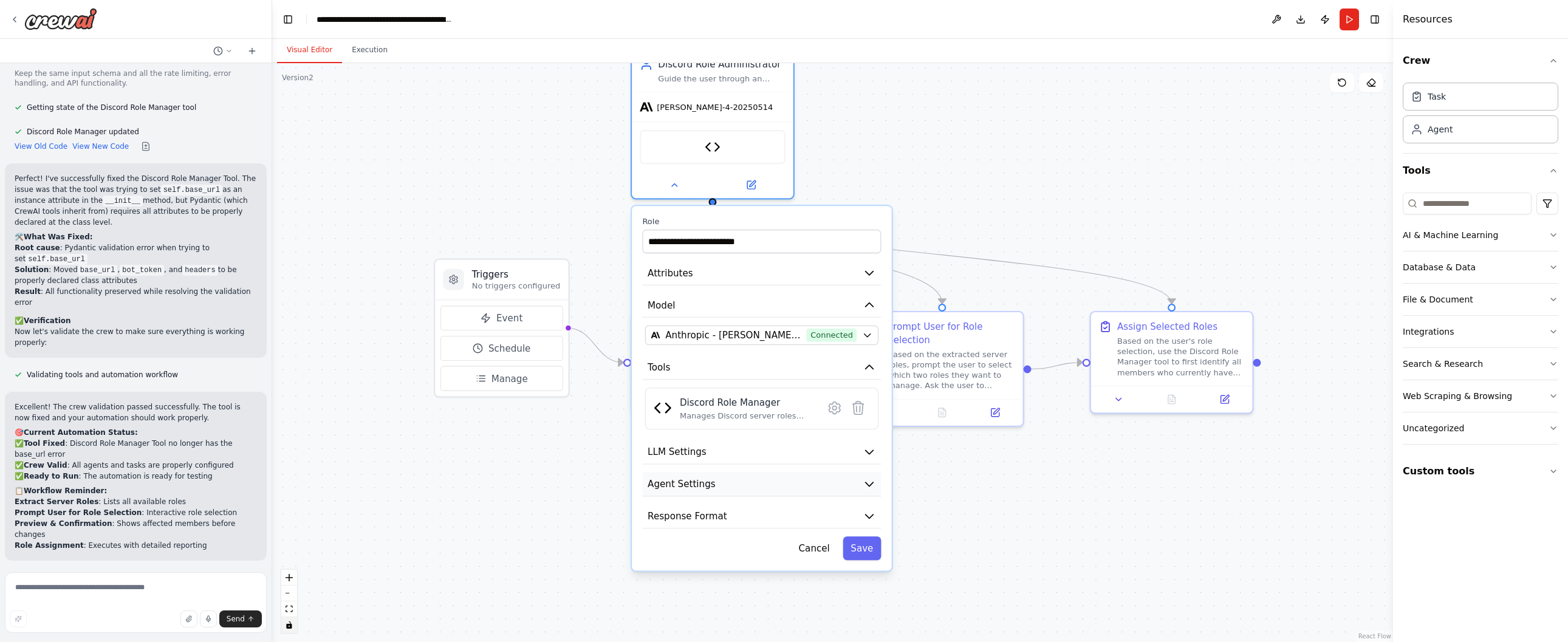
click at [868, 478] on icon "button" at bounding box center [869, 484] width 13 height 13
click at [869, 478] on icon "button" at bounding box center [869, 484] width 13 height 13
click at [974, 200] on div ".deletable-edge-delete-btn { width: 20px; height: 20px; border: 0px solid #ffff…" at bounding box center [832, 353] width 1121 height 579
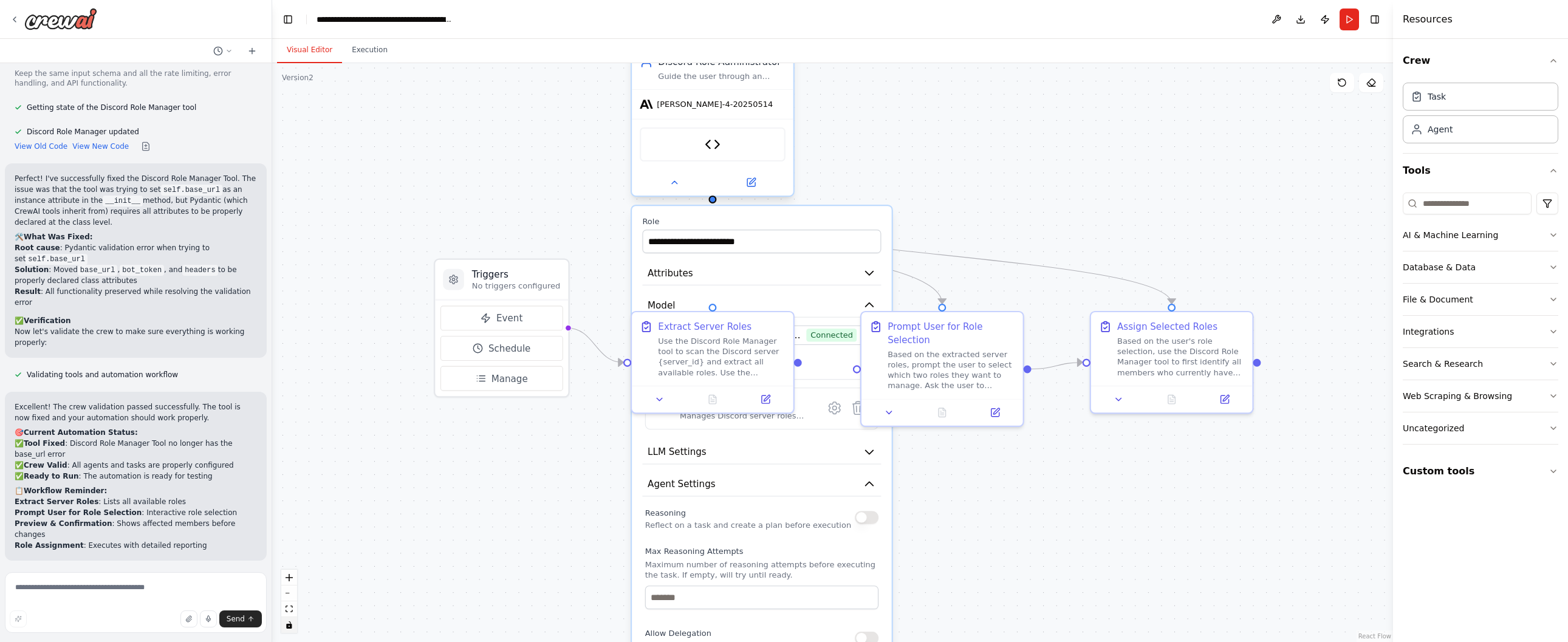
click at [673, 192] on div at bounding box center [713, 182] width 162 height 26
click at [754, 411] on div "Manages Discord server roles including reading member roles and assigning roles…" at bounding box center [747, 416] width 135 height 10
click at [834, 410] on icon at bounding box center [834, 407] width 3 height 3
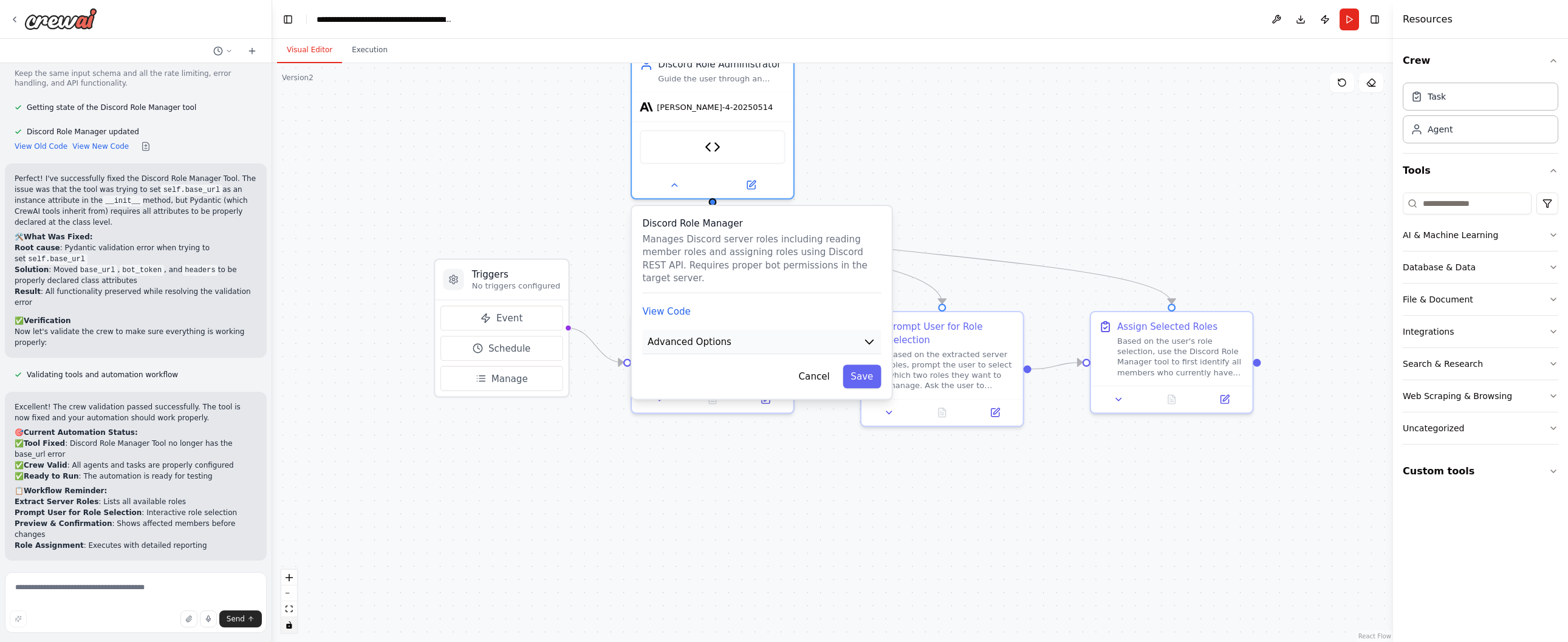
click at [854, 333] on button "Advanced Options" at bounding box center [761, 342] width 239 height 24
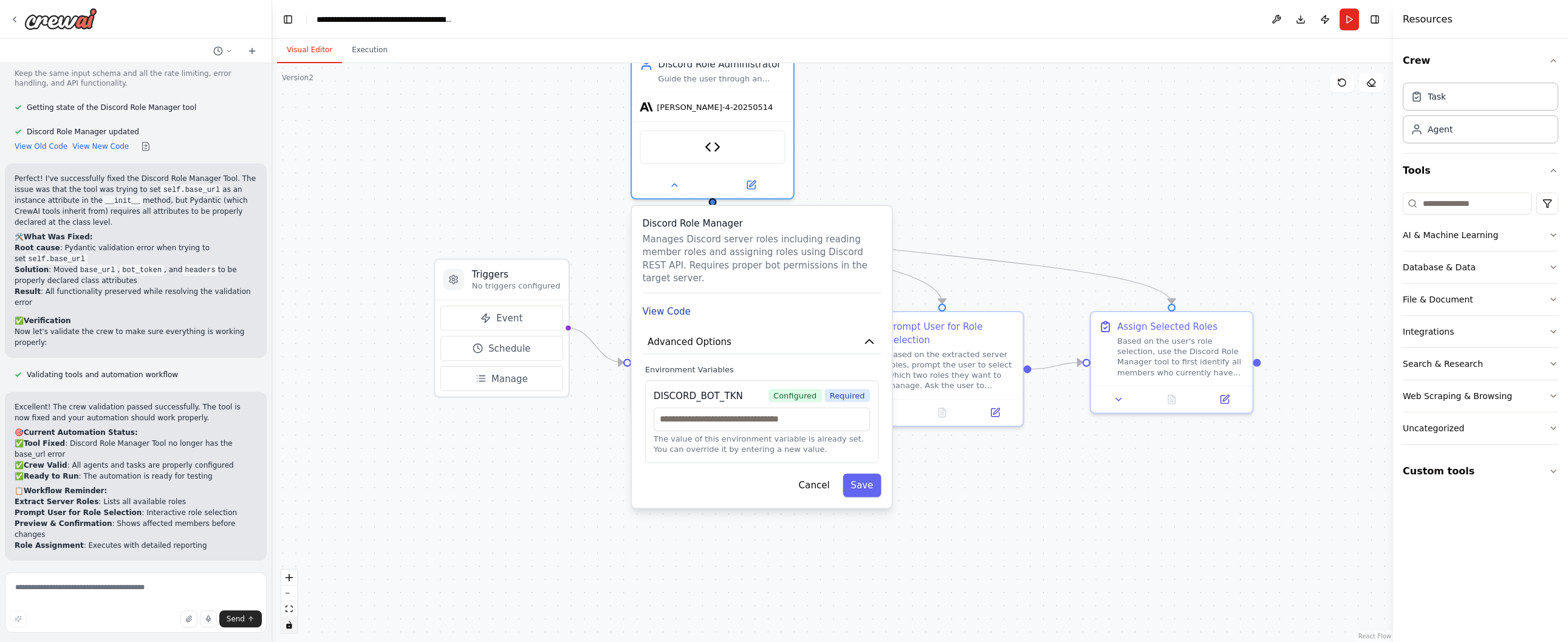
click at [659, 305] on button "View Code" at bounding box center [666, 311] width 48 height 13
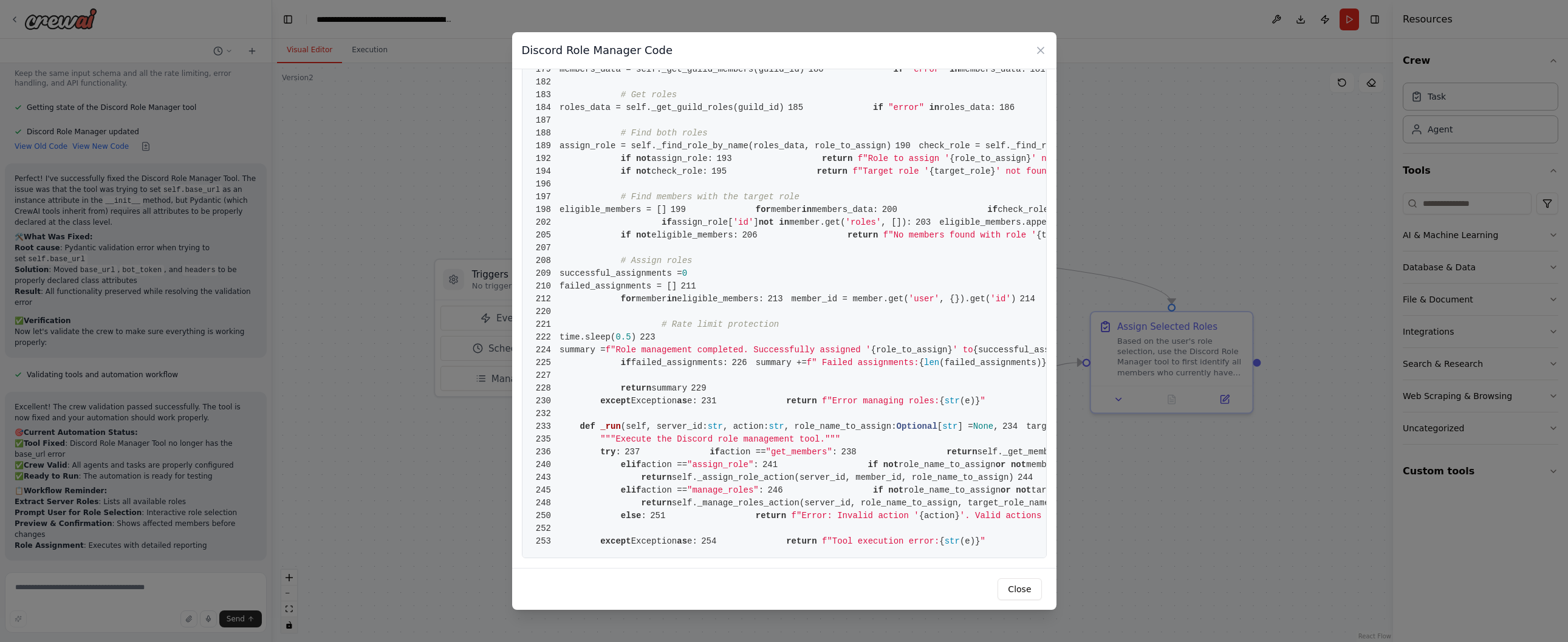
scroll to position [2790, 0]
